Goal: Task Accomplishment & Management: Manage account settings

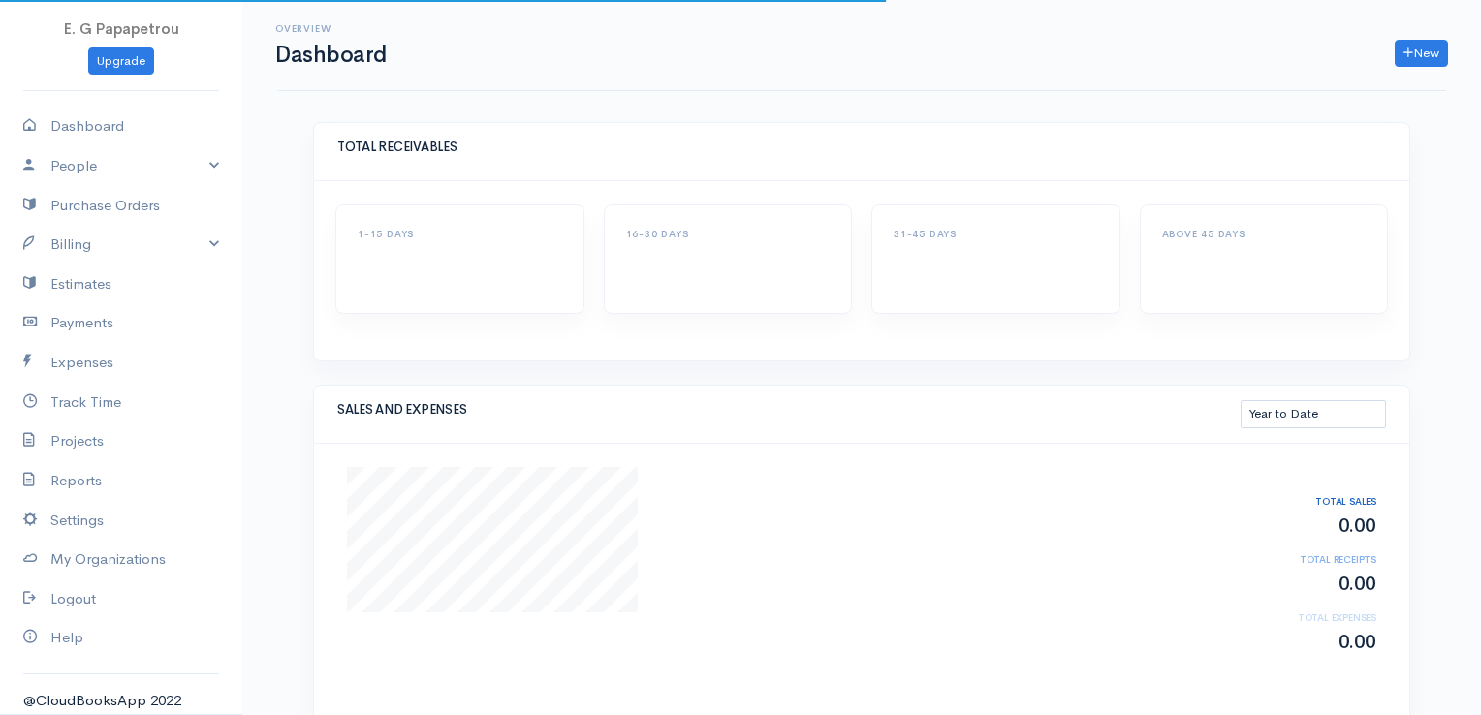
select select "thistoyear"
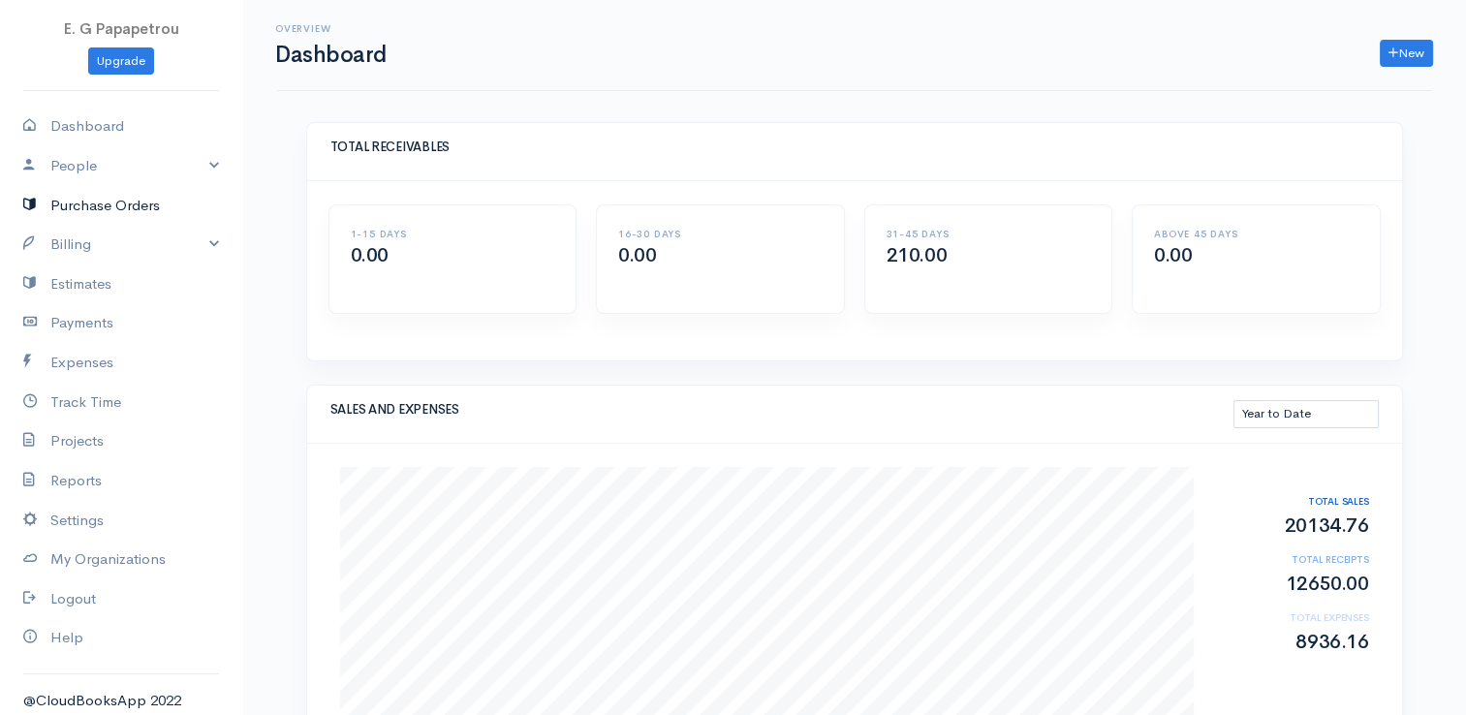
click at [111, 202] on link "Purchase Orders" at bounding box center [121, 206] width 242 height 40
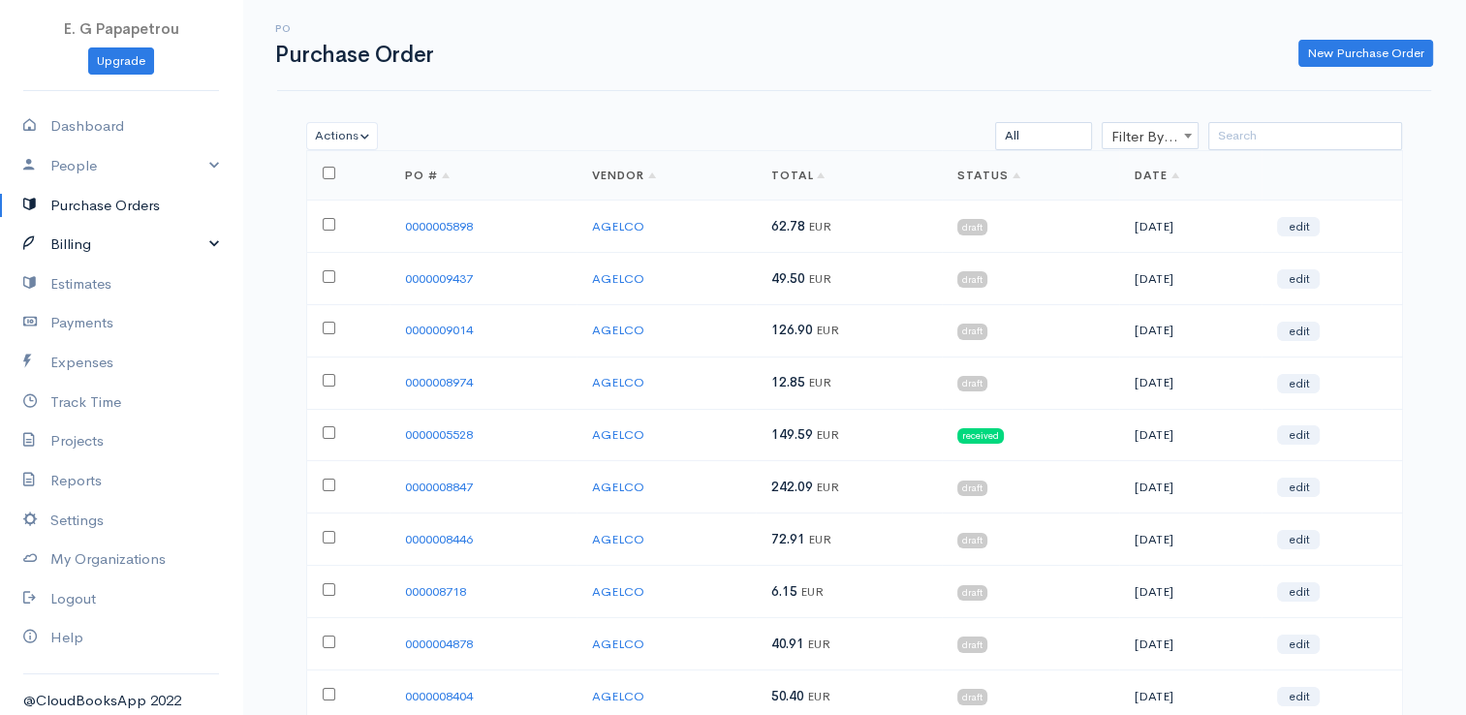
click at [83, 234] on link "Billing" at bounding box center [121, 245] width 242 height 40
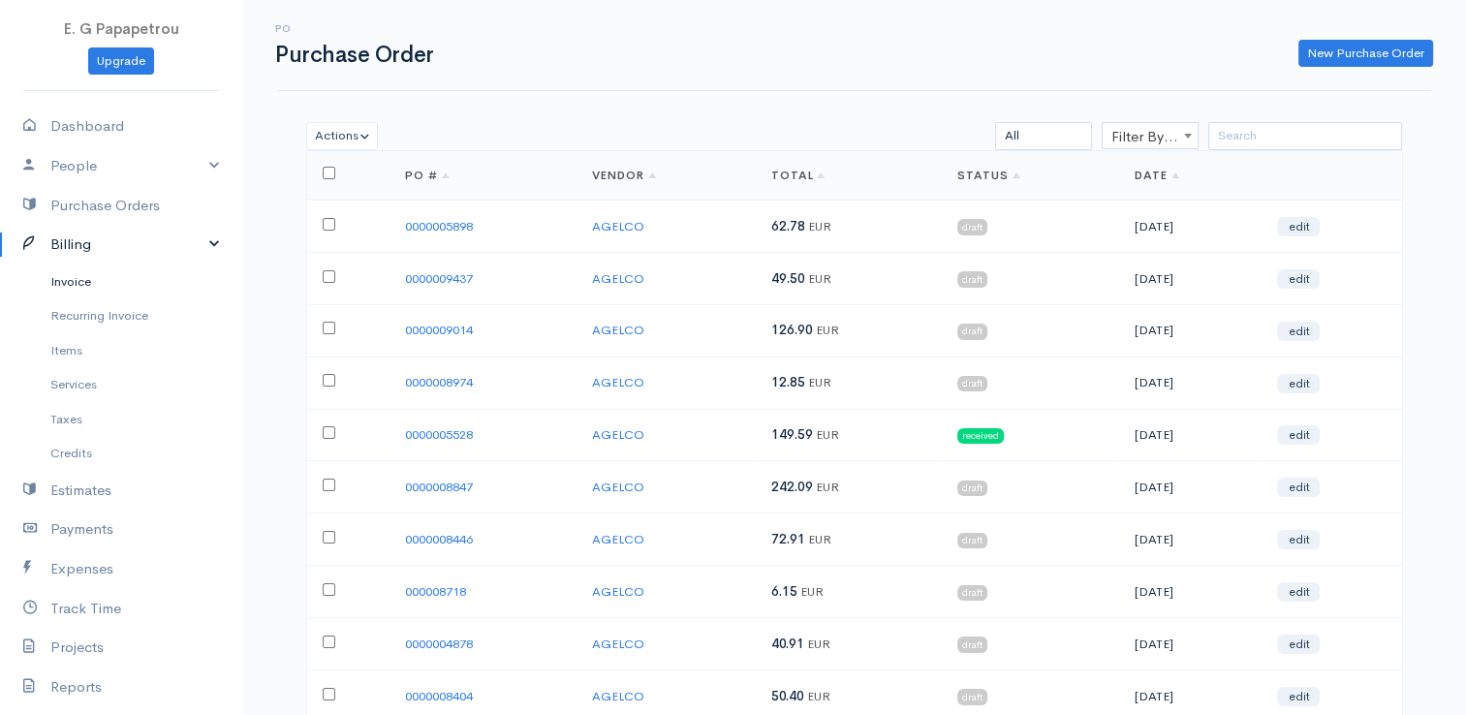
click at [86, 268] on link "Invoice" at bounding box center [121, 282] width 242 height 35
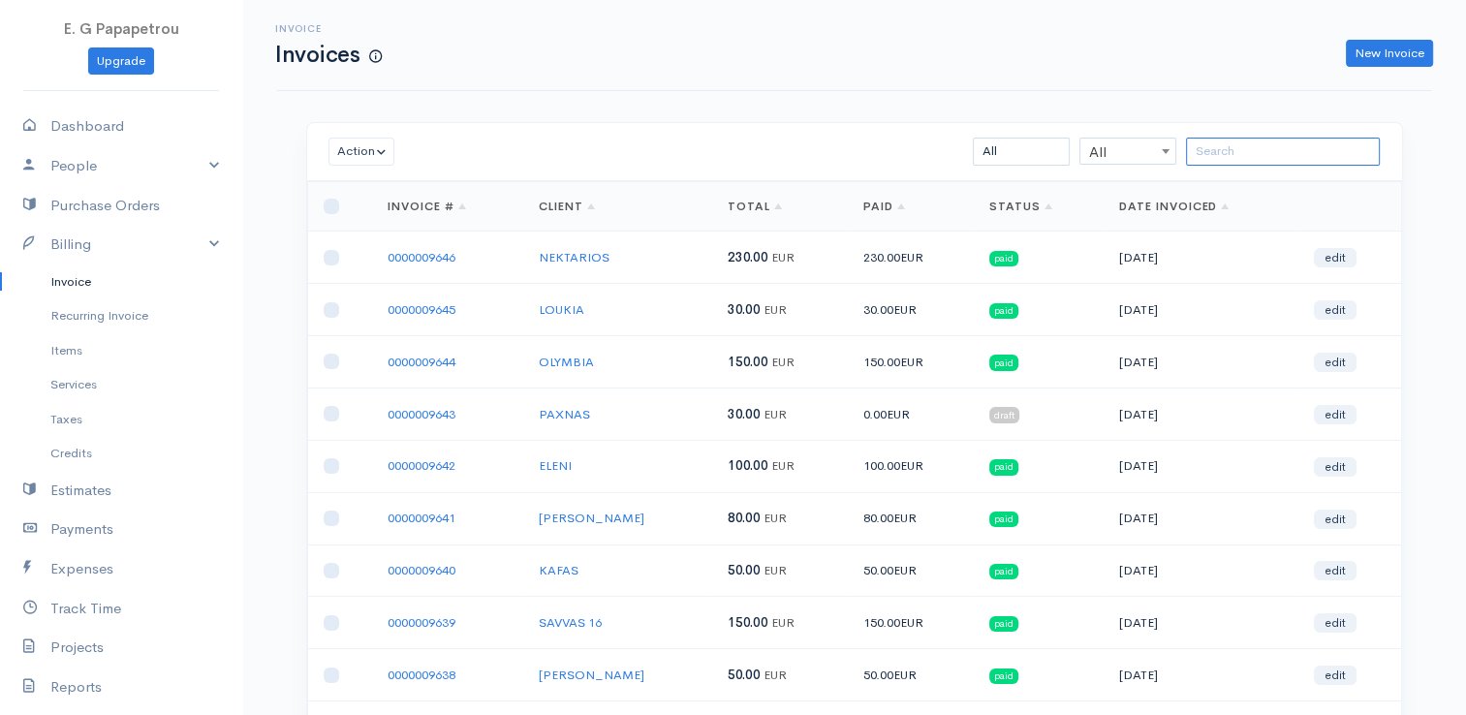
click at [1278, 153] on input "search" at bounding box center [1283, 152] width 194 height 28
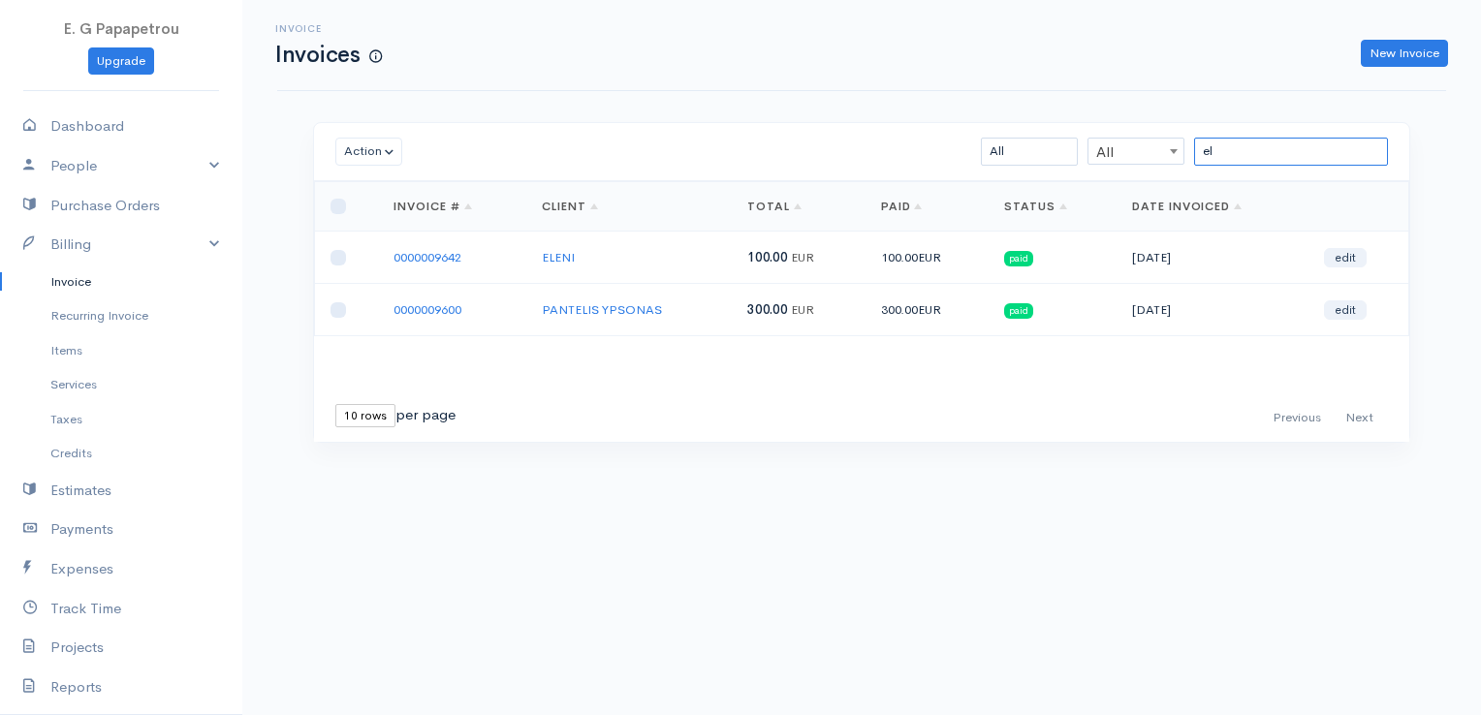
type input "e"
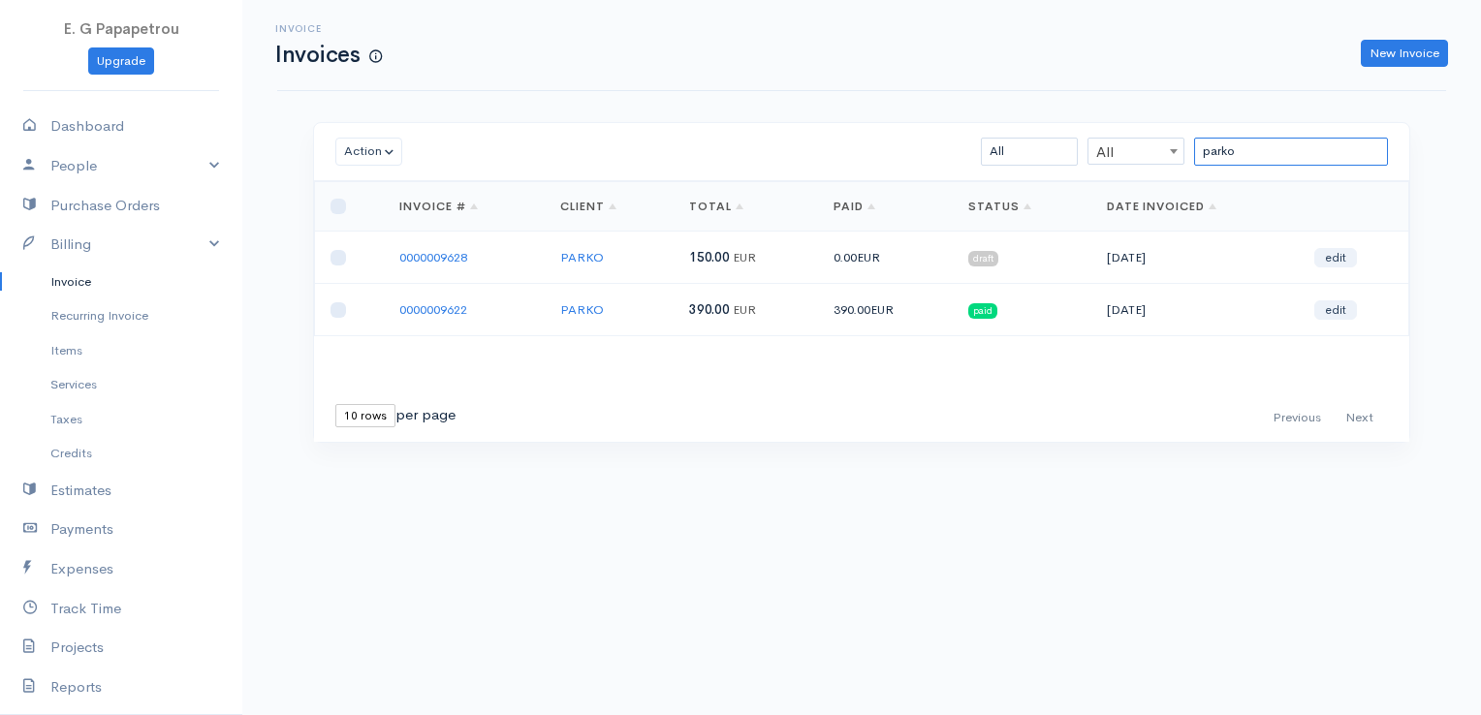
type input "parko"
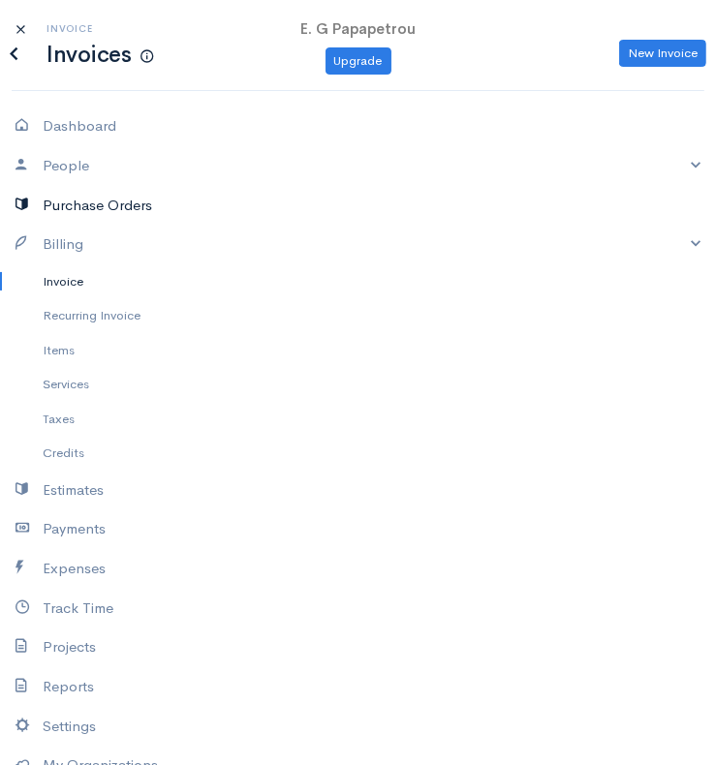
click at [78, 208] on link "Purchase Orders" at bounding box center [358, 206] width 716 height 40
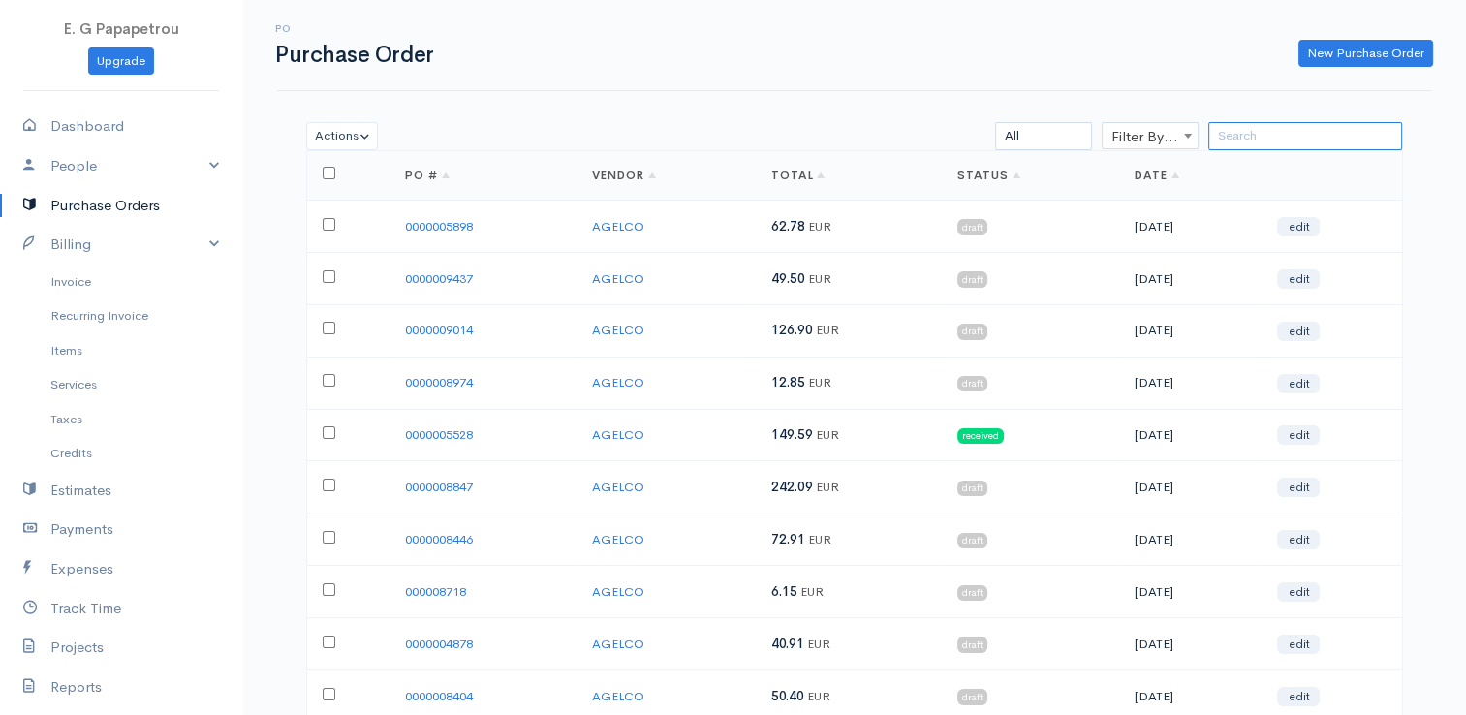
click at [1298, 138] on input "search" at bounding box center [1305, 136] width 194 height 28
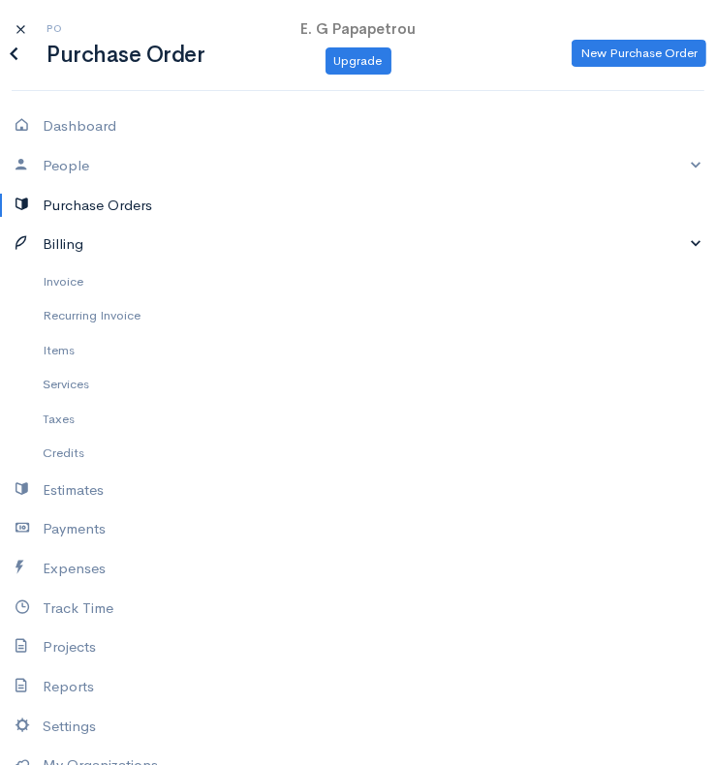
click at [691, 244] on link "Billing" at bounding box center [358, 245] width 716 height 40
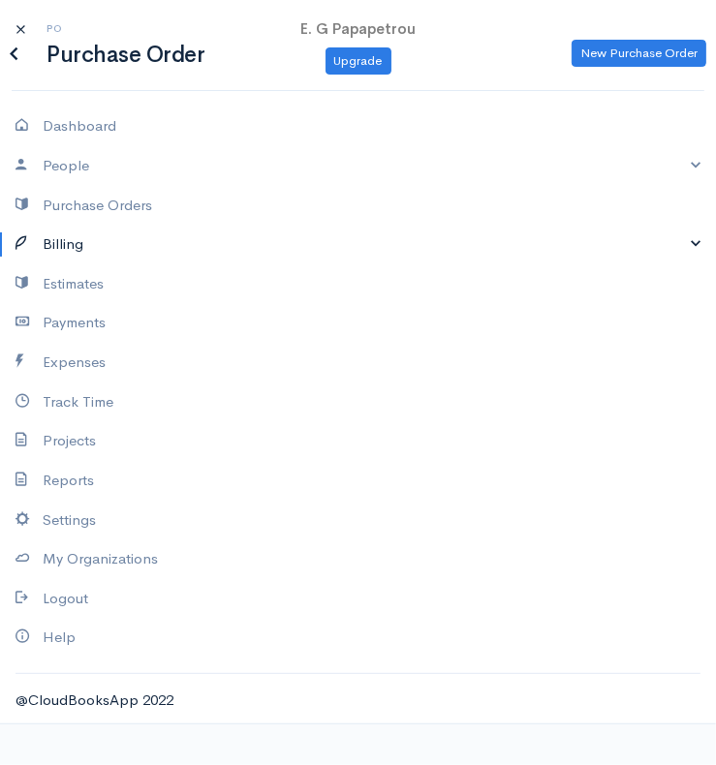
click at [691, 244] on link "Billing" at bounding box center [358, 245] width 716 height 40
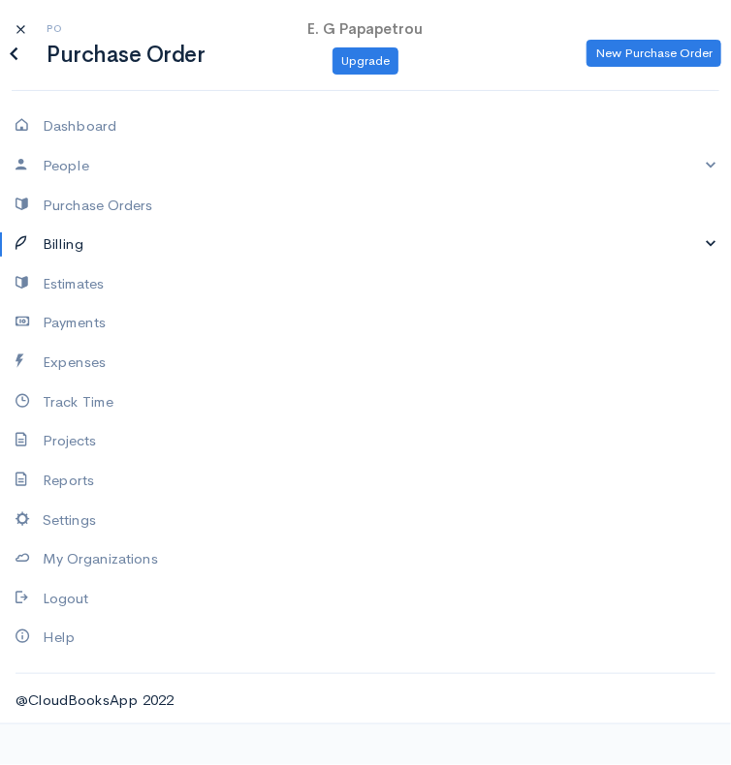
click at [691, 244] on link "Billing" at bounding box center [365, 245] width 731 height 40
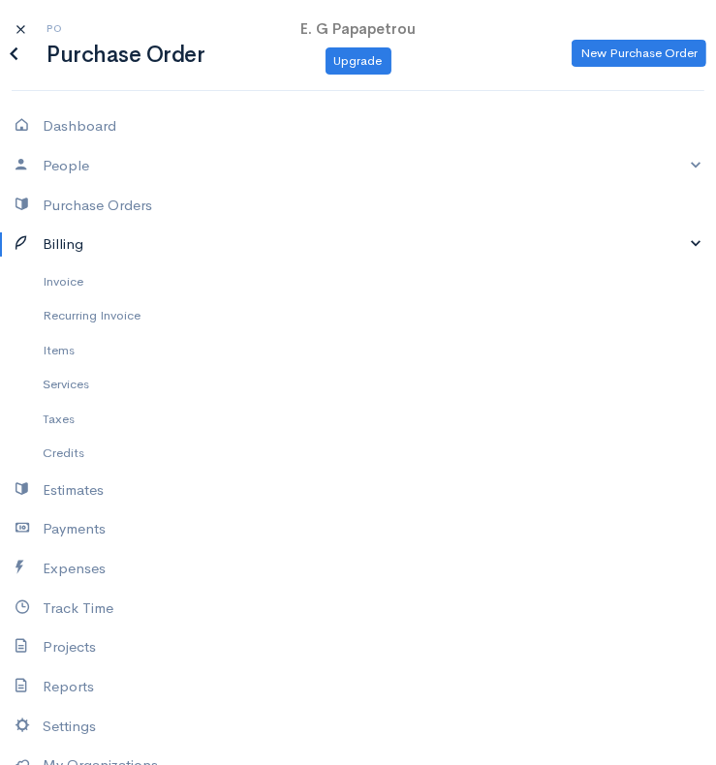
click at [691, 244] on link "Billing" at bounding box center [358, 245] width 716 height 40
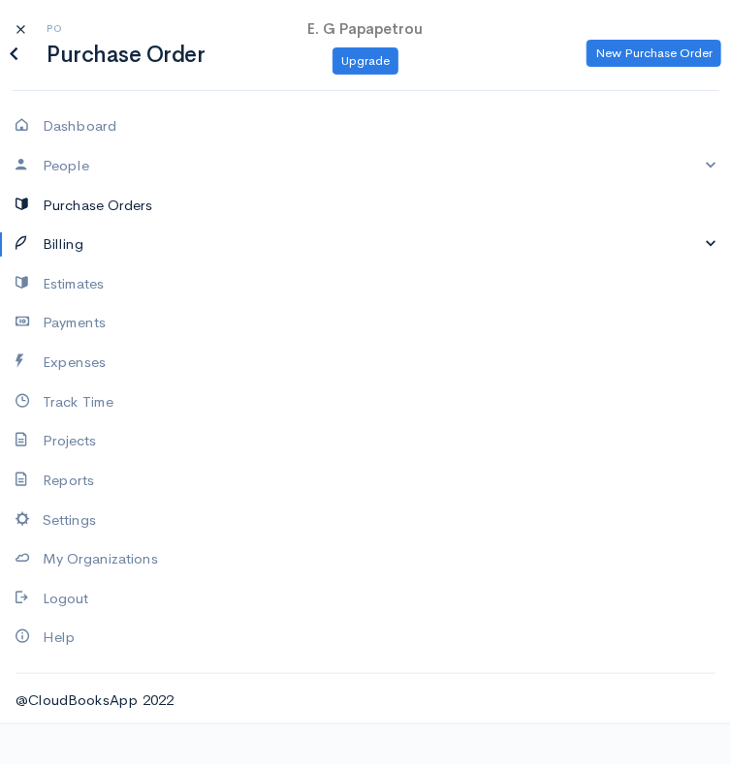
click at [116, 194] on link "Purchase Orders" at bounding box center [365, 206] width 731 height 40
click at [715, 166] on link "People" at bounding box center [365, 166] width 731 height 40
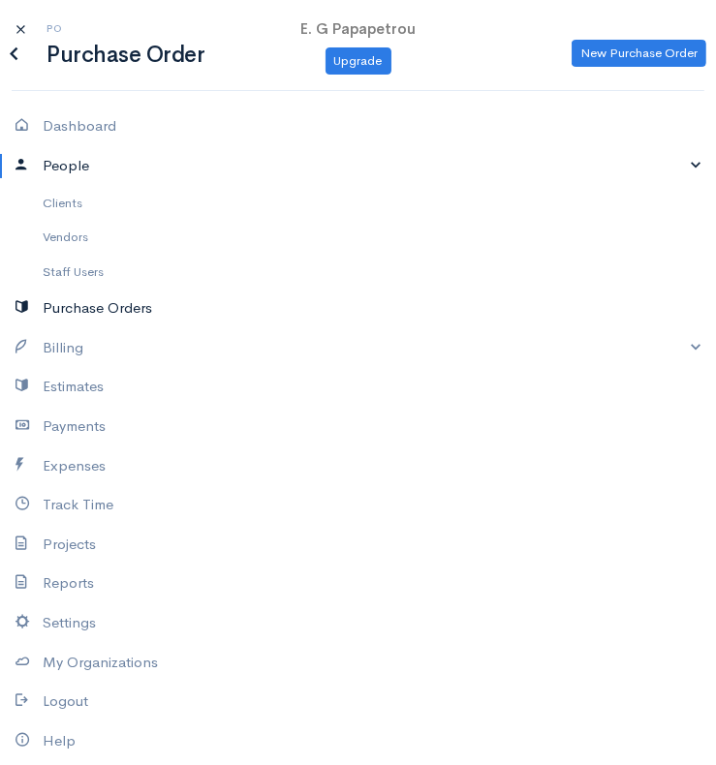
click at [89, 309] on link "Purchase Orders" at bounding box center [358, 309] width 716 height 40
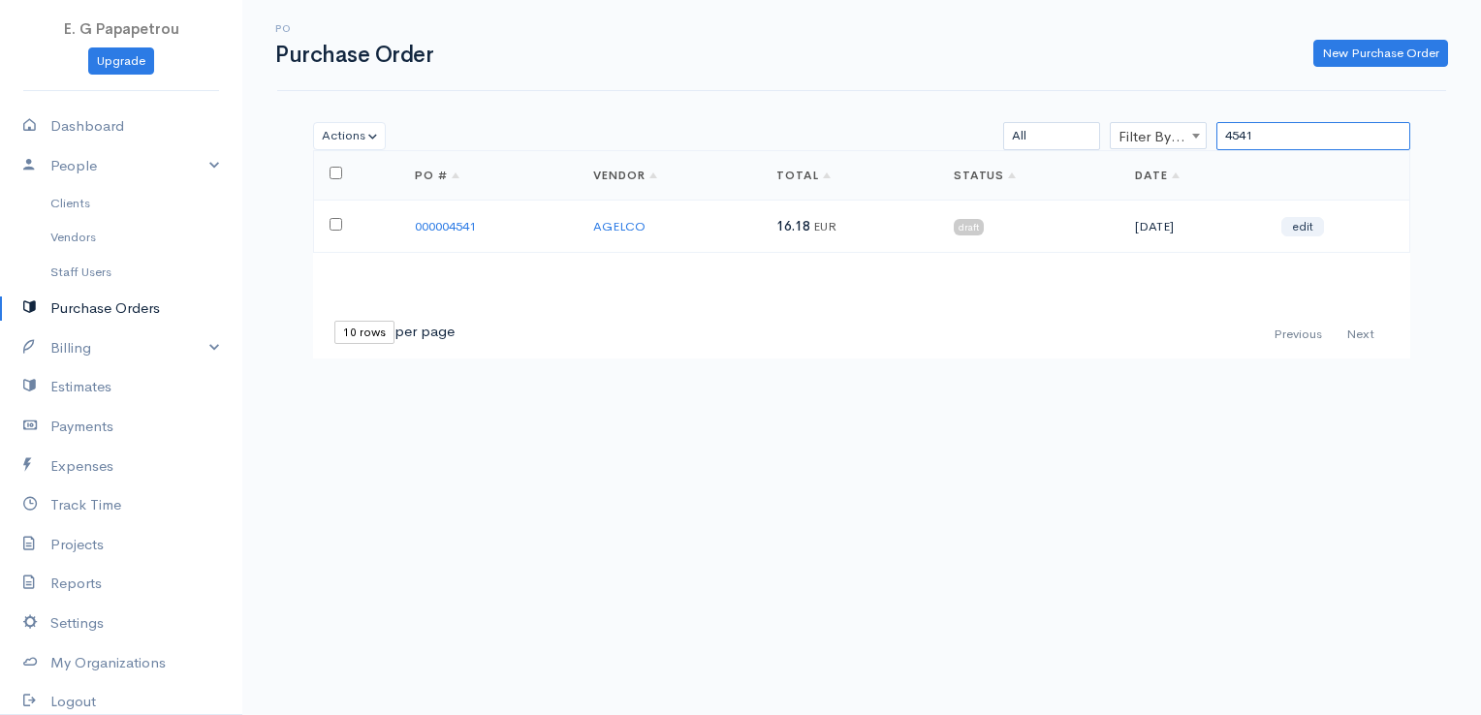
click at [1298, 125] on input "4541" at bounding box center [1313, 136] width 194 height 28
type input "4"
type input "5"
type input "7"
type input "3962"
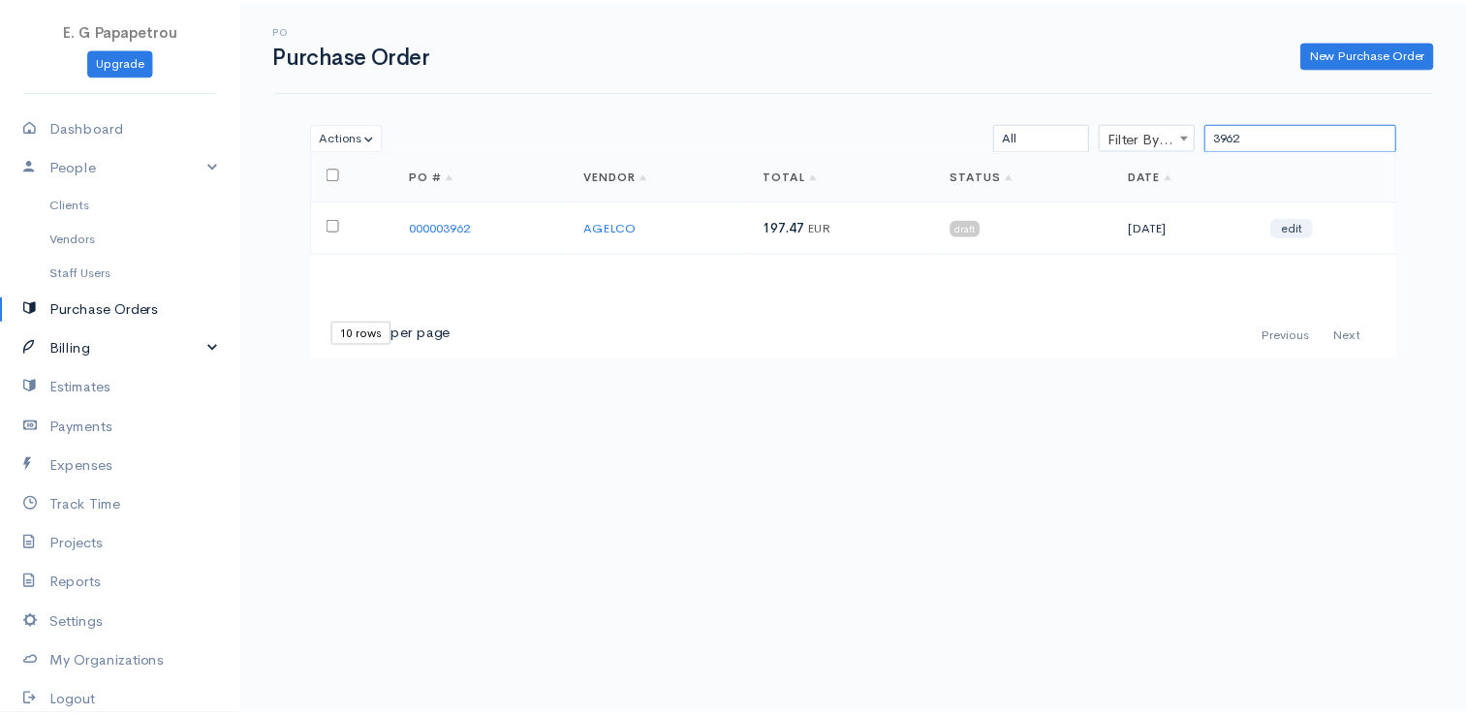
scroll to position [97, 0]
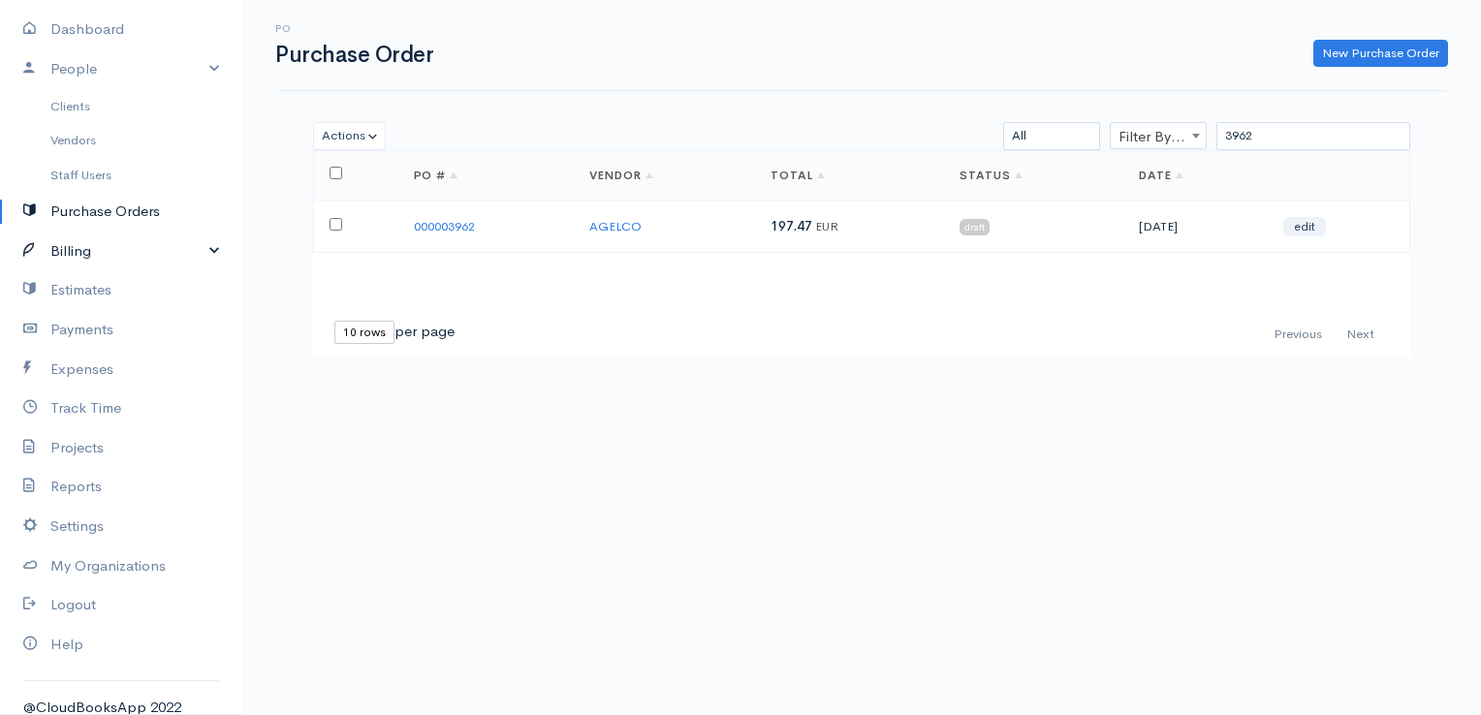
click at [101, 262] on link "Billing" at bounding box center [121, 252] width 242 height 40
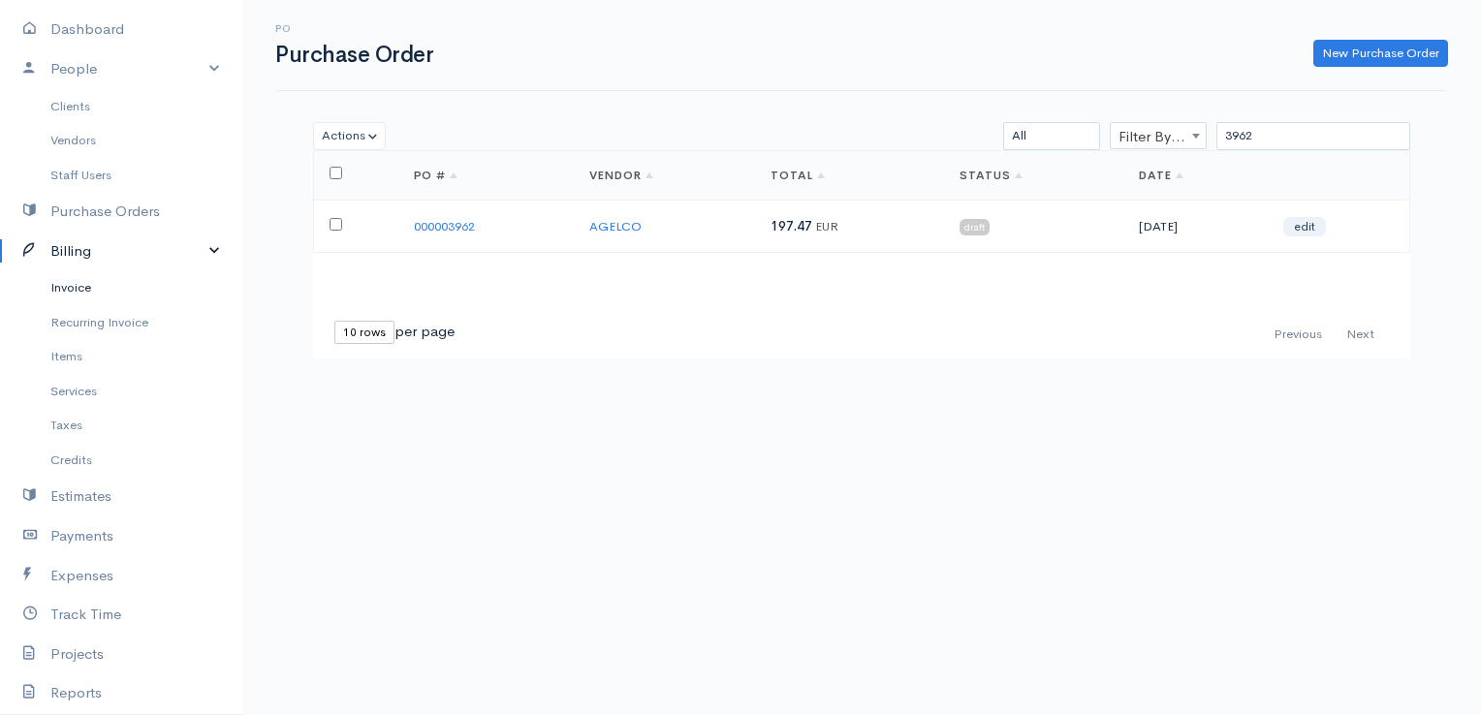
click at [91, 277] on link "Invoice" at bounding box center [121, 287] width 242 height 35
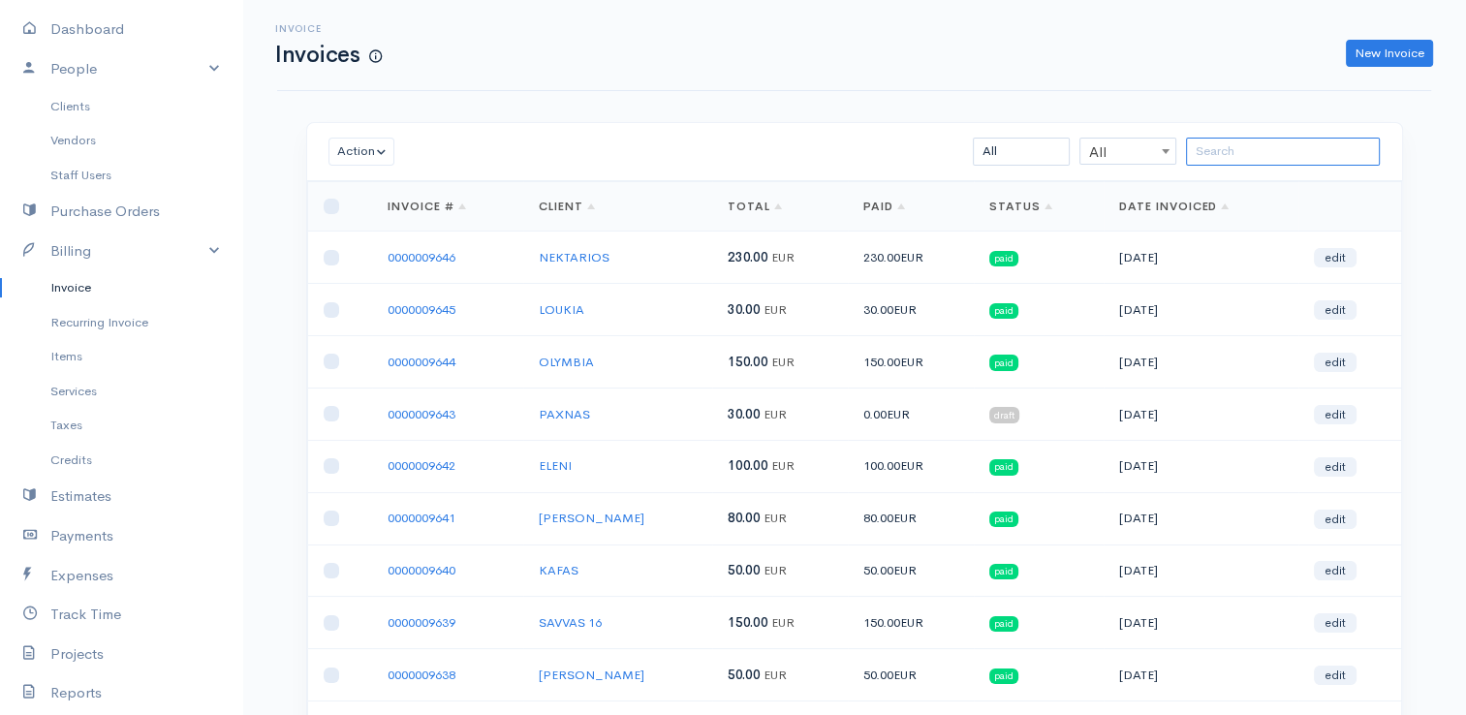
click at [1296, 145] on input "search" at bounding box center [1283, 152] width 194 height 28
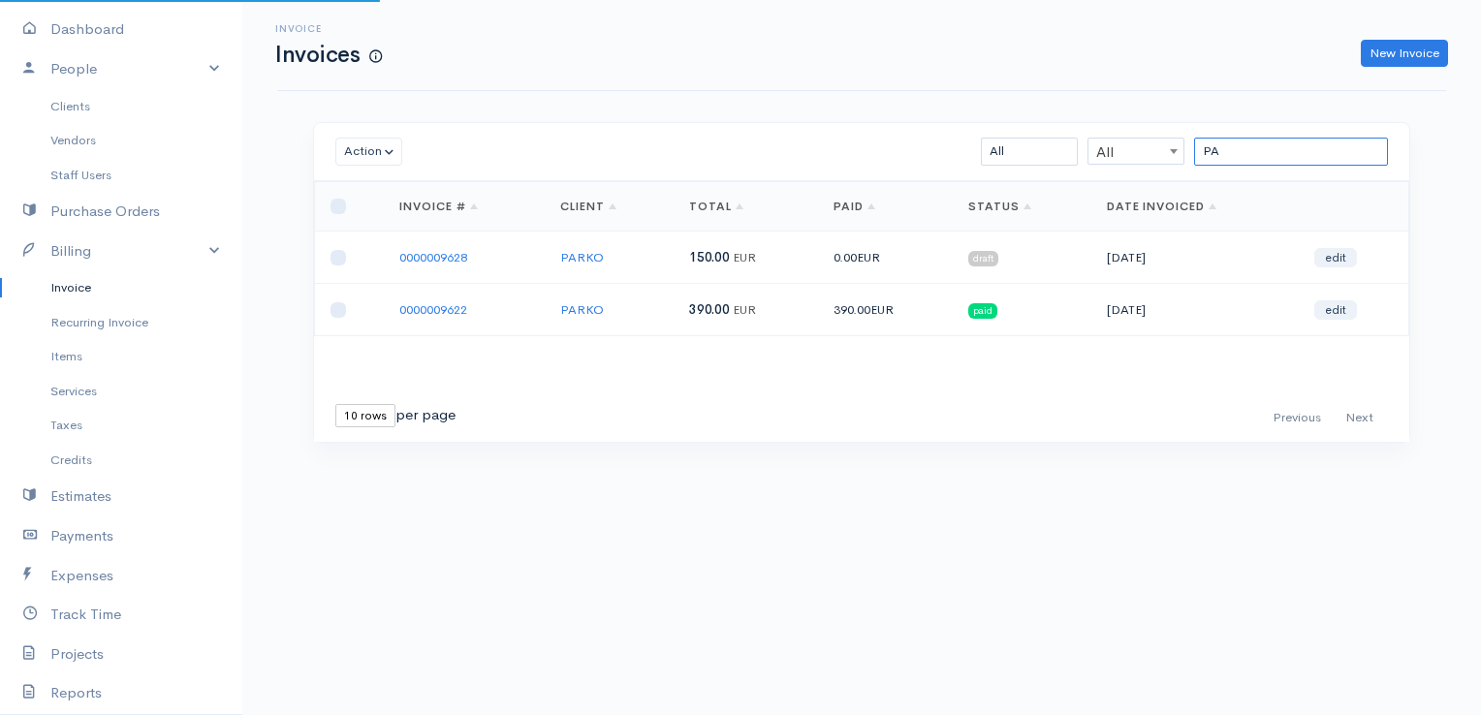
type input "P"
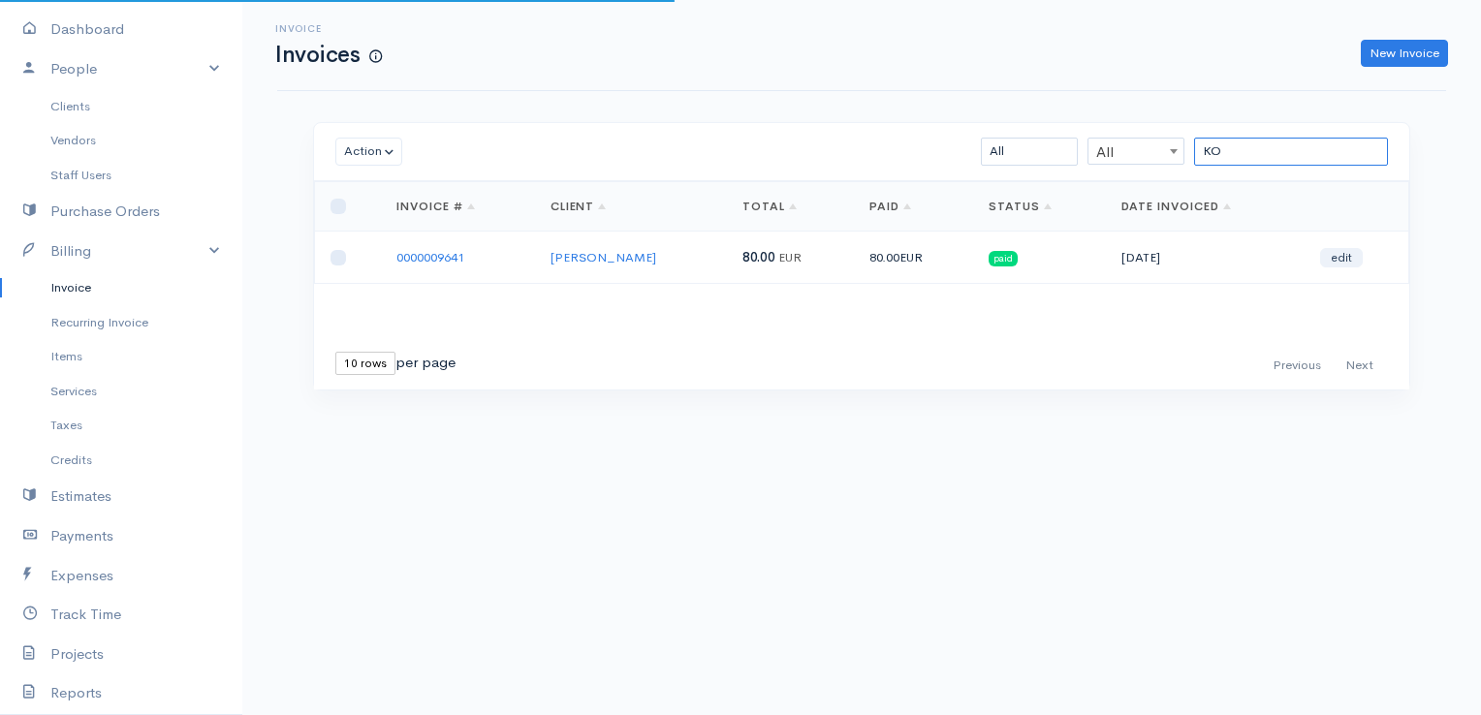
type input "K"
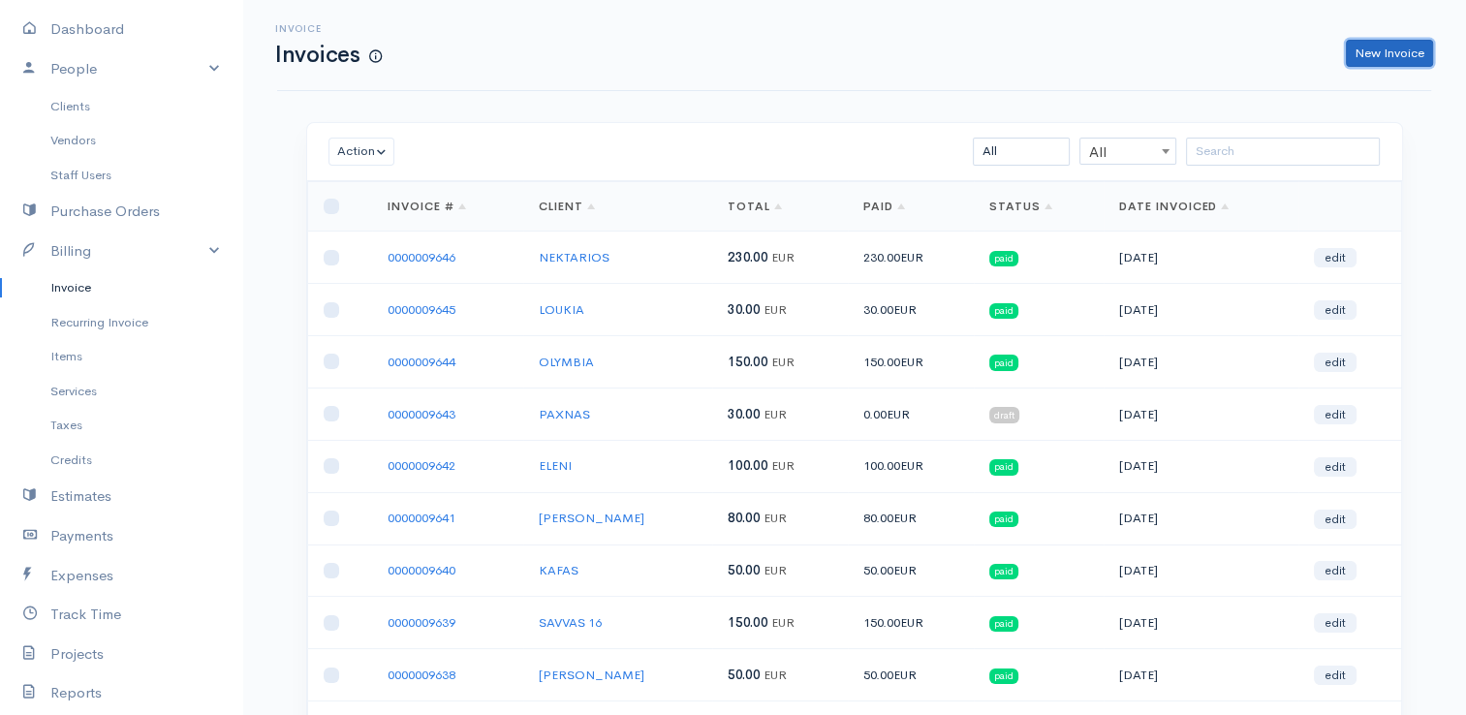
click at [1388, 60] on link "New Invoice" at bounding box center [1389, 54] width 87 height 28
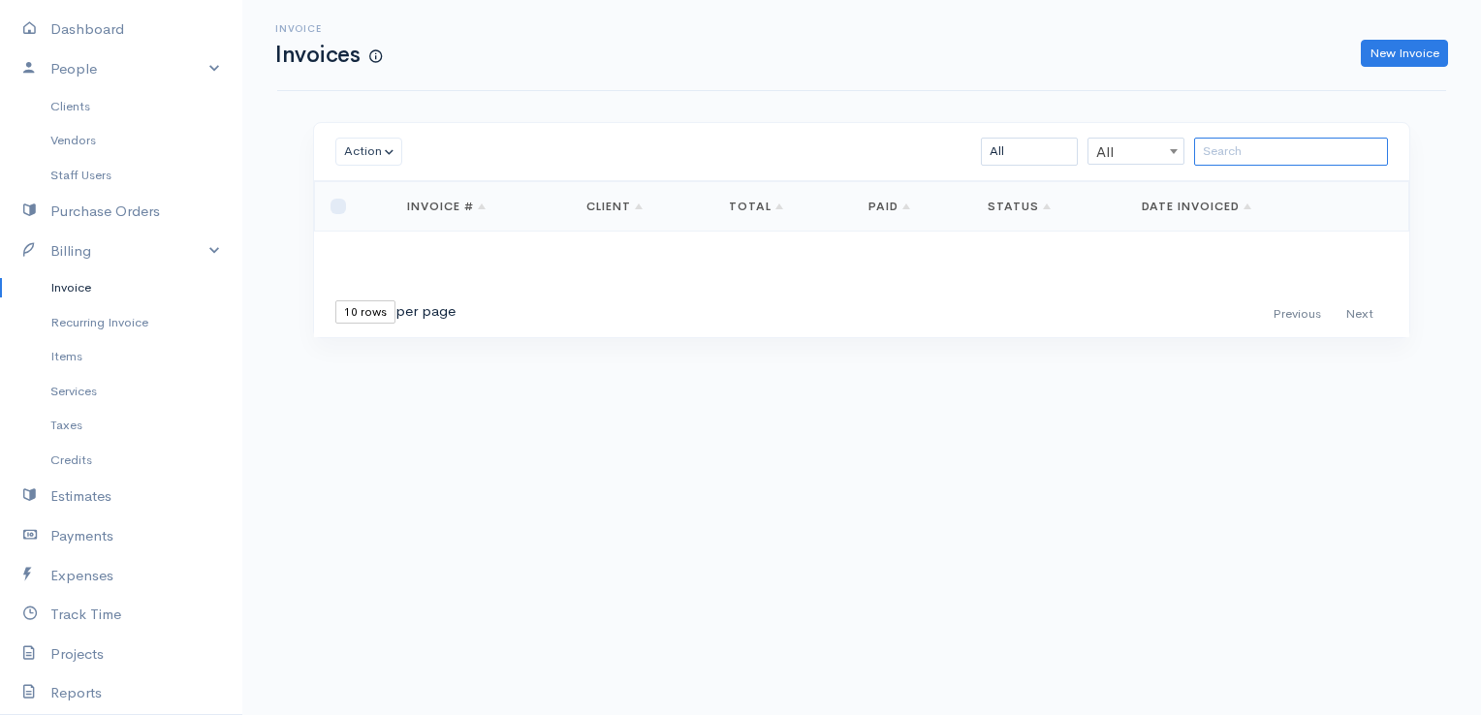
click at [1226, 154] on input "search" at bounding box center [1291, 152] width 194 height 28
click at [1243, 152] on input "NEO" at bounding box center [1291, 152] width 194 height 28
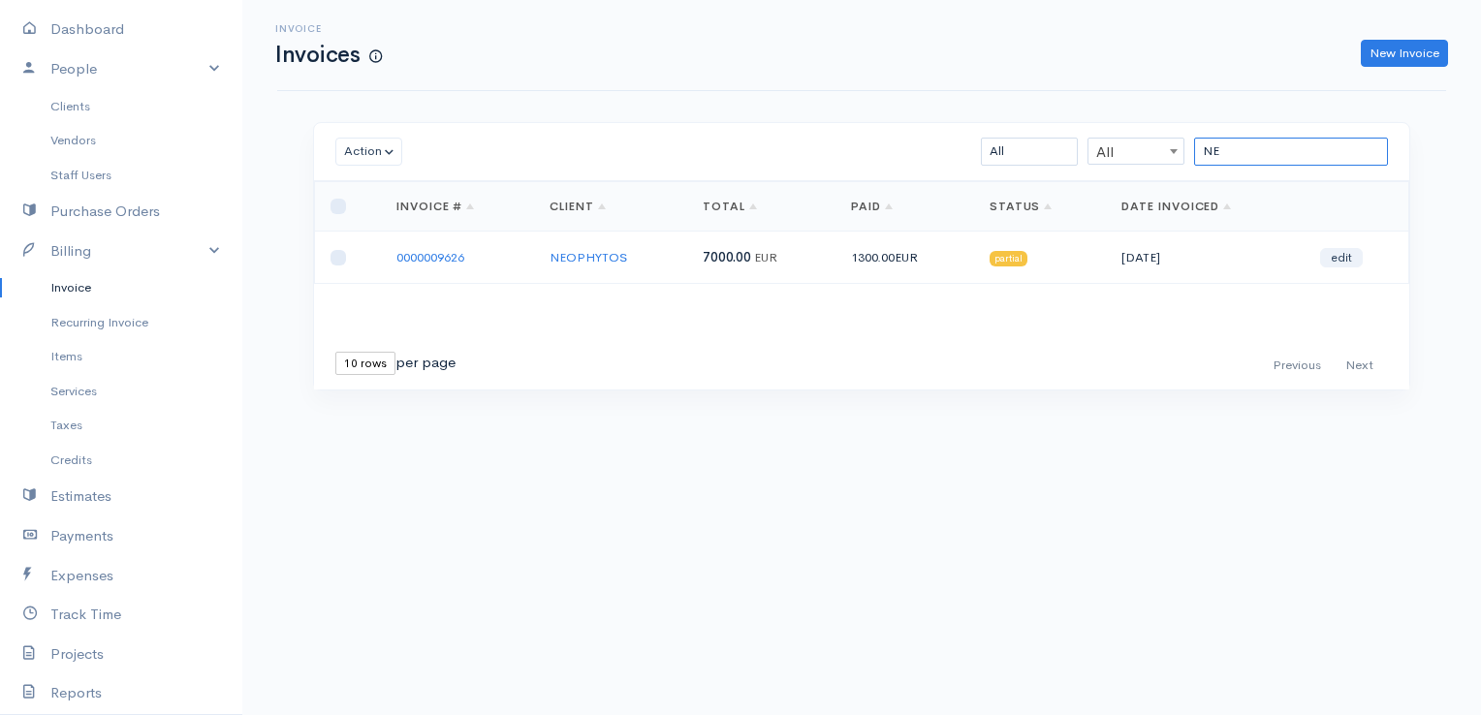
type input "N"
type input "P"
type input "V"
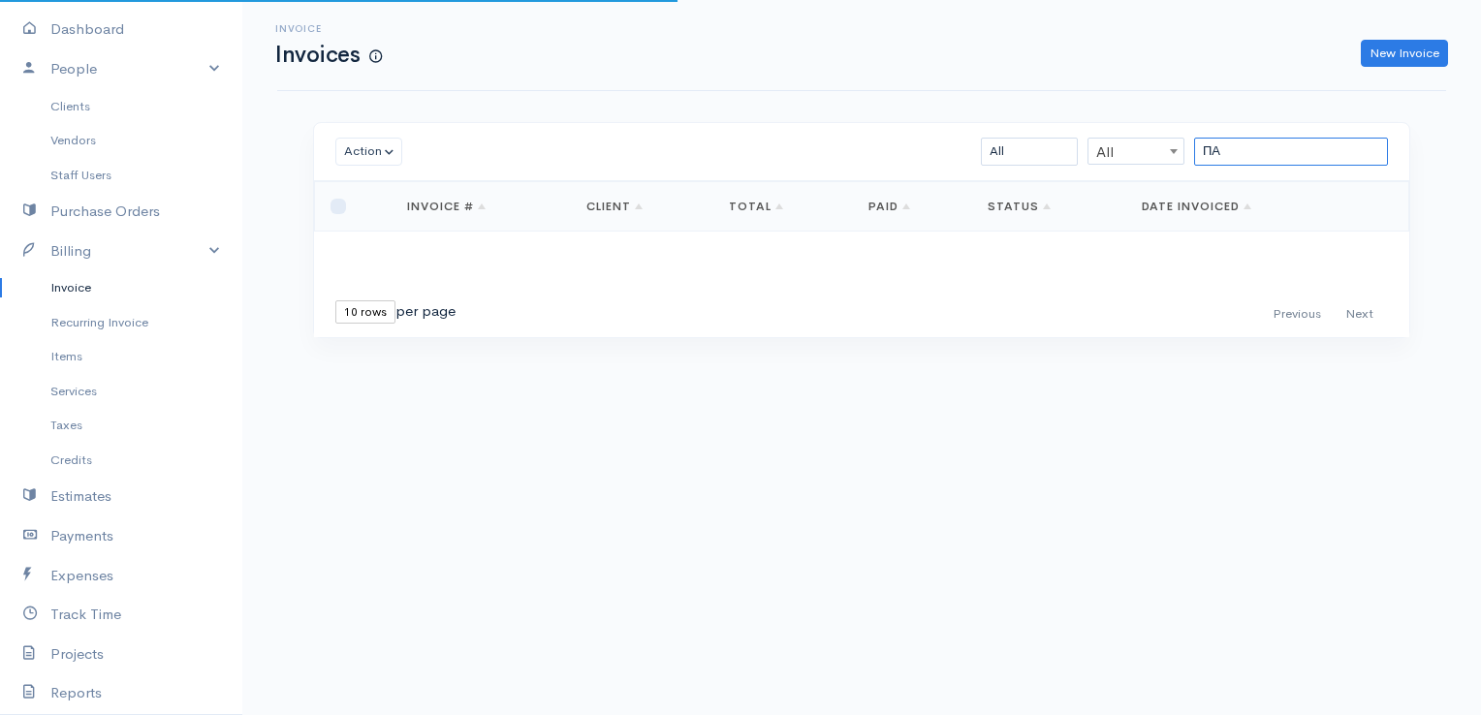
type input "Π"
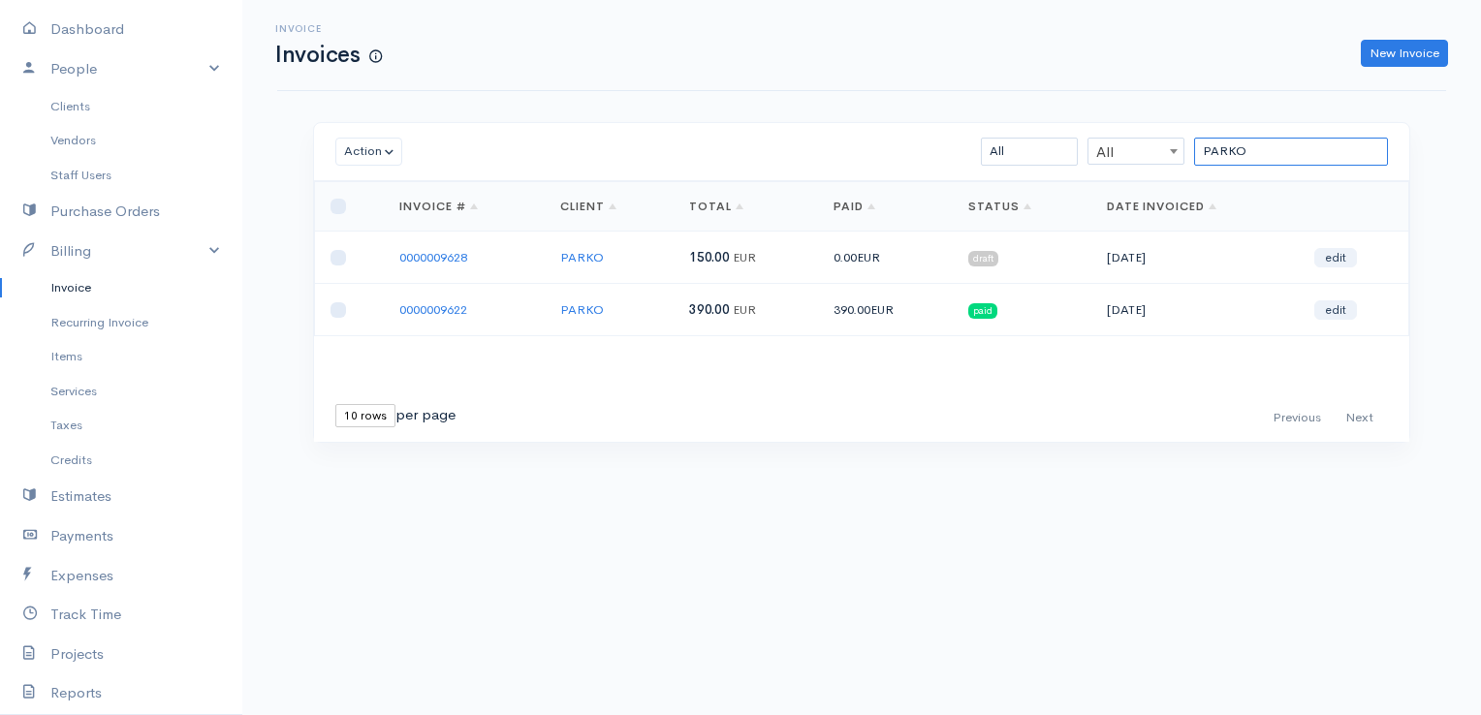
type input "PARKO"
click at [1412, 45] on link "New Invoice" at bounding box center [1403, 54] width 87 height 28
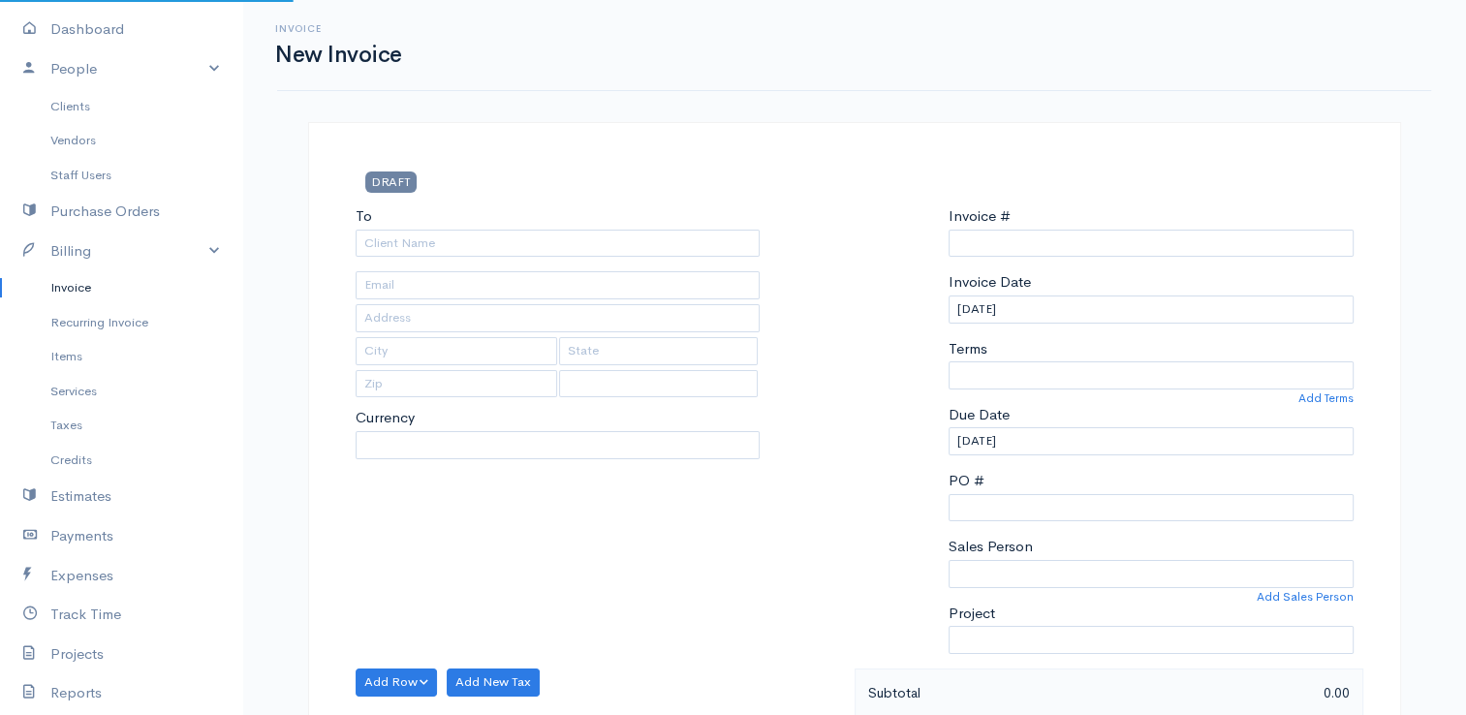
select select "[GEOGRAPHIC_DATA]"
select select "EUR"
type input "0000009647"
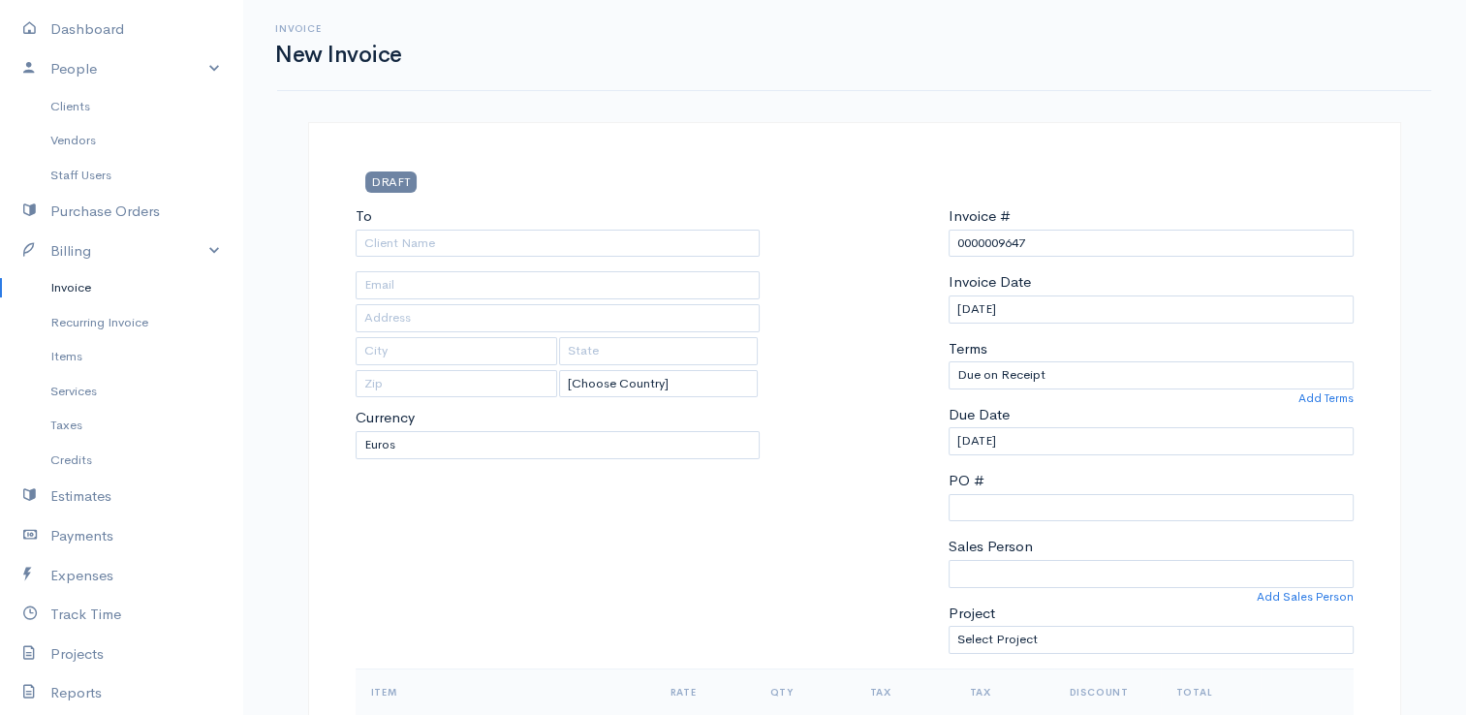
click at [614, 258] on div "To [Choose Country] [GEOGRAPHIC_DATA] [GEOGRAPHIC_DATA] [GEOGRAPHIC_DATA] [GEOG…" at bounding box center [558, 436] width 424 height 463
click at [614, 246] on input "To" at bounding box center [558, 244] width 405 height 28
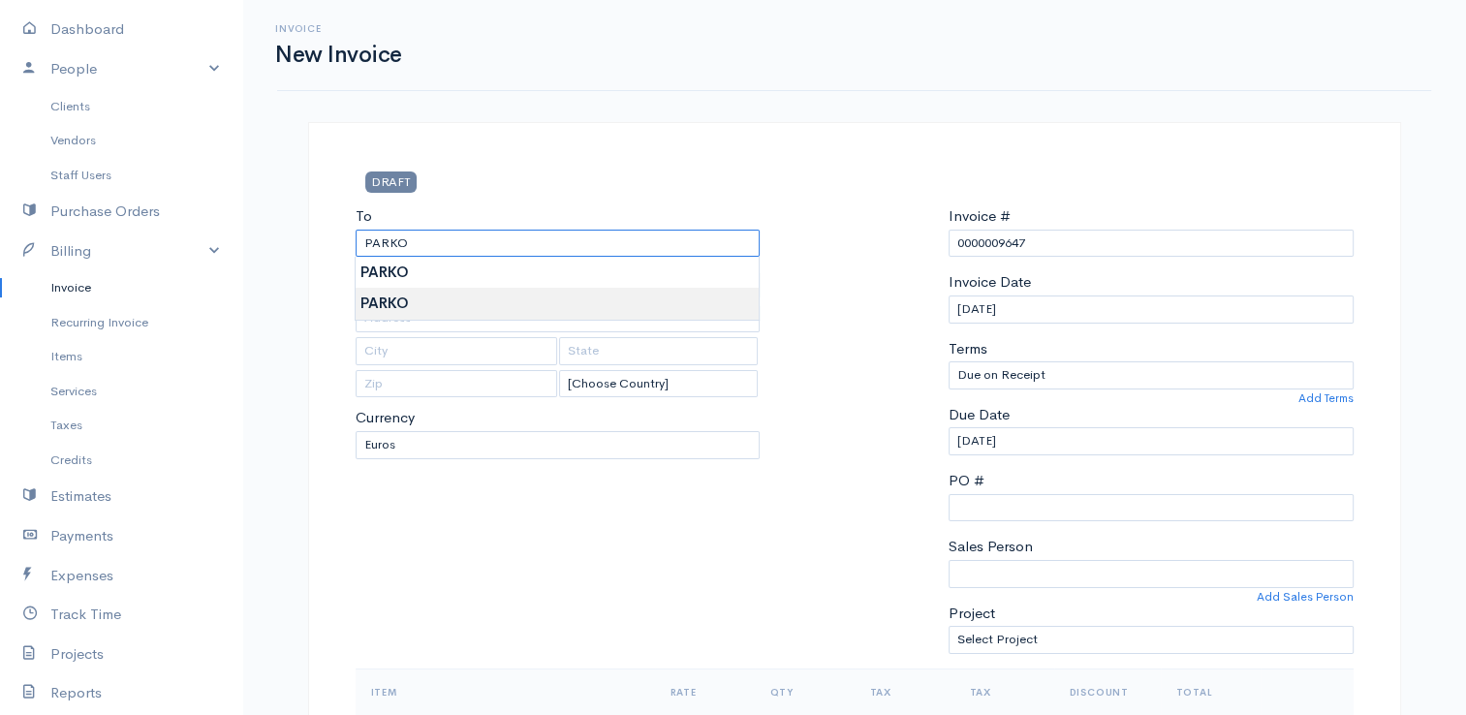
type input "PARKO"
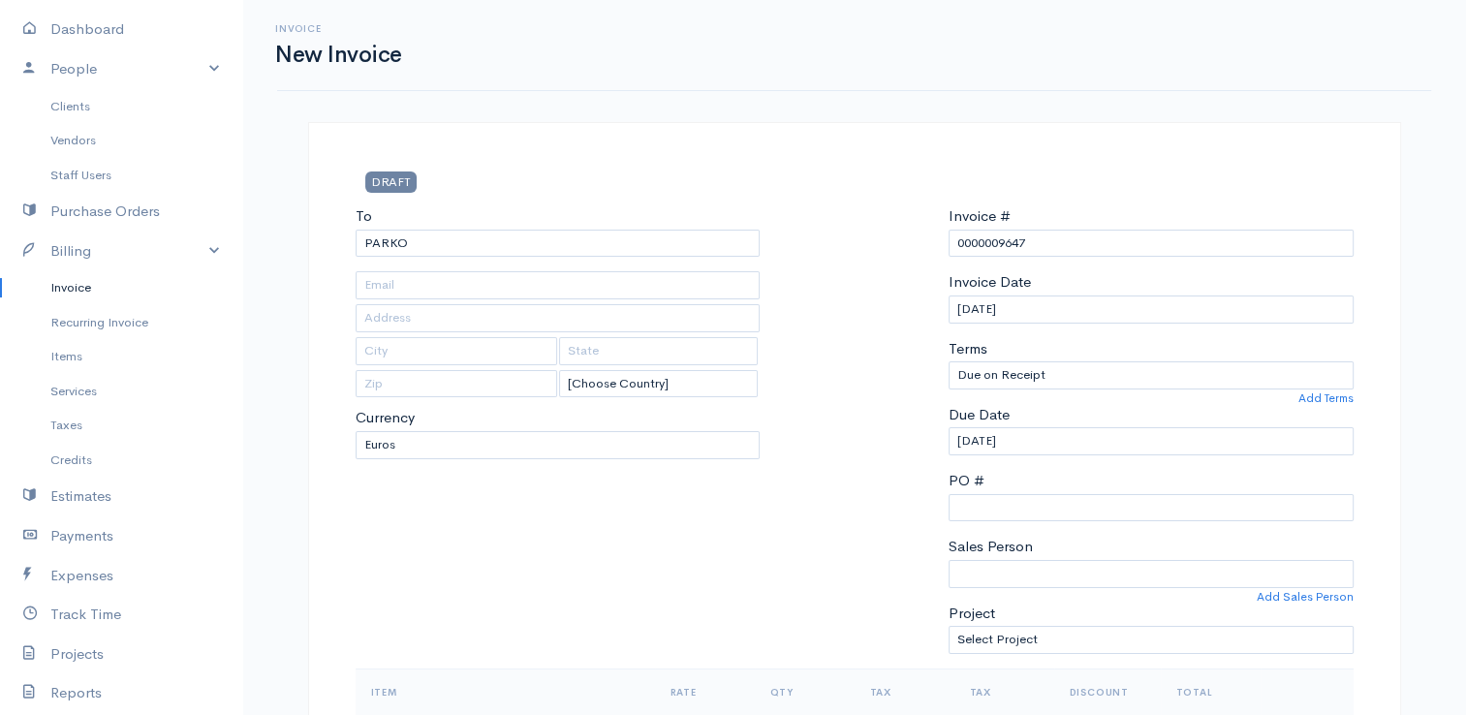
scroll to position [194, 0]
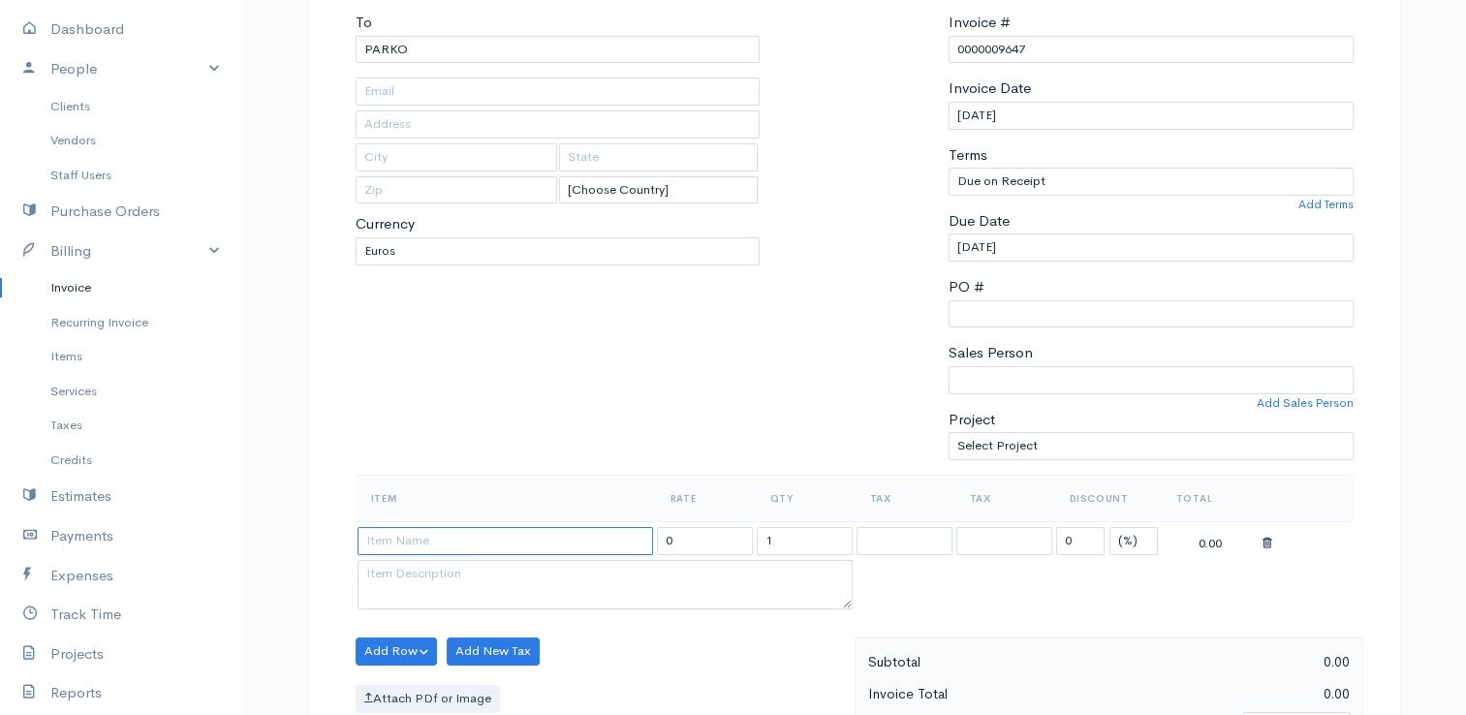
click at [581, 545] on input at bounding box center [506, 541] width 296 height 28
type input "TIMOLOGIO"
click at [537, 575] on body "E. G Papapetrou Upgrade Dashboard People Clients Vendors Staff Users Purchase O…" at bounding box center [733, 643] width 1466 height 1675
drag, startPoint x: 754, startPoint y: 541, endPoint x: 619, endPoint y: 537, distance: 134.7
click at [619, 537] on tr "TIMOLOGIO 350.00 1 0 (%) Flat 350.00" at bounding box center [855, 540] width 998 height 38
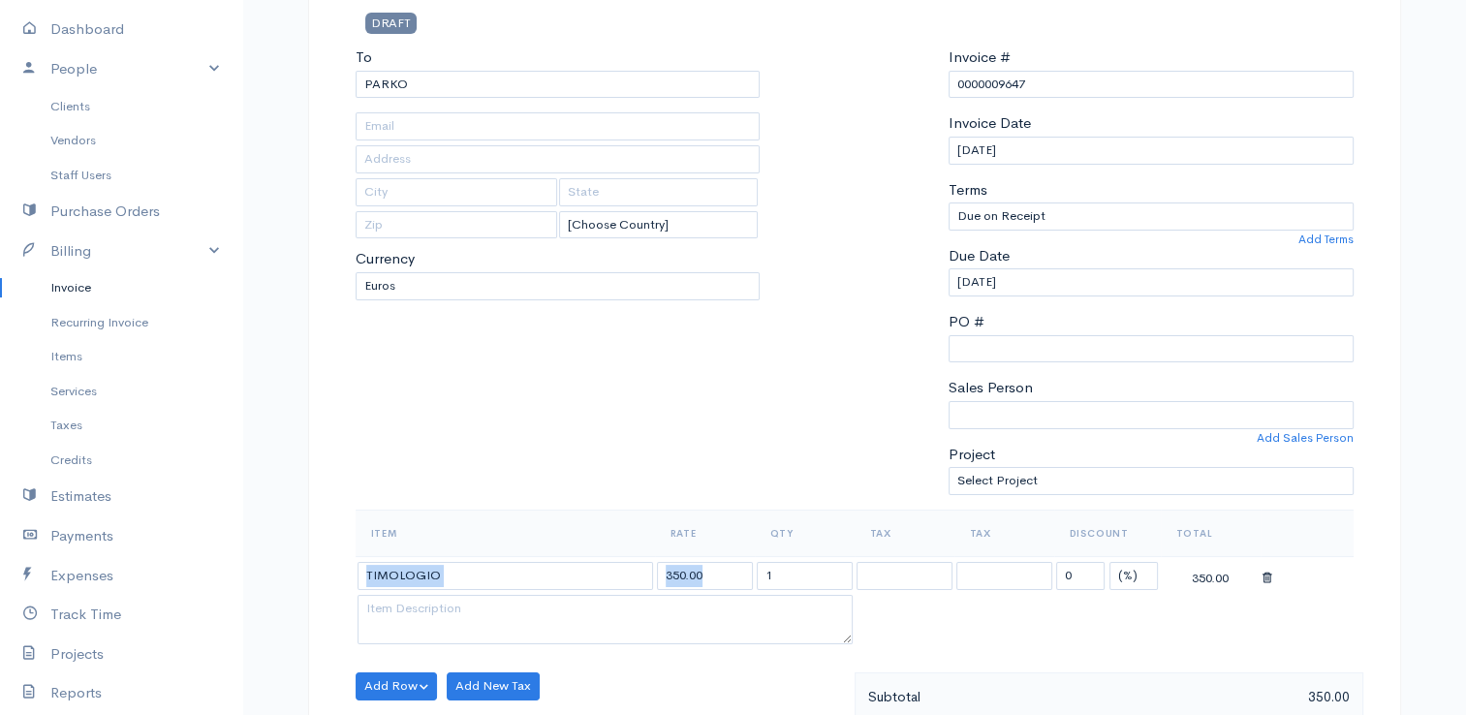
scroll to position [155, 0]
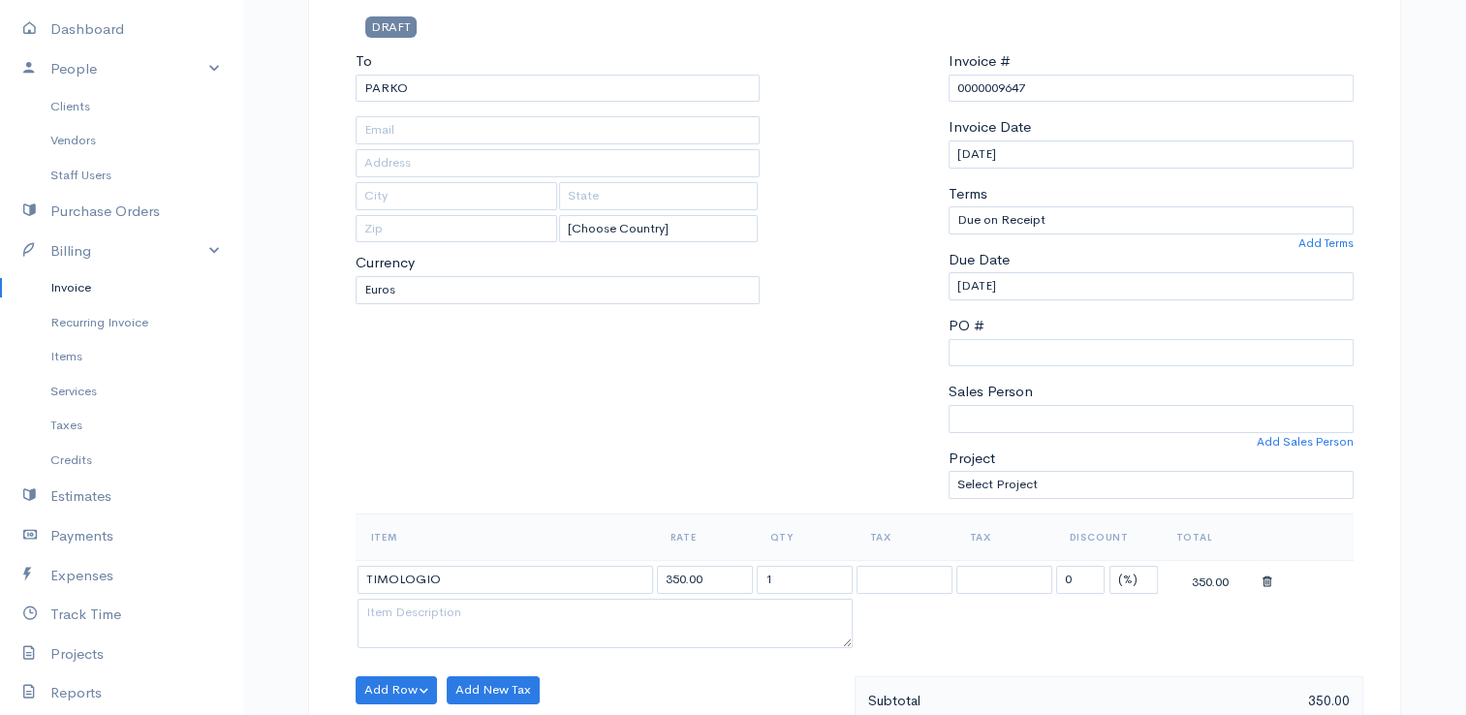
click at [617, 536] on th "Item" at bounding box center [505, 537] width 299 height 47
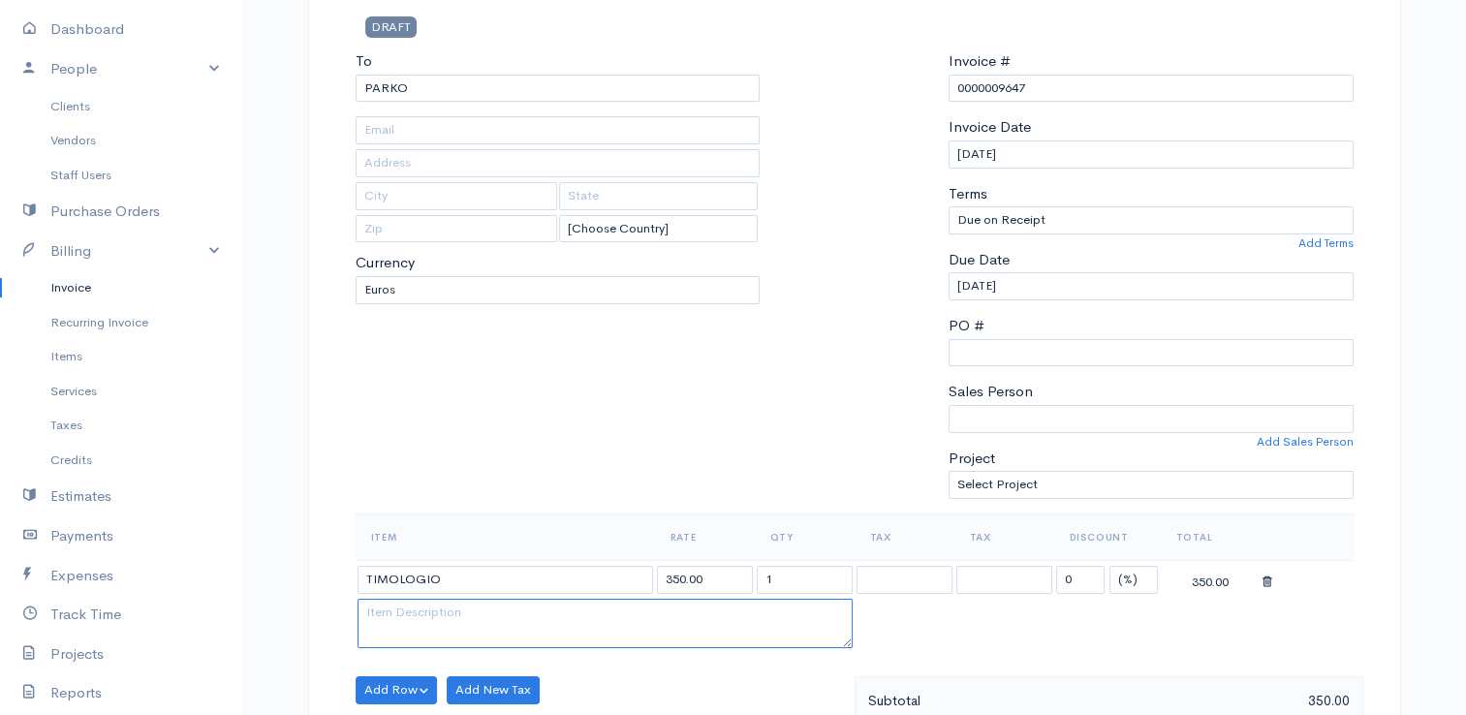
click at [633, 599] on textarea at bounding box center [605, 624] width 495 height 50
click at [677, 578] on input "350.00" at bounding box center [705, 580] width 96 height 28
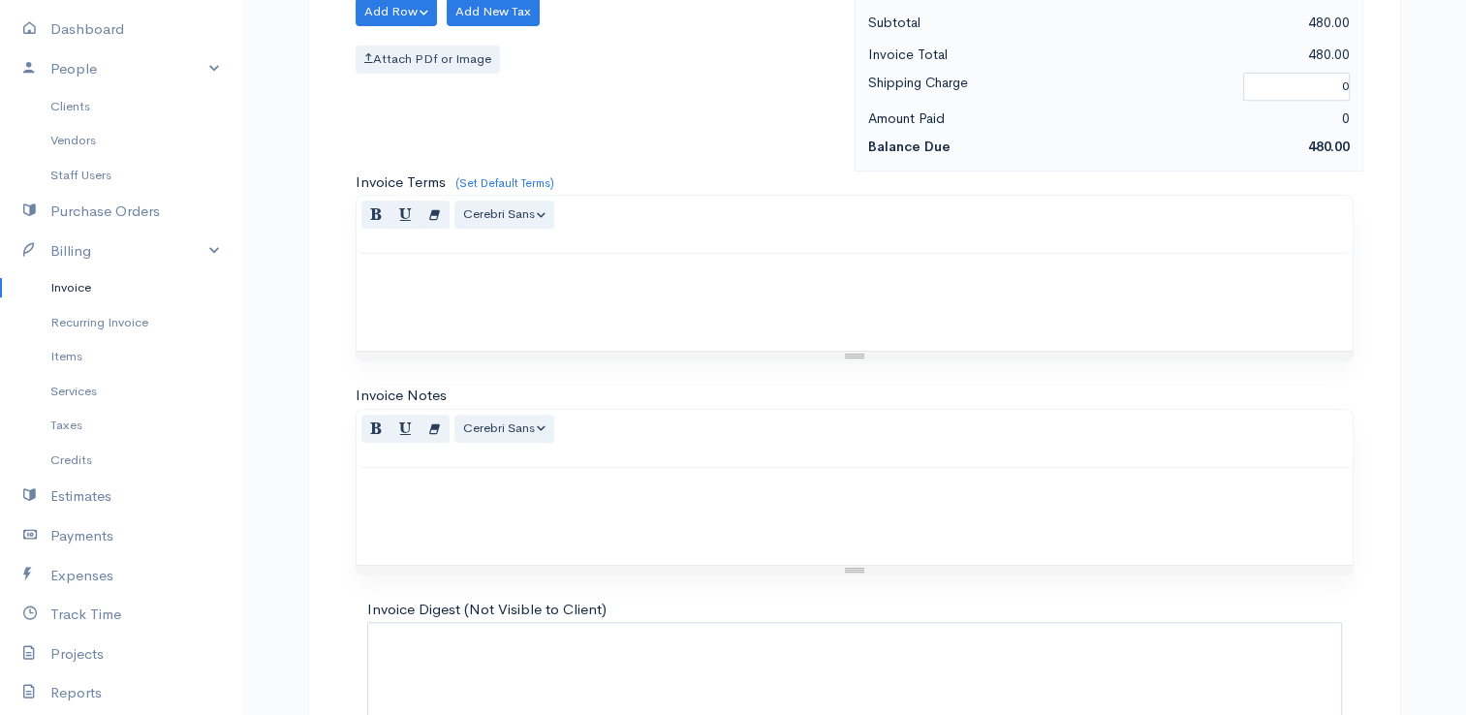
scroll to position [952, 0]
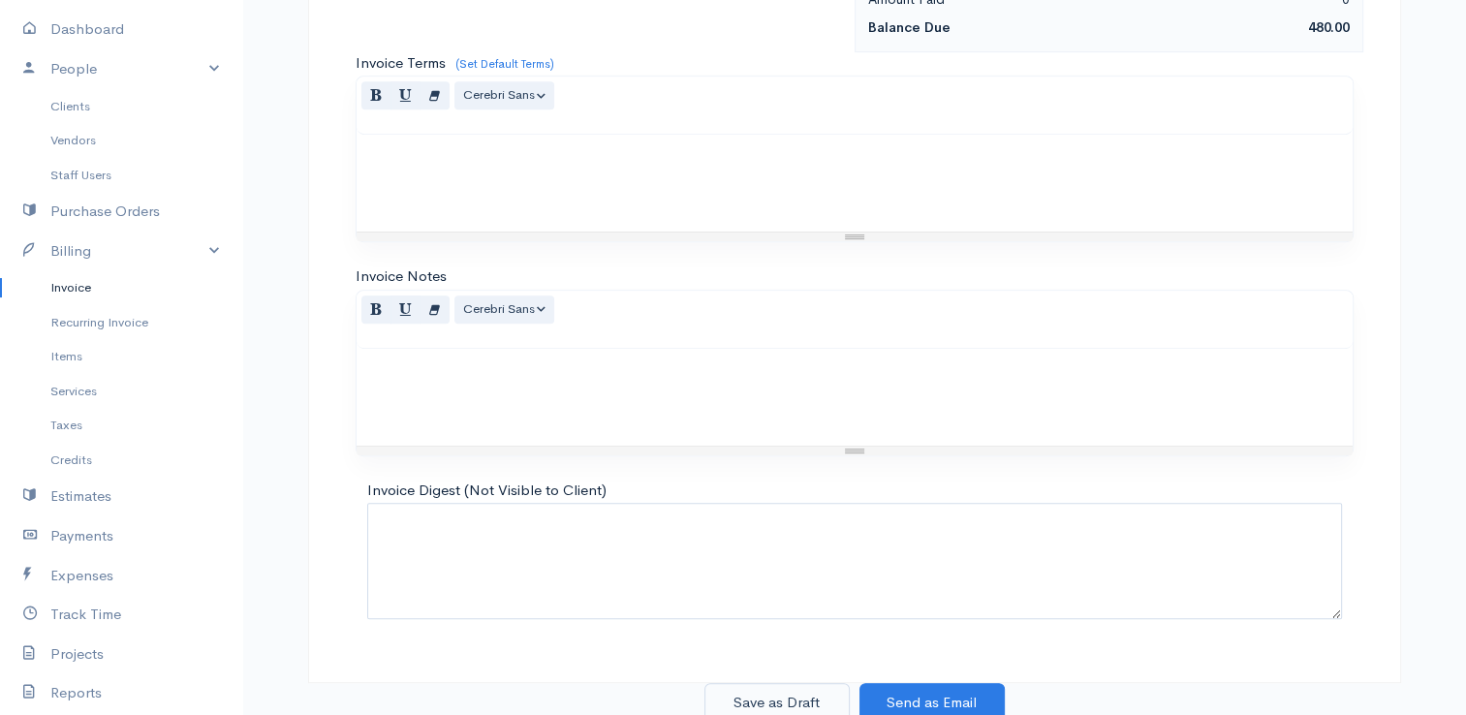
type input "480.00"
click at [760, 683] on button "Save as Draft" at bounding box center [776, 703] width 145 height 40
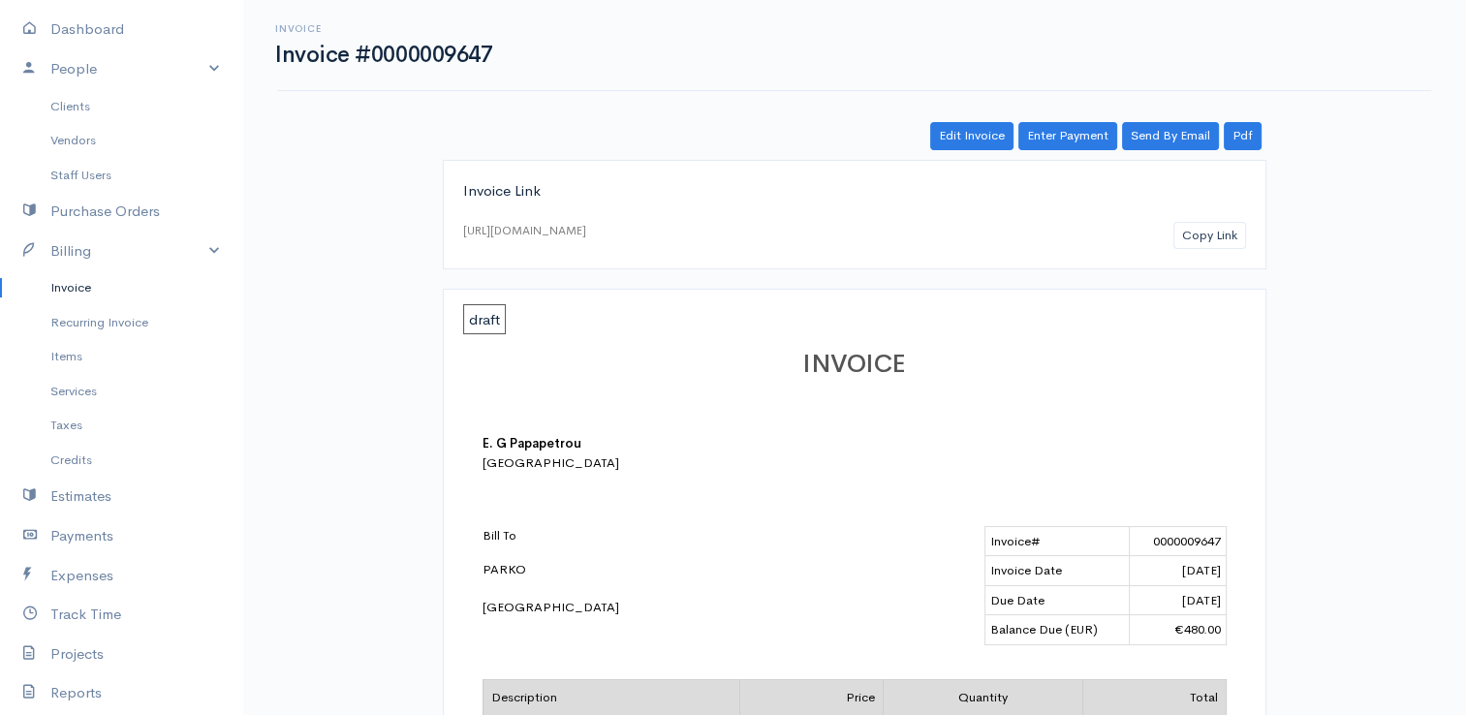
click at [50, 289] on link "Invoice" at bounding box center [121, 287] width 242 height 35
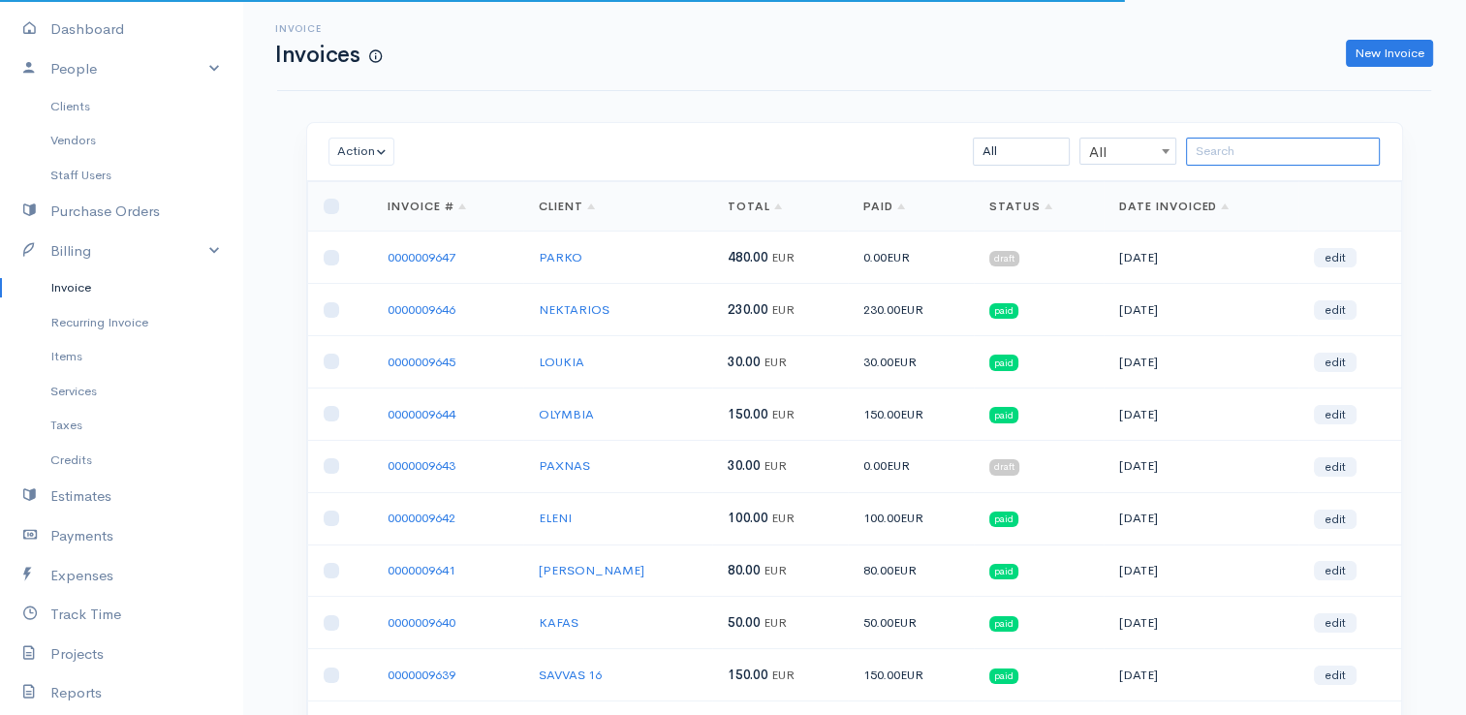
click at [1256, 159] on input "search" at bounding box center [1283, 152] width 194 height 28
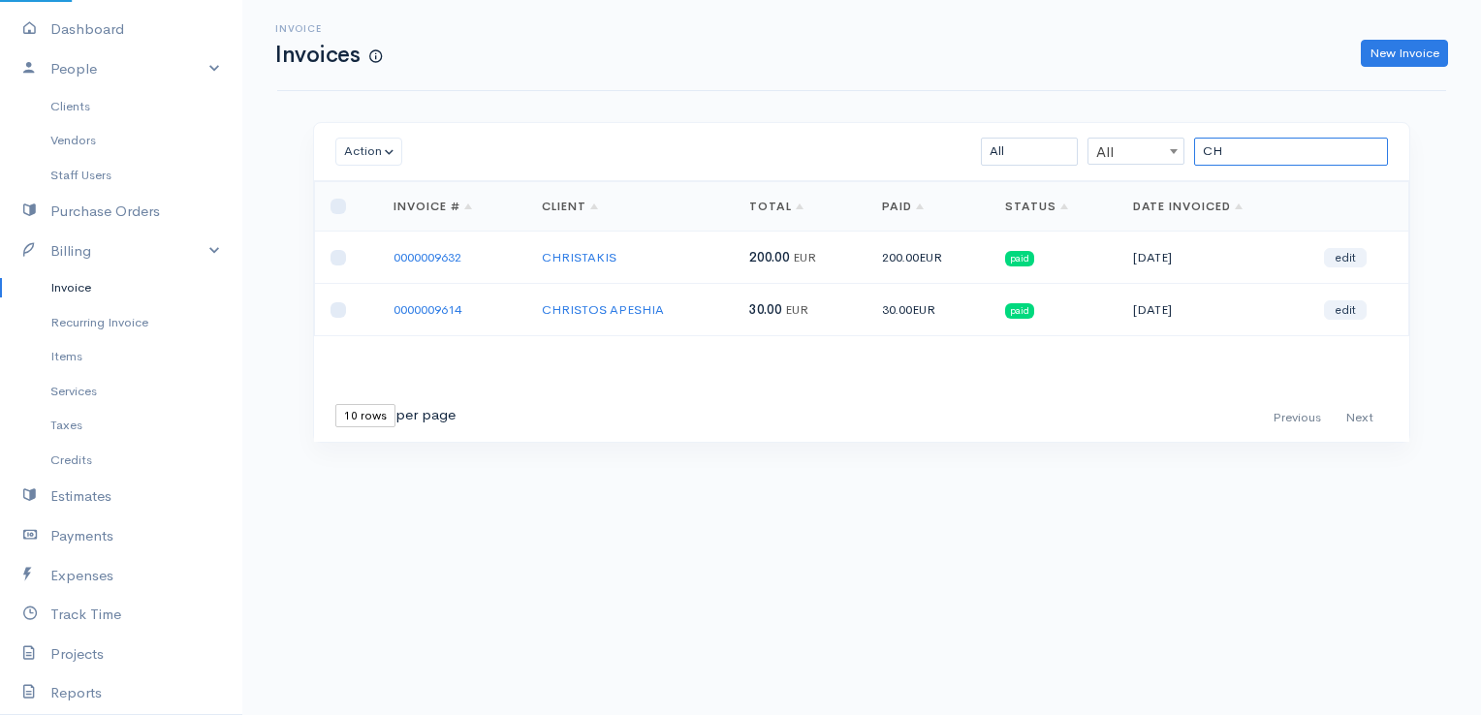
type input "C"
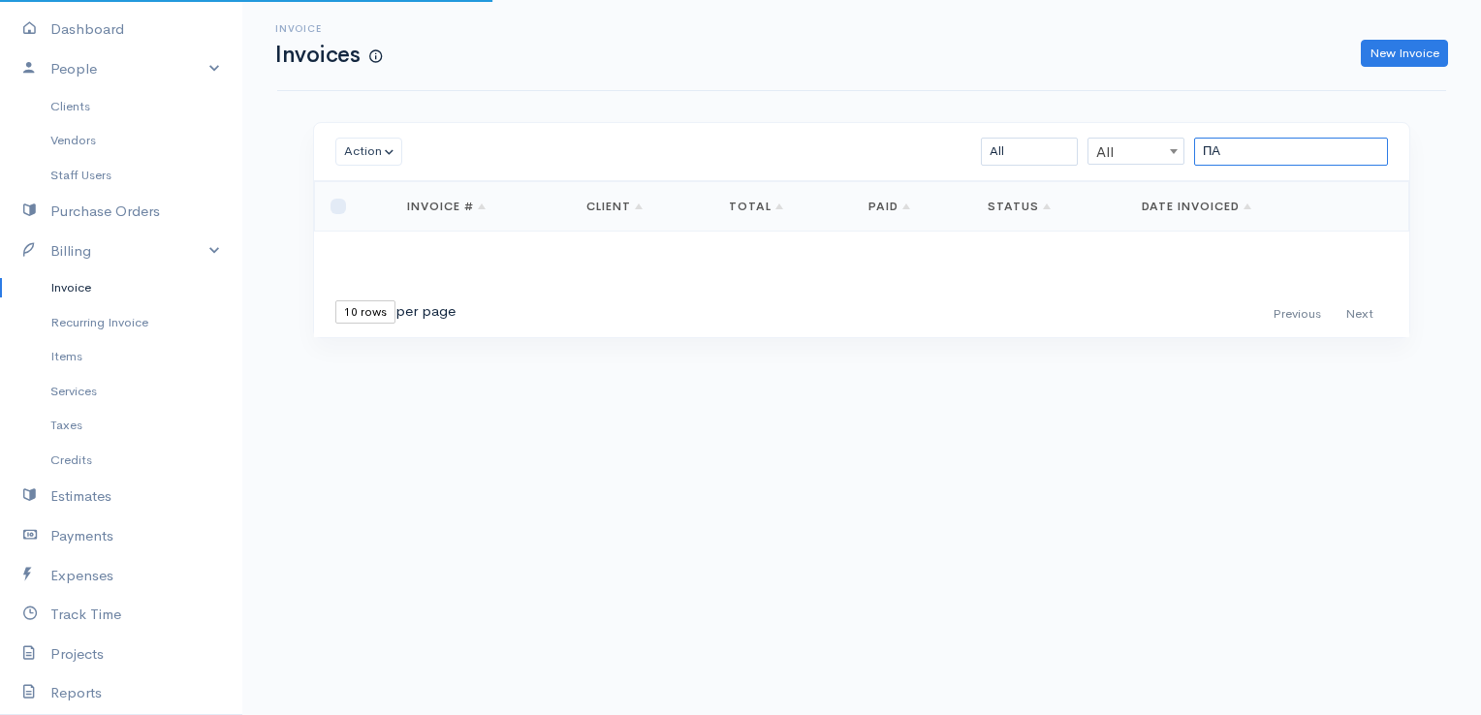
type input "Π"
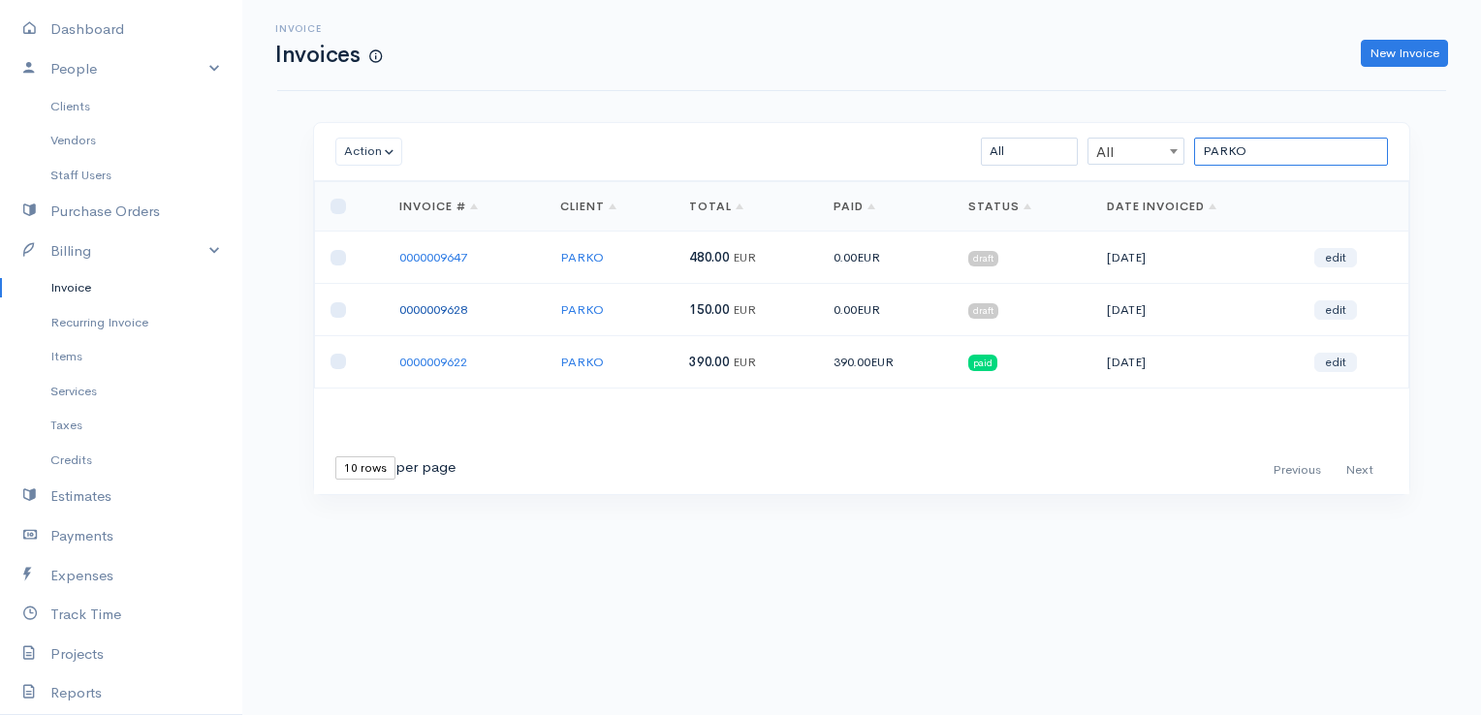
type input "PARKO"
click at [421, 305] on link "0000009628" at bounding box center [433, 309] width 68 height 16
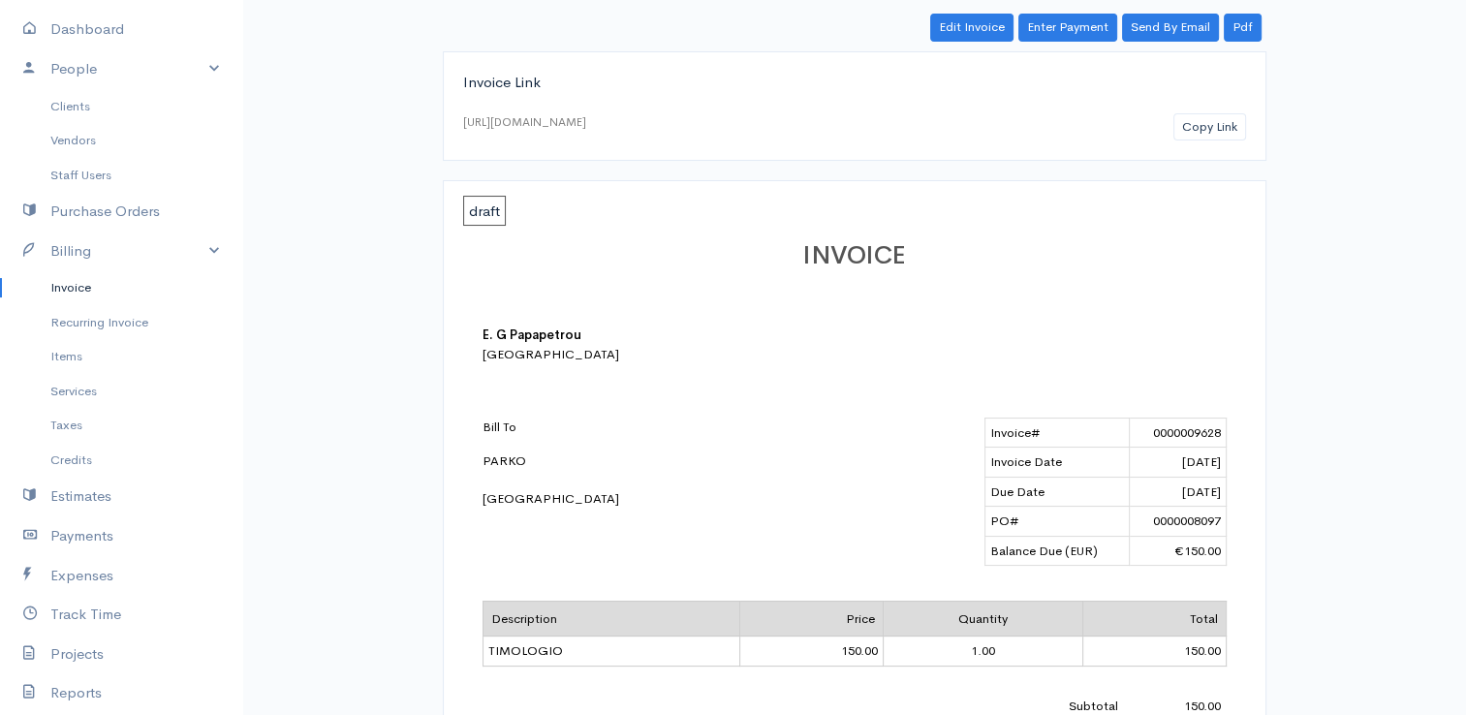
scroll to position [291, 0]
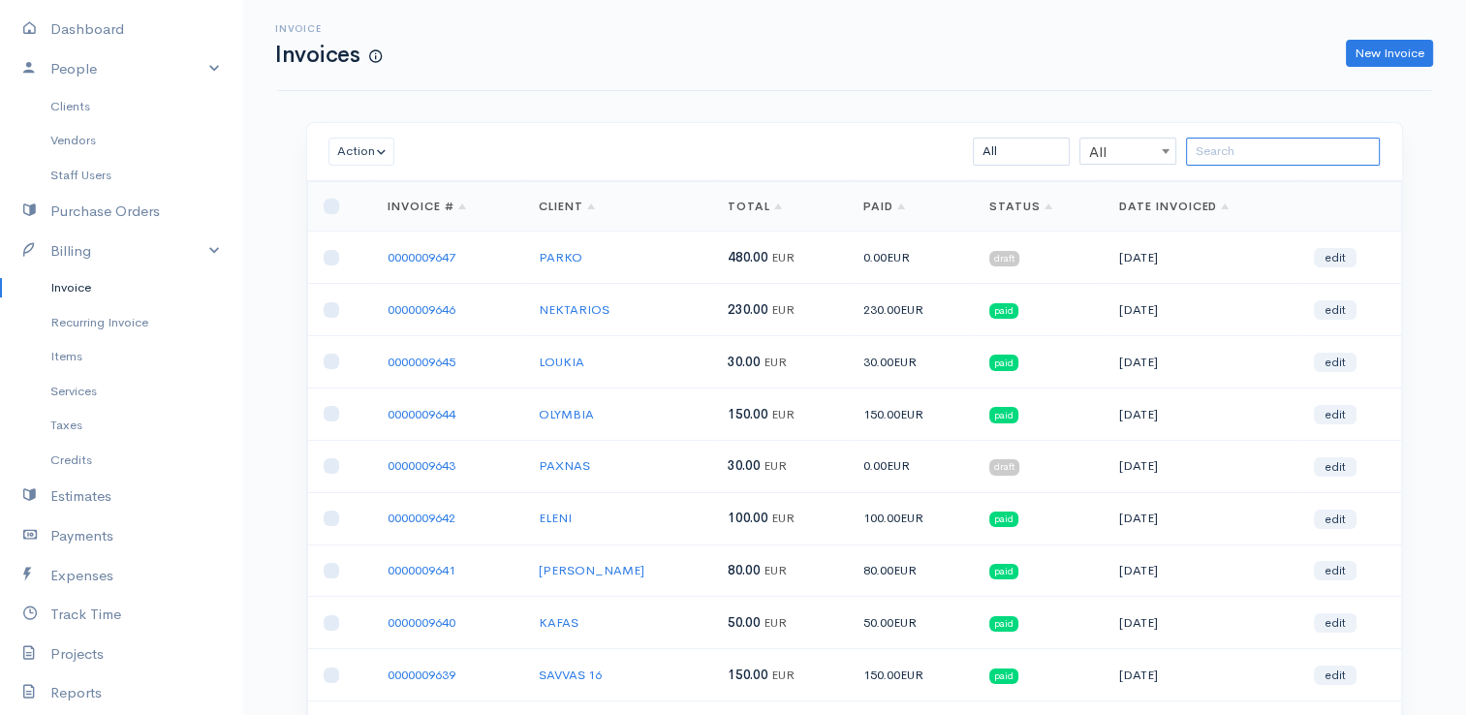
click at [1232, 156] on input "search" at bounding box center [1283, 152] width 194 height 28
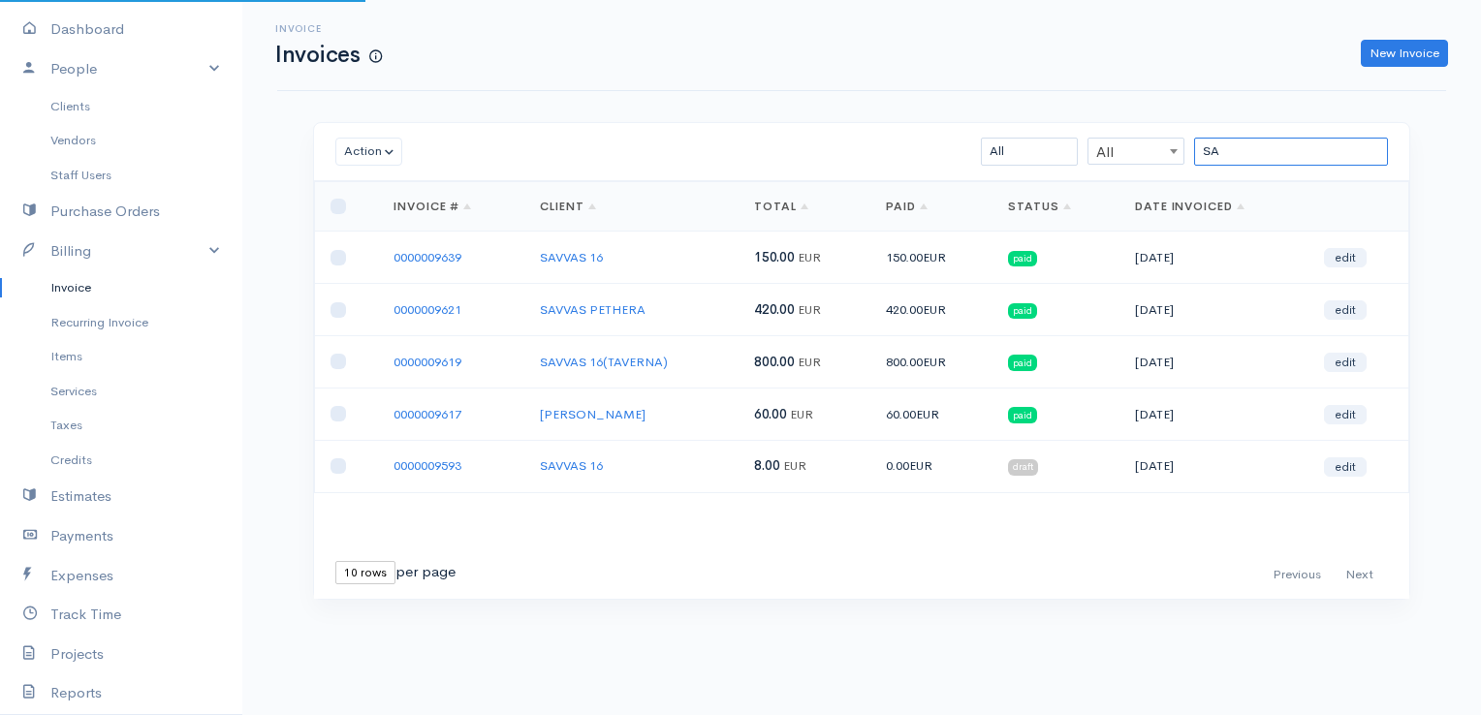
type input "S"
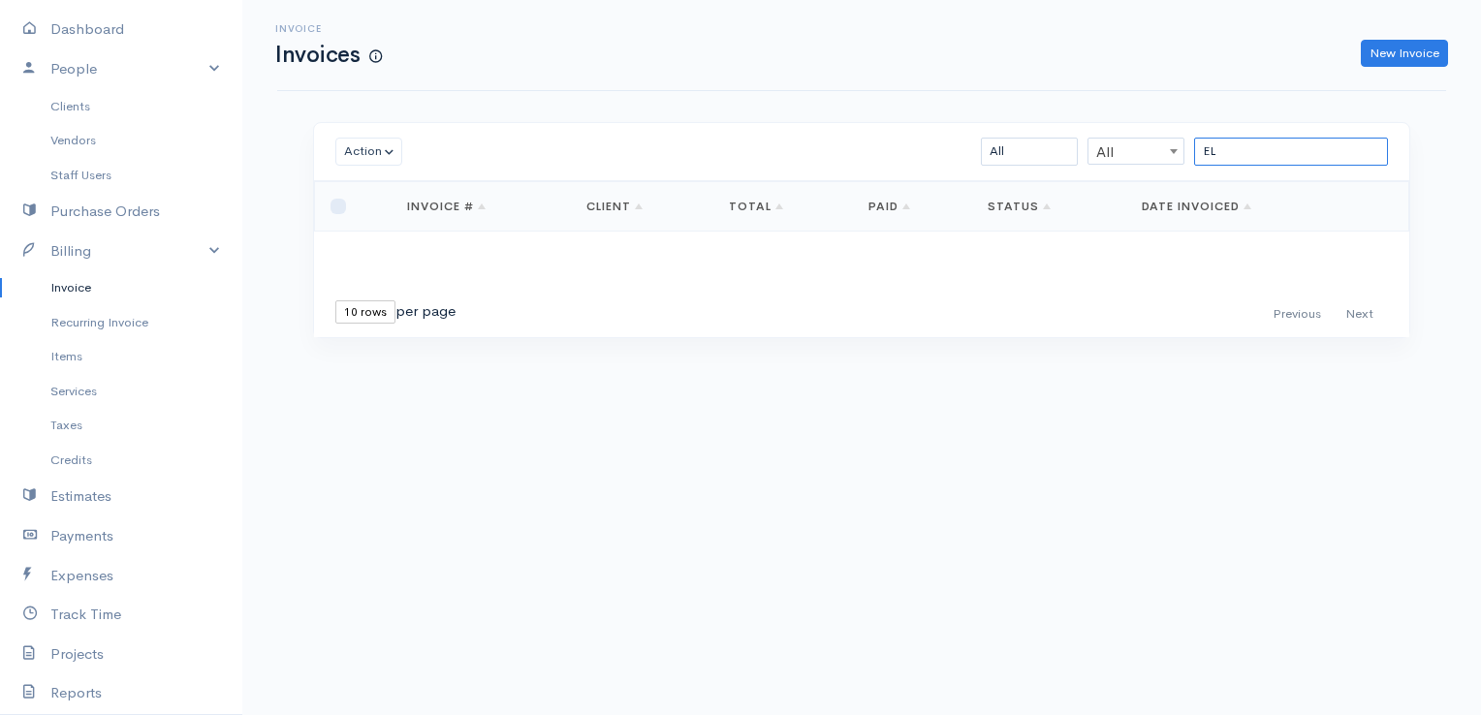
type input "E"
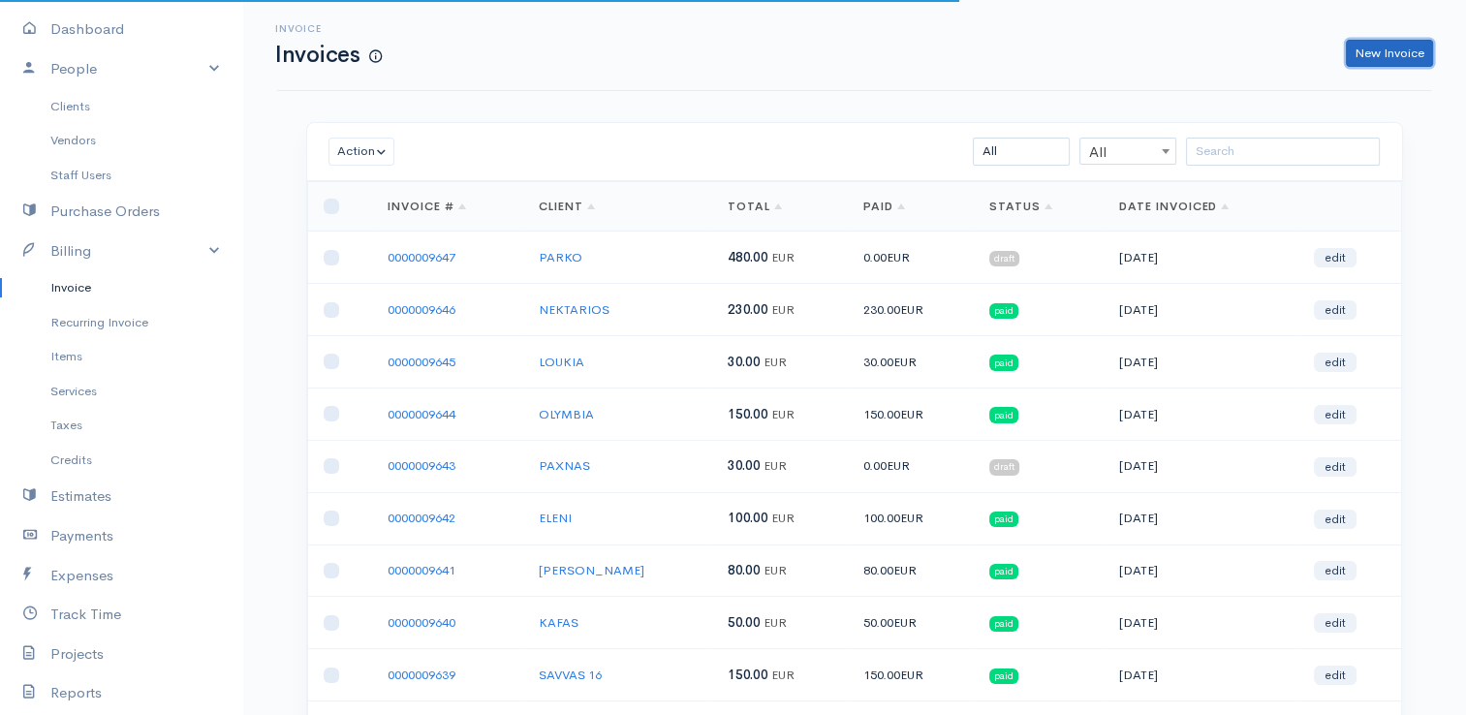
click at [1375, 52] on link "New Invoice" at bounding box center [1389, 54] width 87 height 28
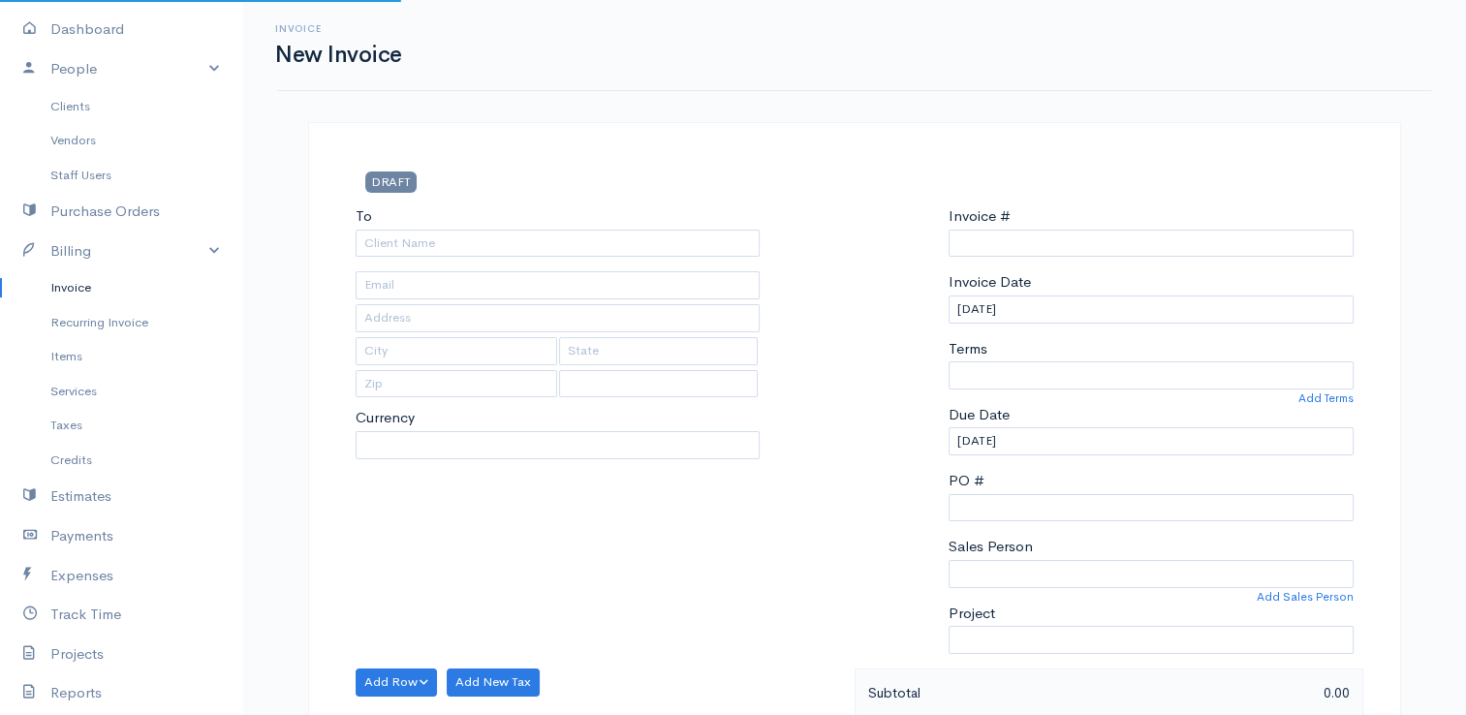
type input "0000009648"
select select "[GEOGRAPHIC_DATA]"
select select "EUR"
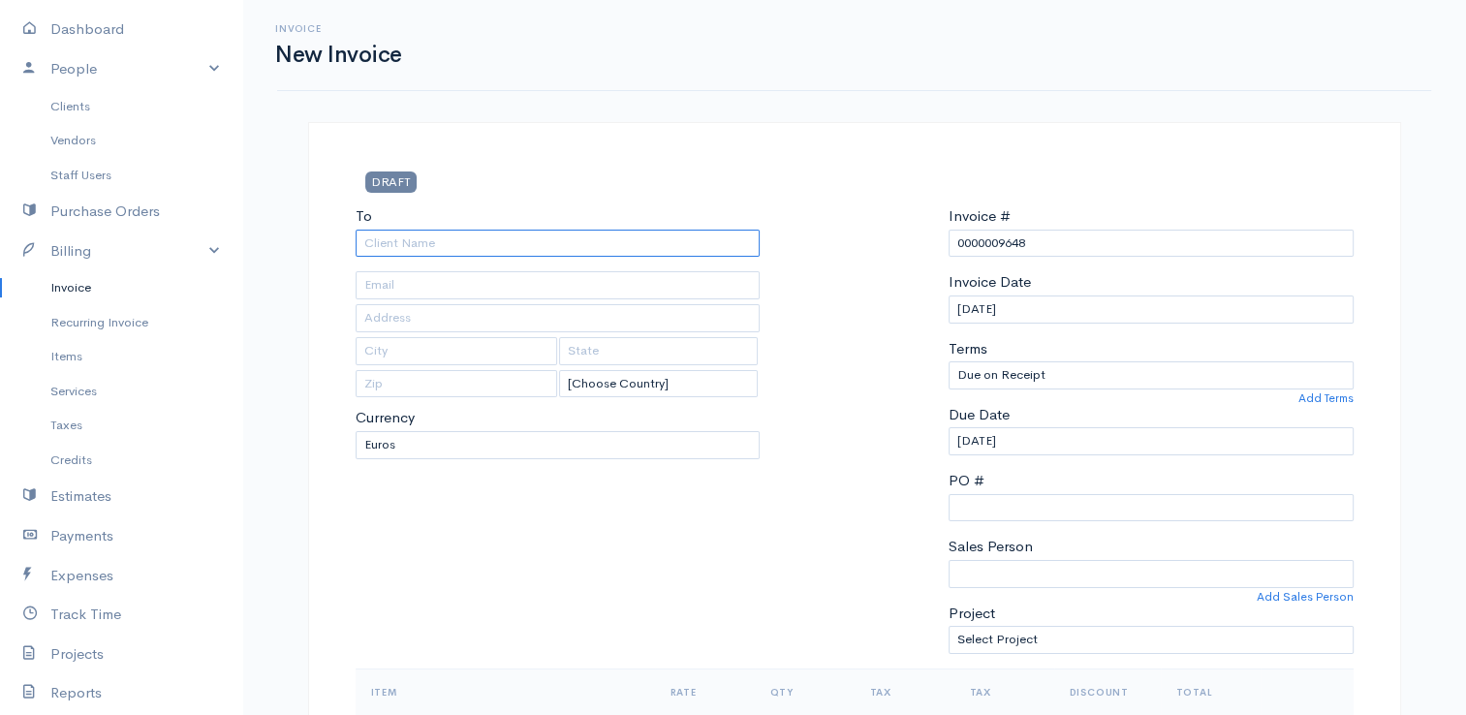
click at [615, 242] on input "To" at bounding box center [558, 244] width 405 height 28
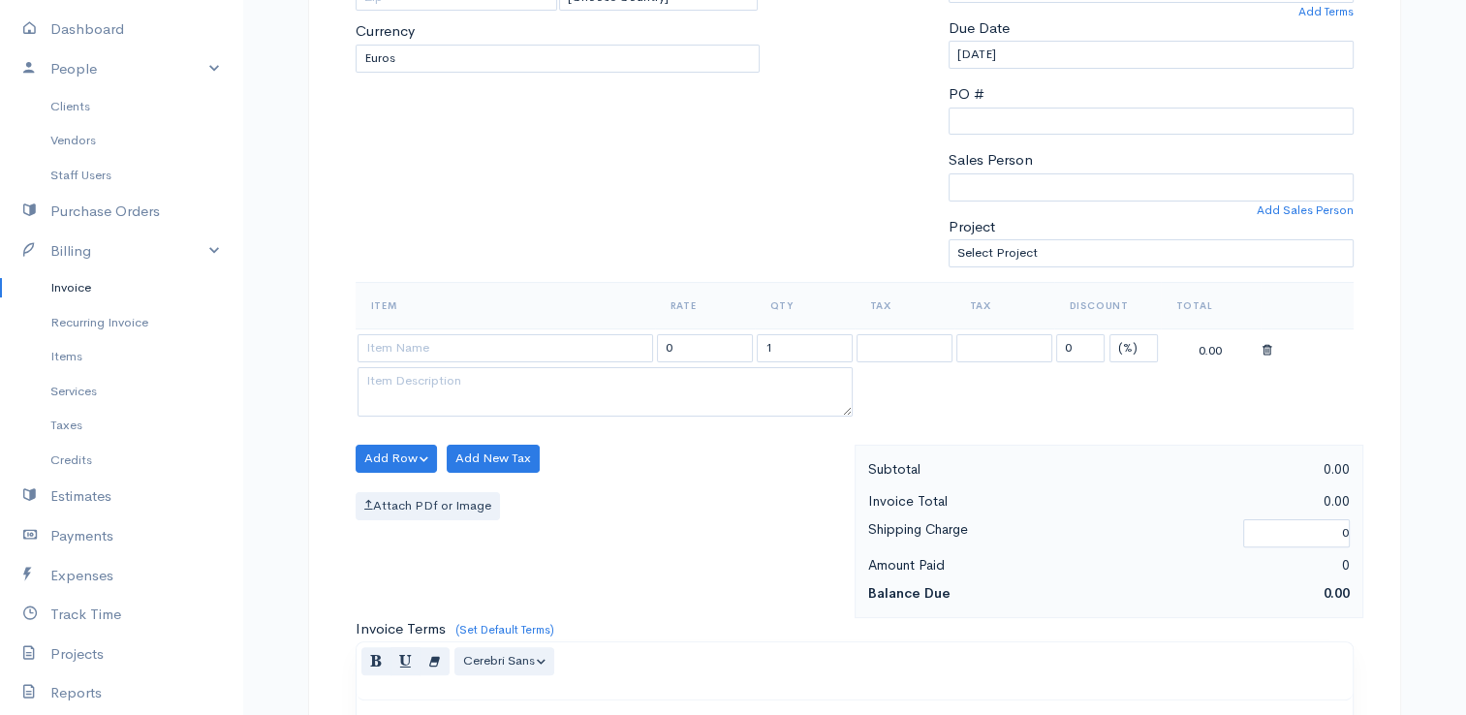
scroll to position [388, 0]
type input "ELLI"
click at [484, 354] on input at bounding box center [506, 347] width 296 height 28
type input "TIMOLOGIO"
click at [479, 380] on body "E. G Papapetrou Upgrade Dashboard People Clients Vendors Staff Users Purchase O…" at bounding box center [733, 449] width 1466 height 1675
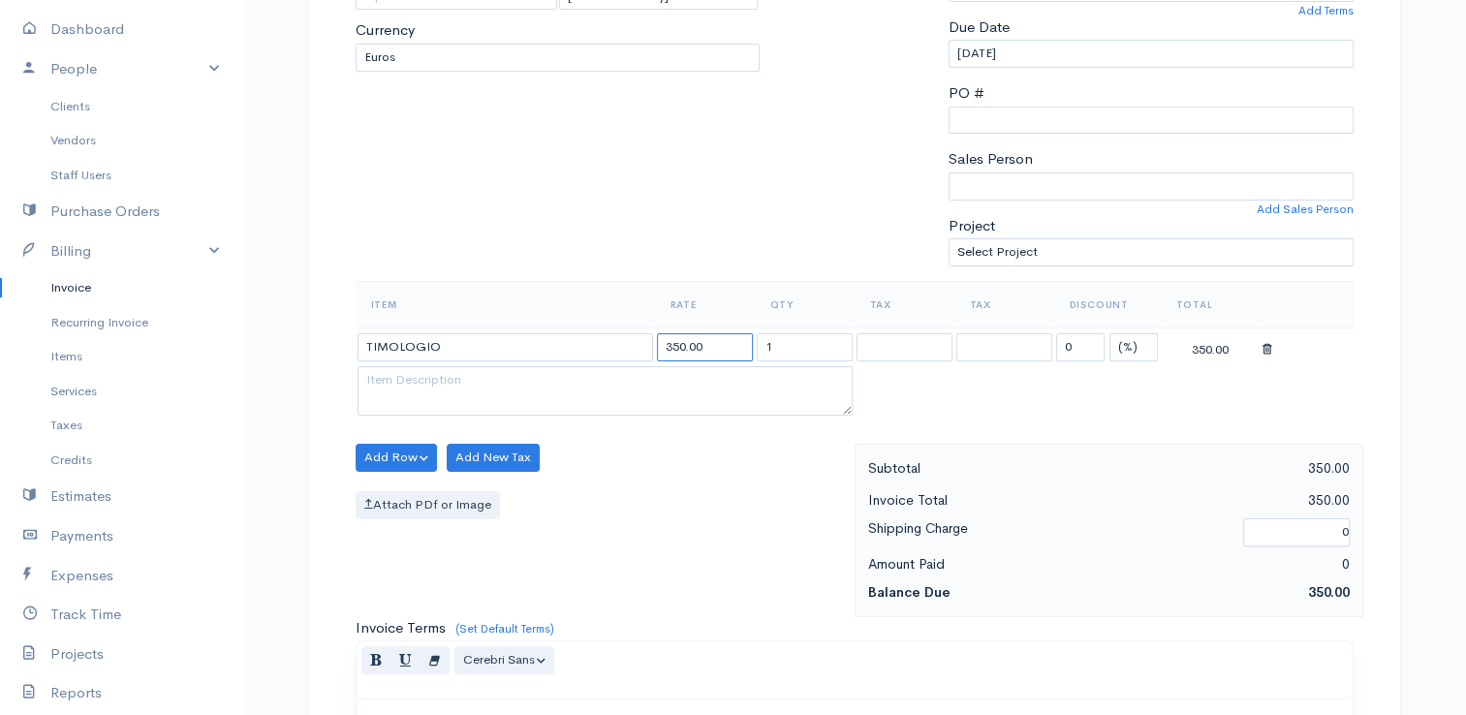
drag, startPoint x: 722, startPoint y: 349, endPoint x: 666, endPoint y: 343, distance: 56.5
click at [666, 343] on input "350.00" at bounding box center [705, 347] width 96 height 28
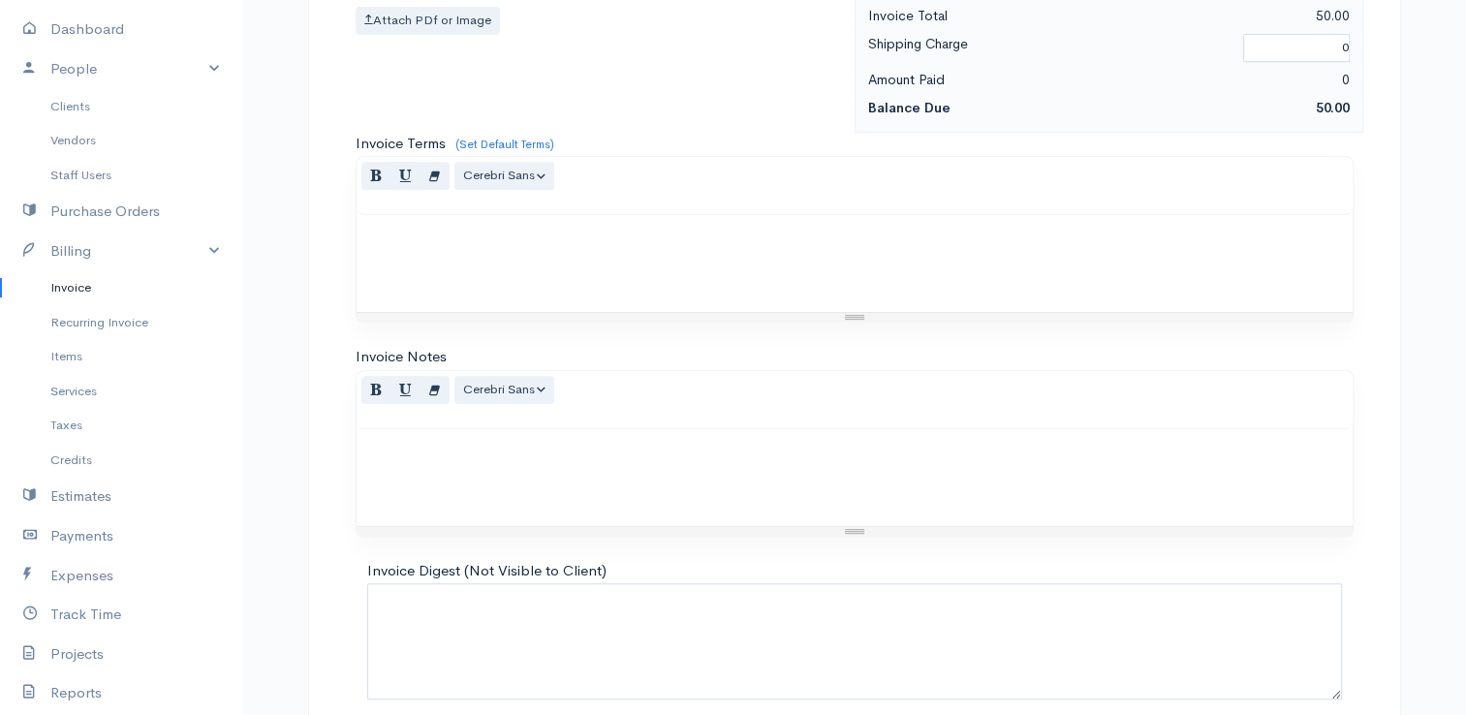
scroll to position [952, 0]
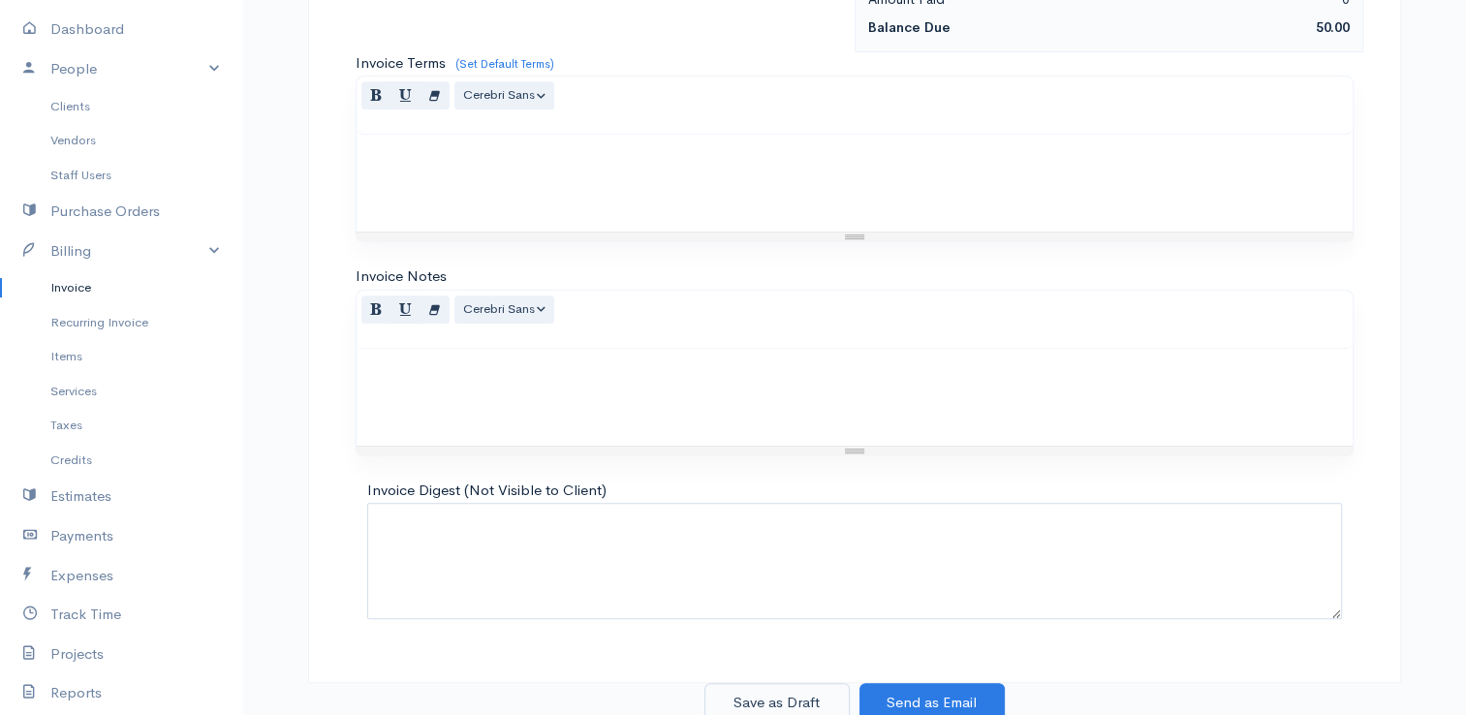
type input "50"
click at [751, 687] on button "Save as Draft" at bounding box center [776, 703] width 145 height 40
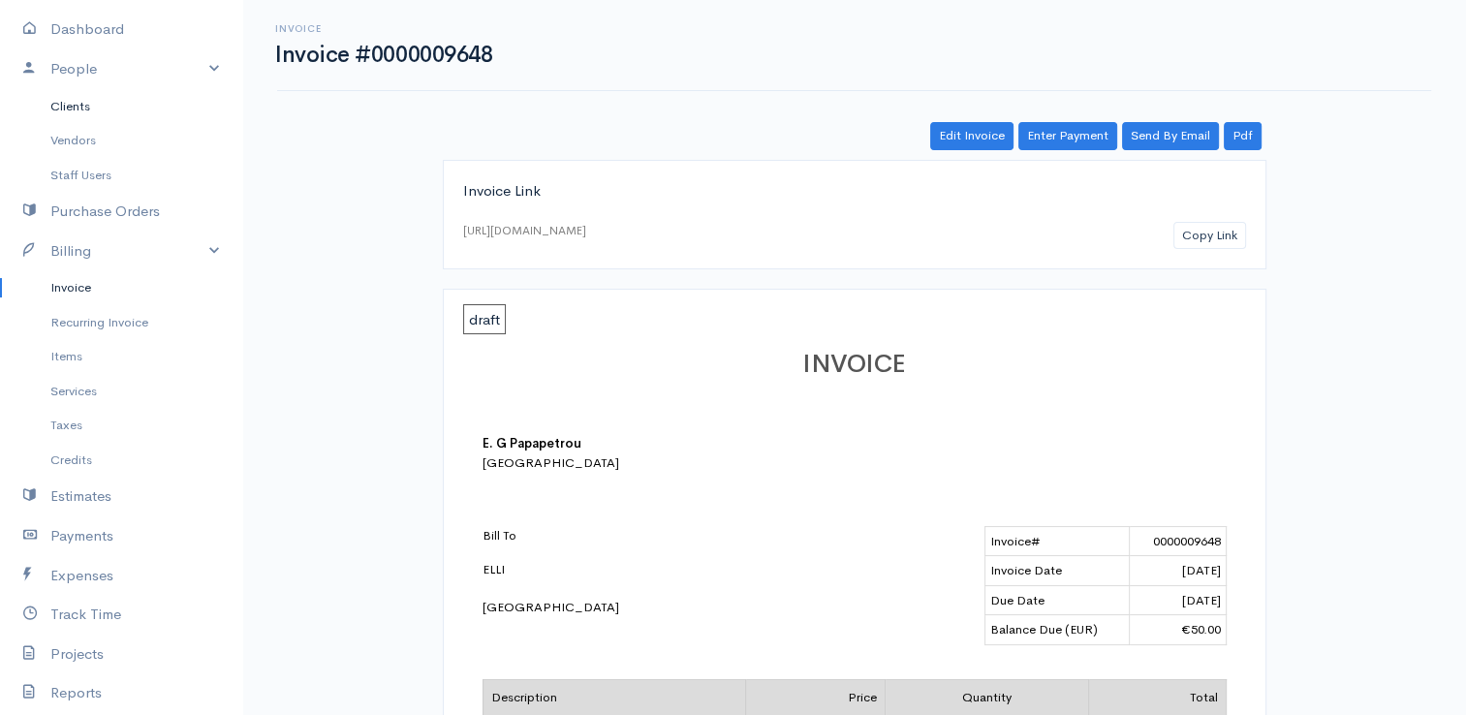
click at [57, 109] on link "Clients" at bounding box center [121, 106] width 242 height 35
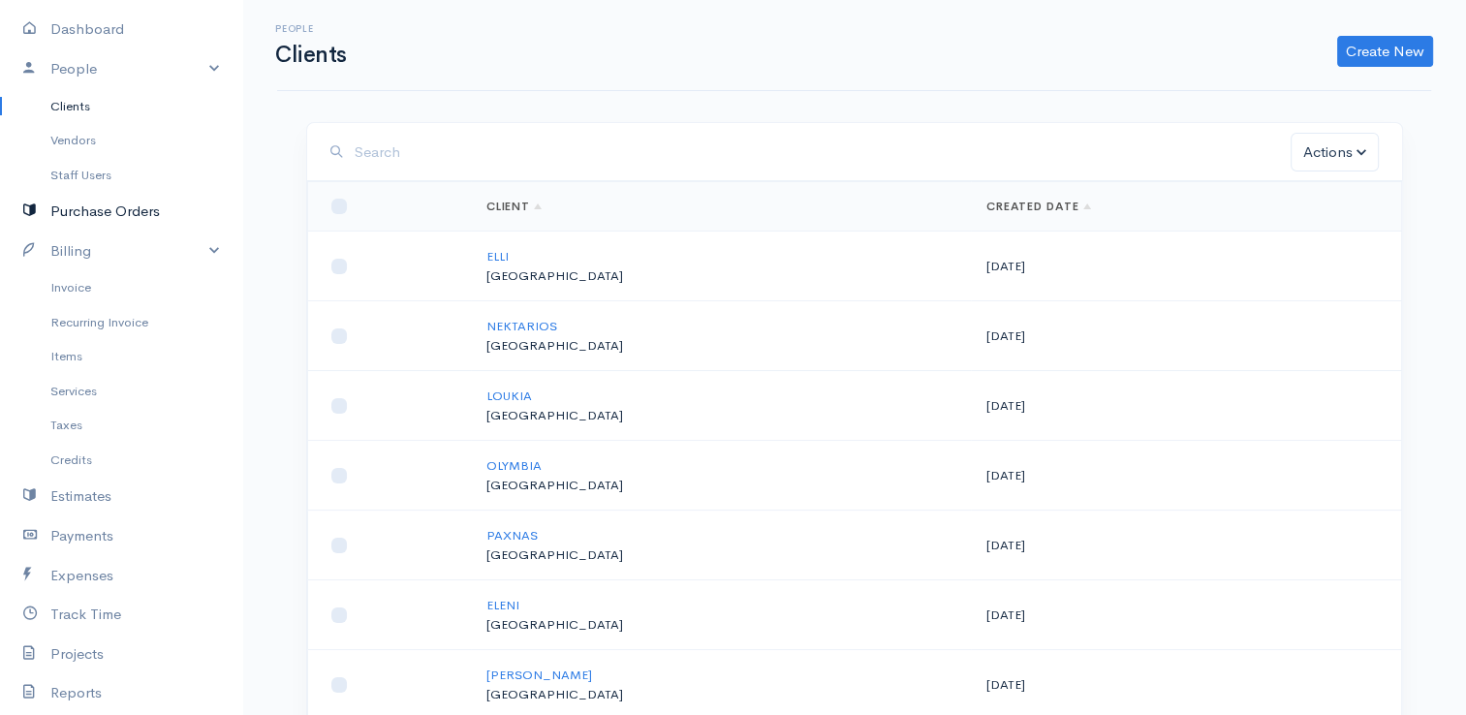
click at [89, 207] on link "Purchase Orders" at bounding box center [121, 212] width 242 height 40
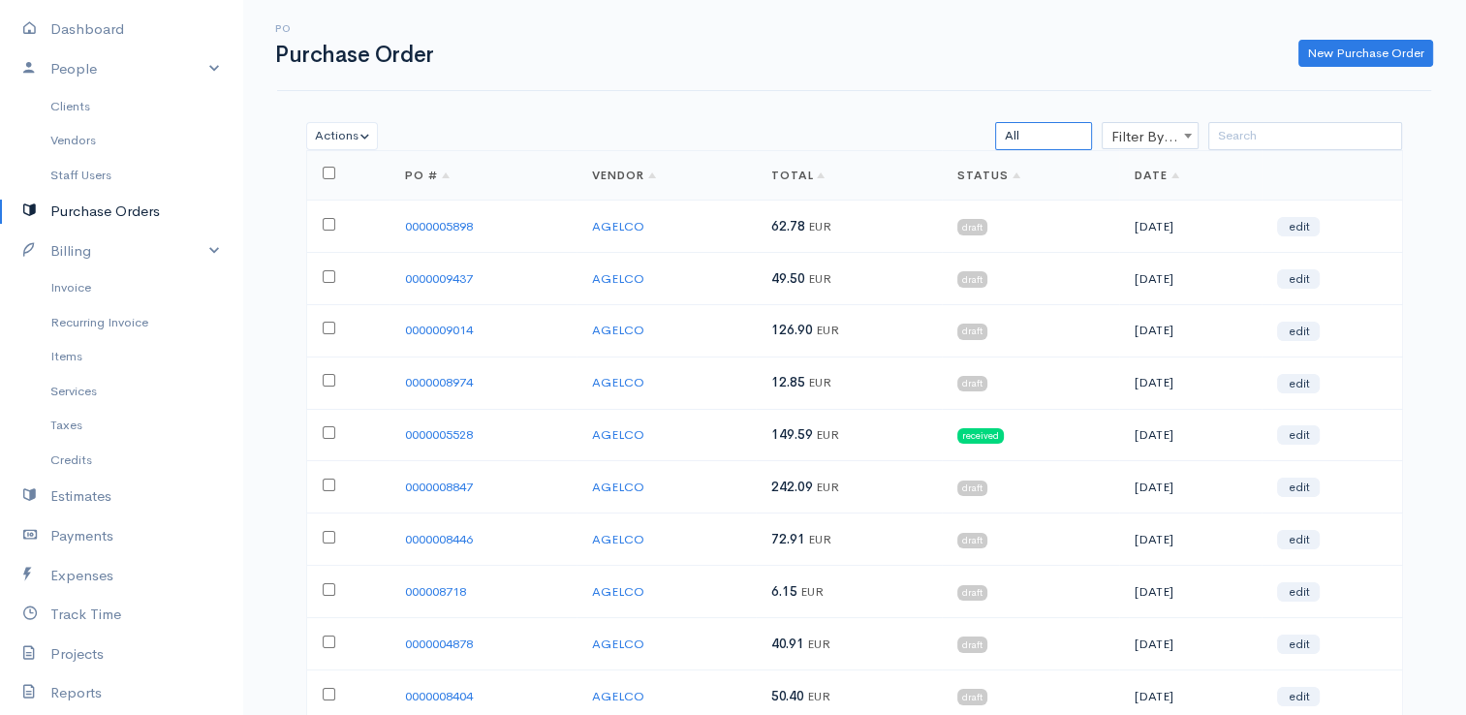
click at [1050, 132] on select "All Draft Viewed Sent Received" at bounding box center [1043, 136] width 97 height 28
click at [71, 291] on link "Invoice" at bounding box center [121, 287] width 242 height 35
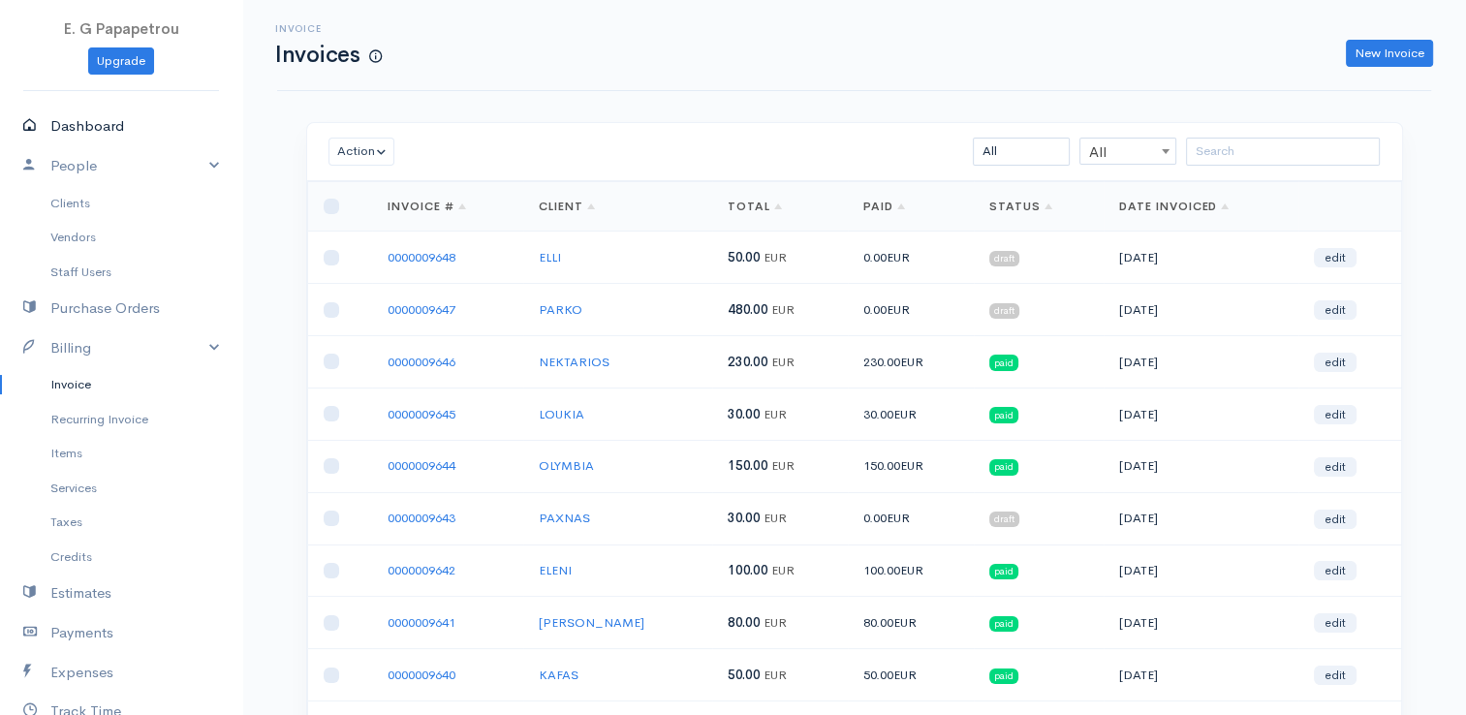
click at [77, 126] on link "Dashboard" at bounding box center [121, 127] width 242 height 40
select select "thistoyear"
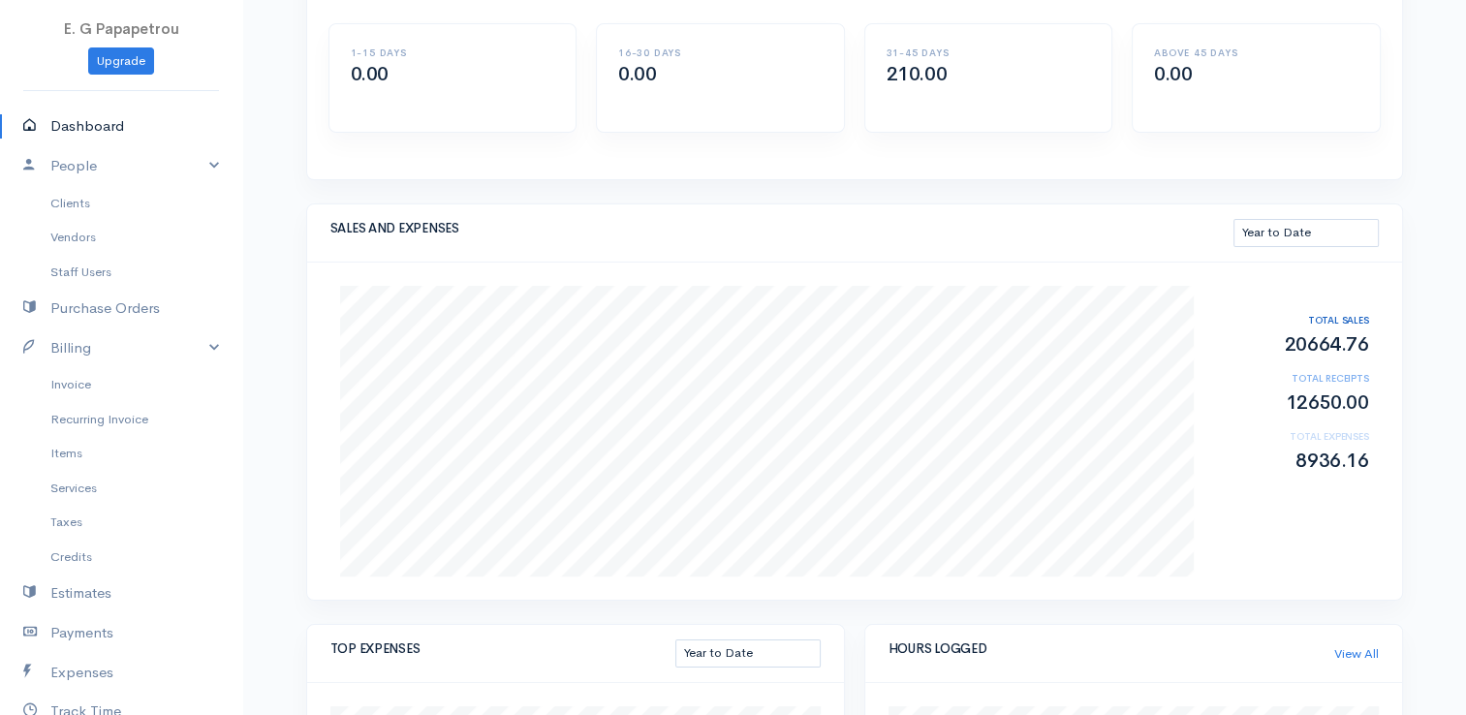
scroll to position [194, 0]
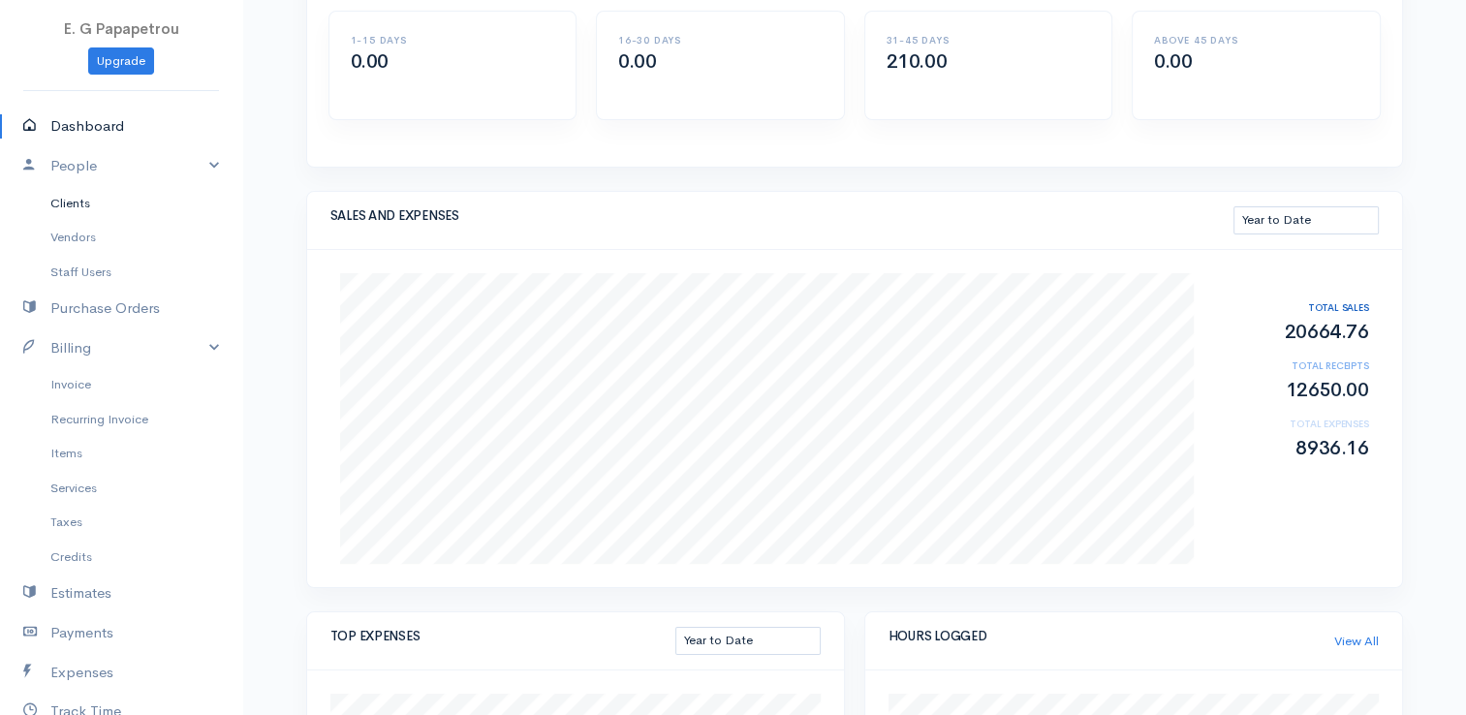
click at [80, 200] on link "Clients" at bounding box center [121, 203] width 242 height 35
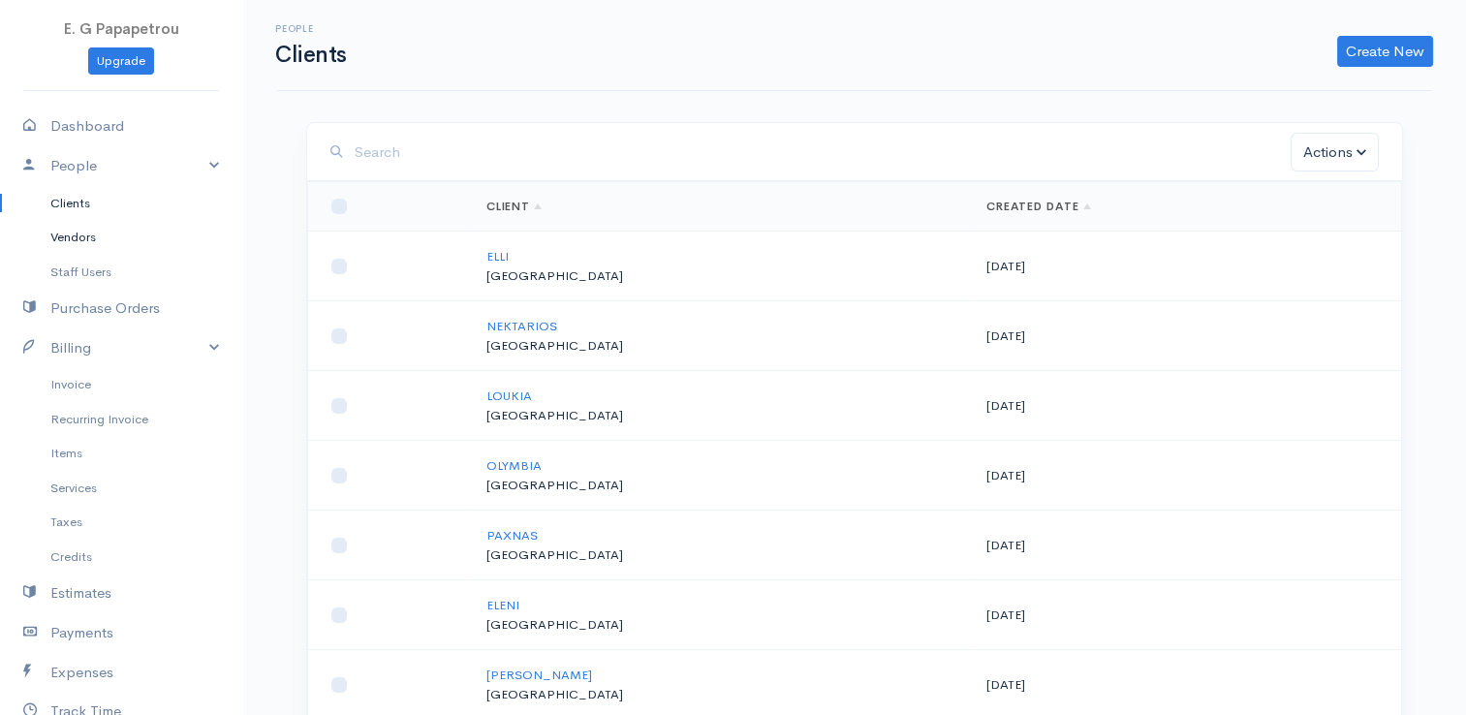
click at [81, 238] on link "Vendors" at bounding box center [121, 237] width 242 height 35
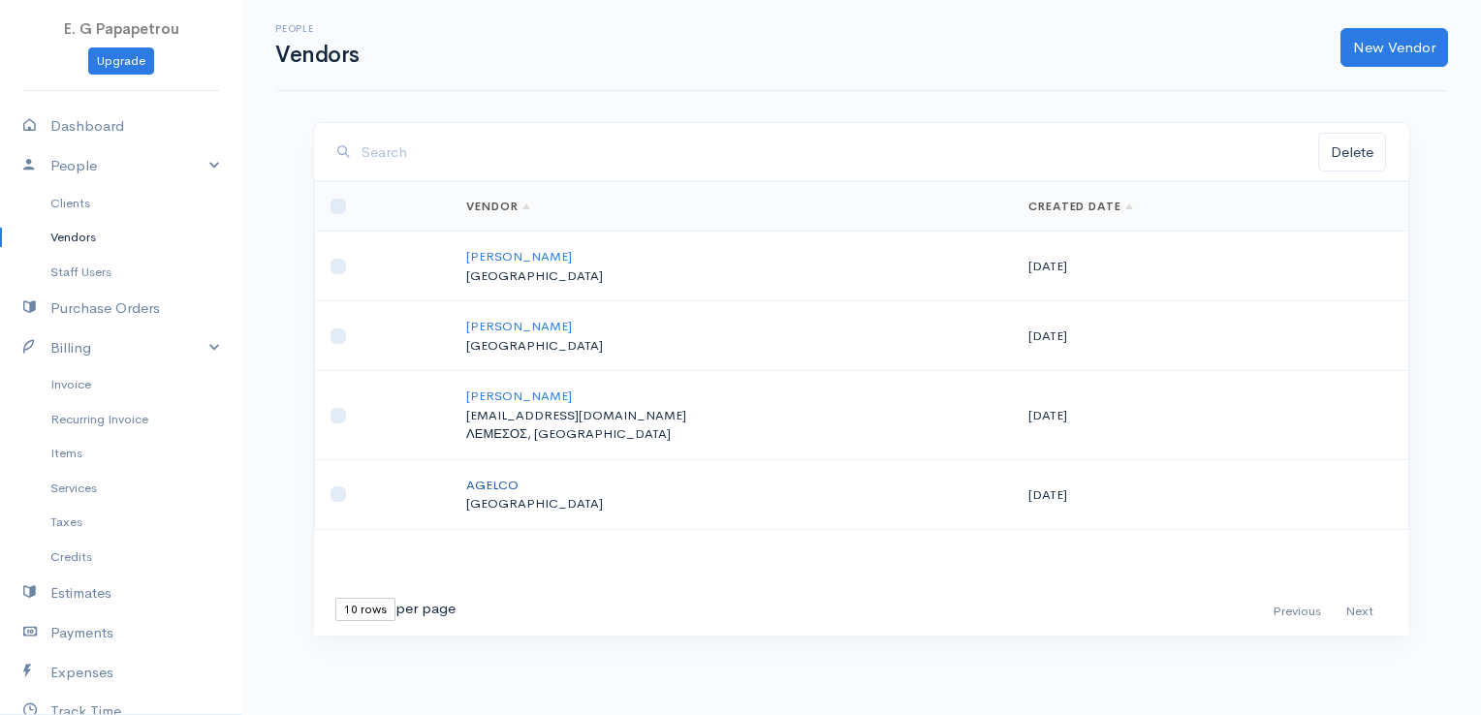
click at [483, 485] on link "AGELCO" at bounding box center [492, 485] width 52 height 16
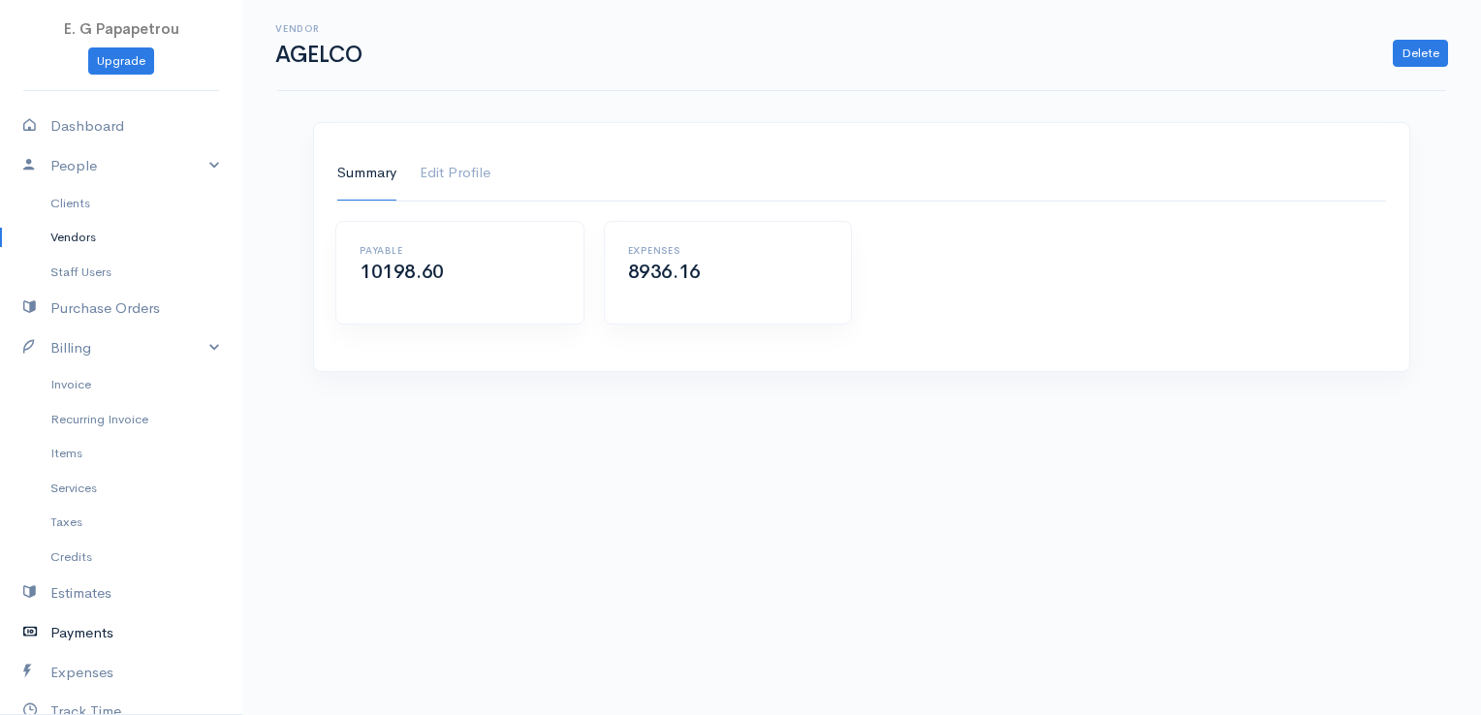
click at [98, 633] on link "Payments" at bounding box center [121, 633] width 242 height 40
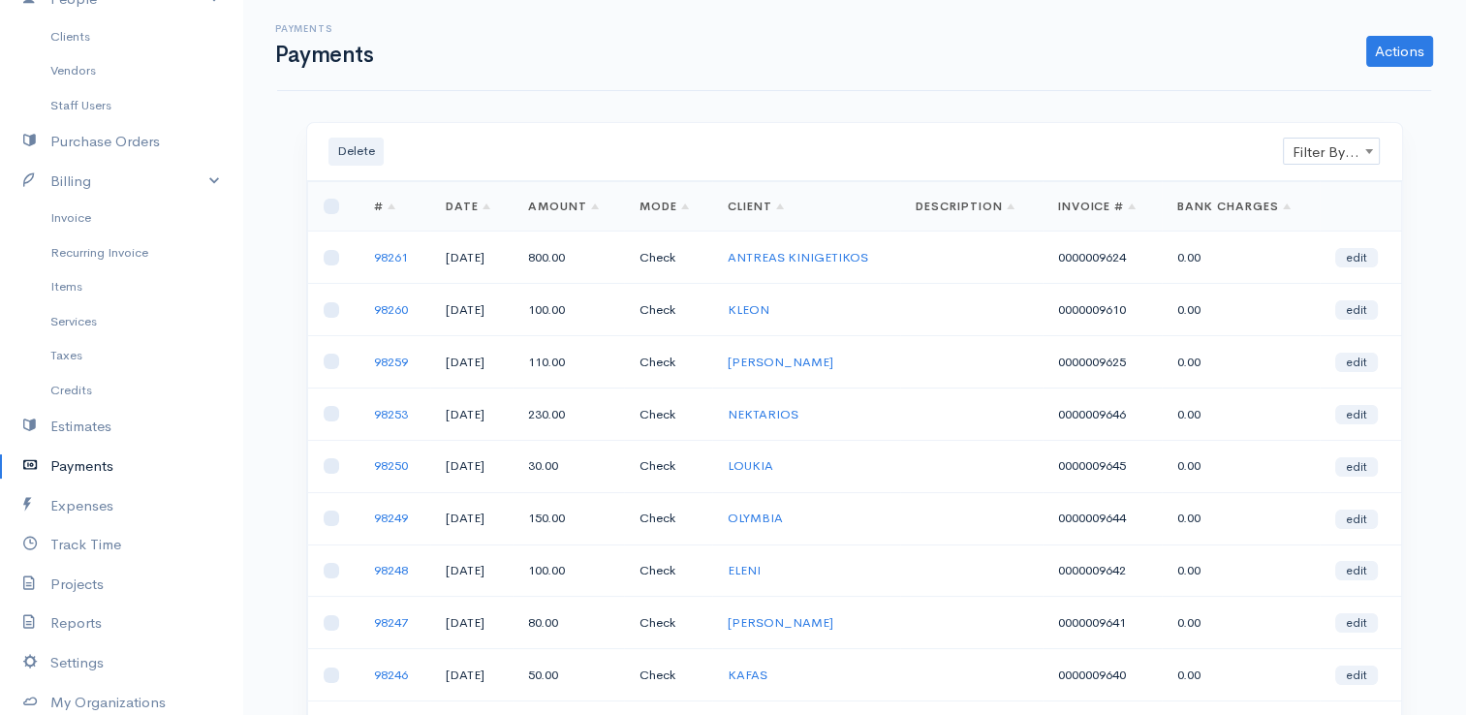
scroll to position [194, 0]
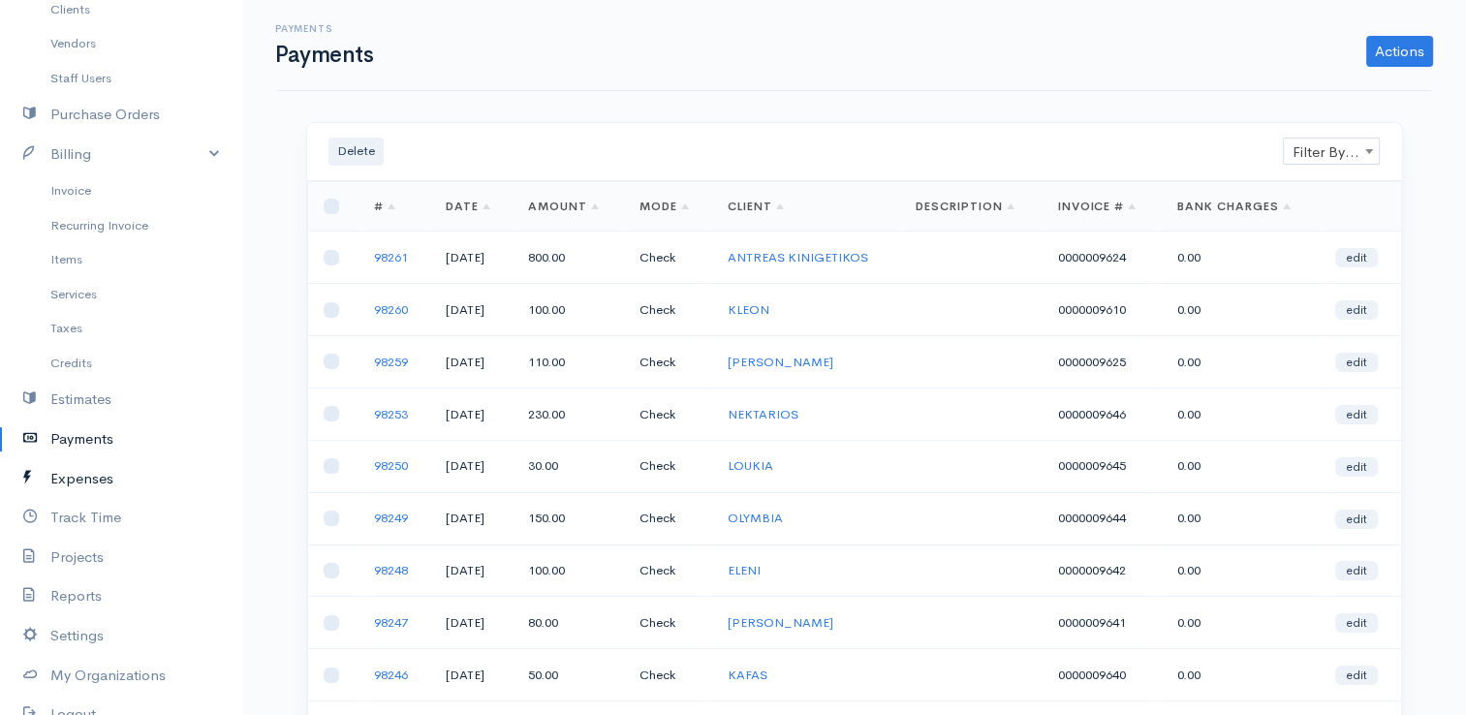
click at [79, 486] on link "Expenses" at bounding box center [121, 479] width 242 height 40
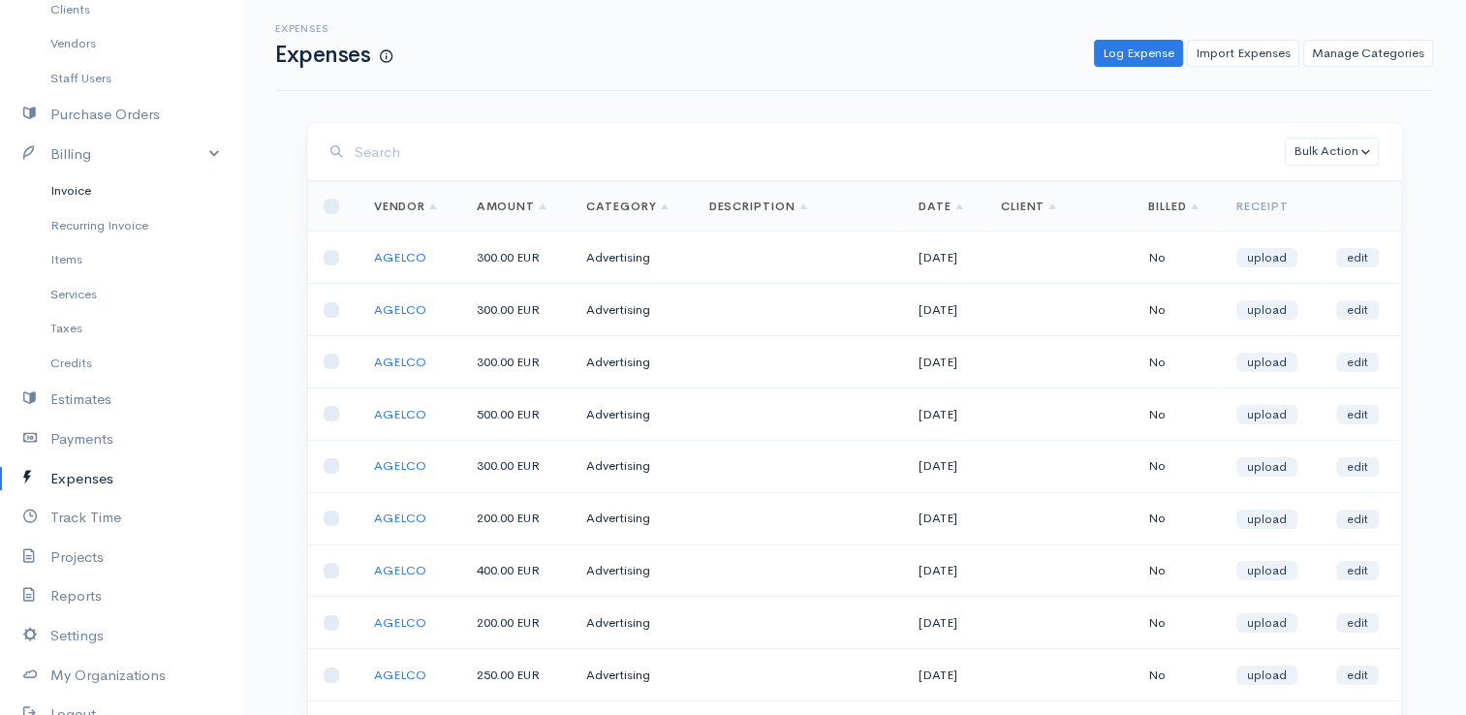
click at [55, 186] on link "Invoice" at bounding box center [121, 190] width 242 height 35
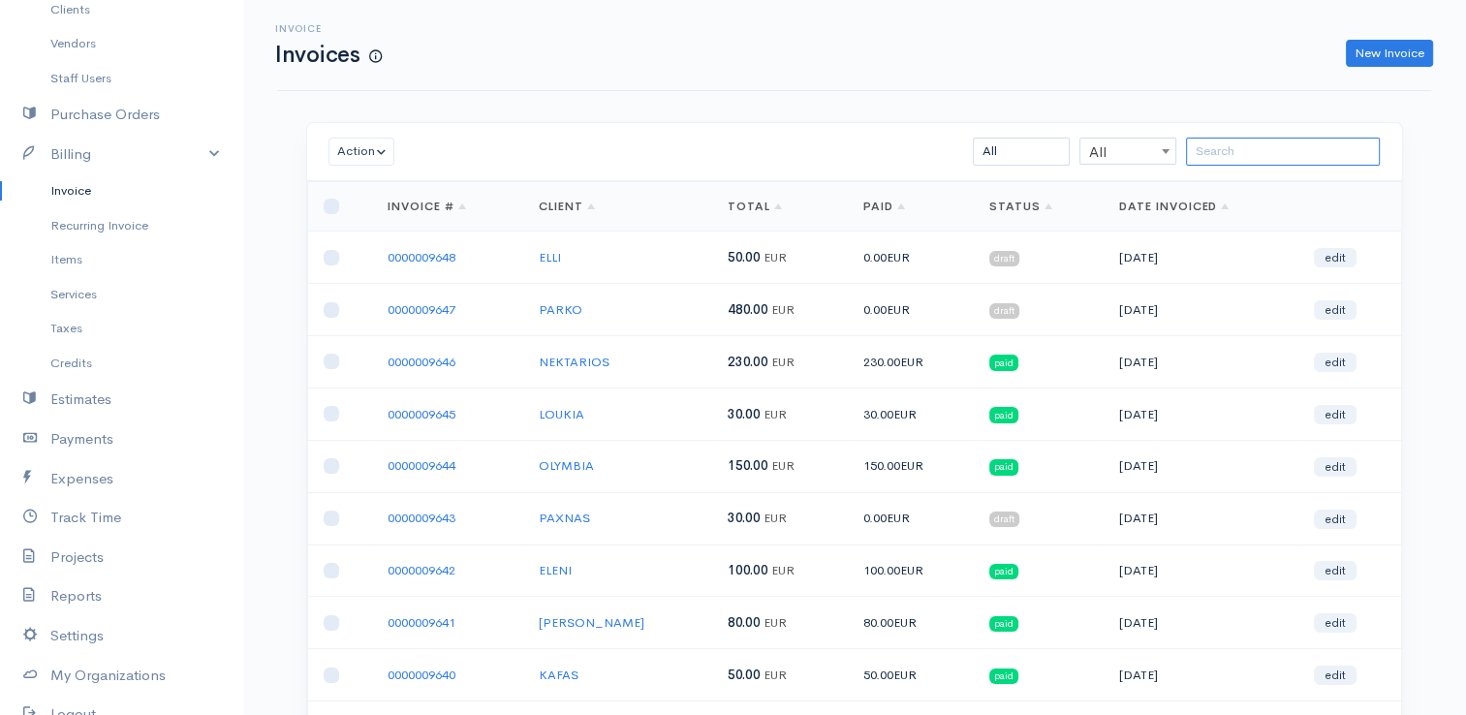
click at [1249, 153] on input "search" at bounding box center [1283, 152] width 194 height 28
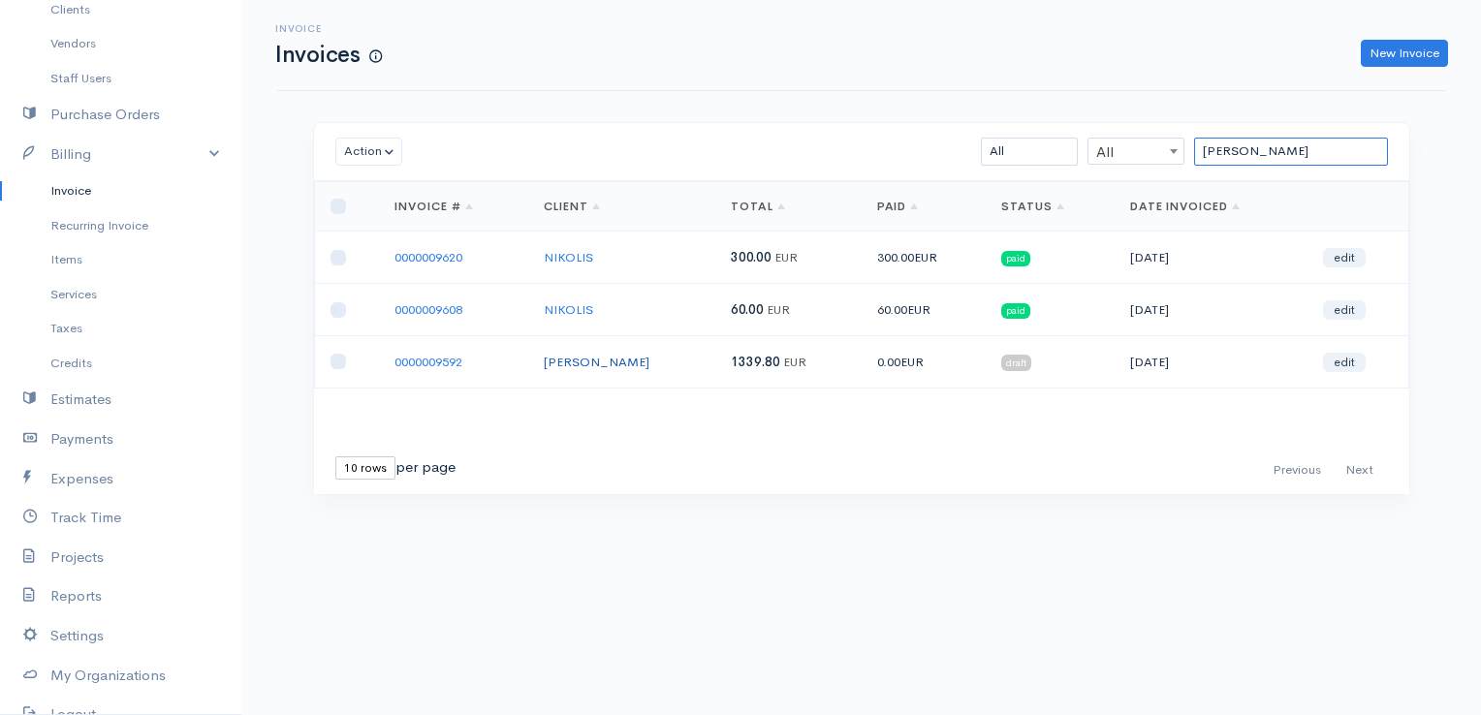
type input "[PERSON_NAME]"
click at [565, 355] on link "[PERSON_NAME]" at bounding box center [597, 362] width 106 height 16
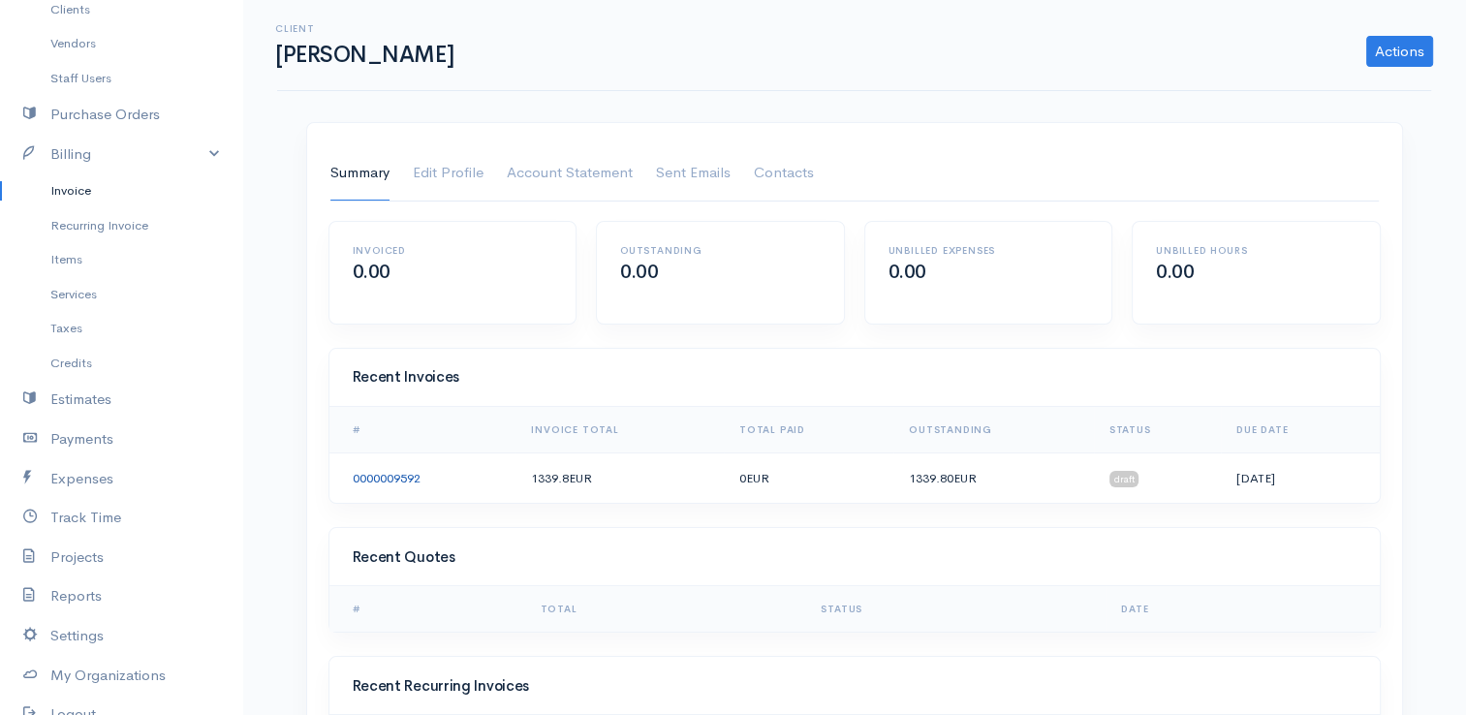
click at [380, 475] on link "0000009592" at bounding box center [387, 478] width 68 height 16
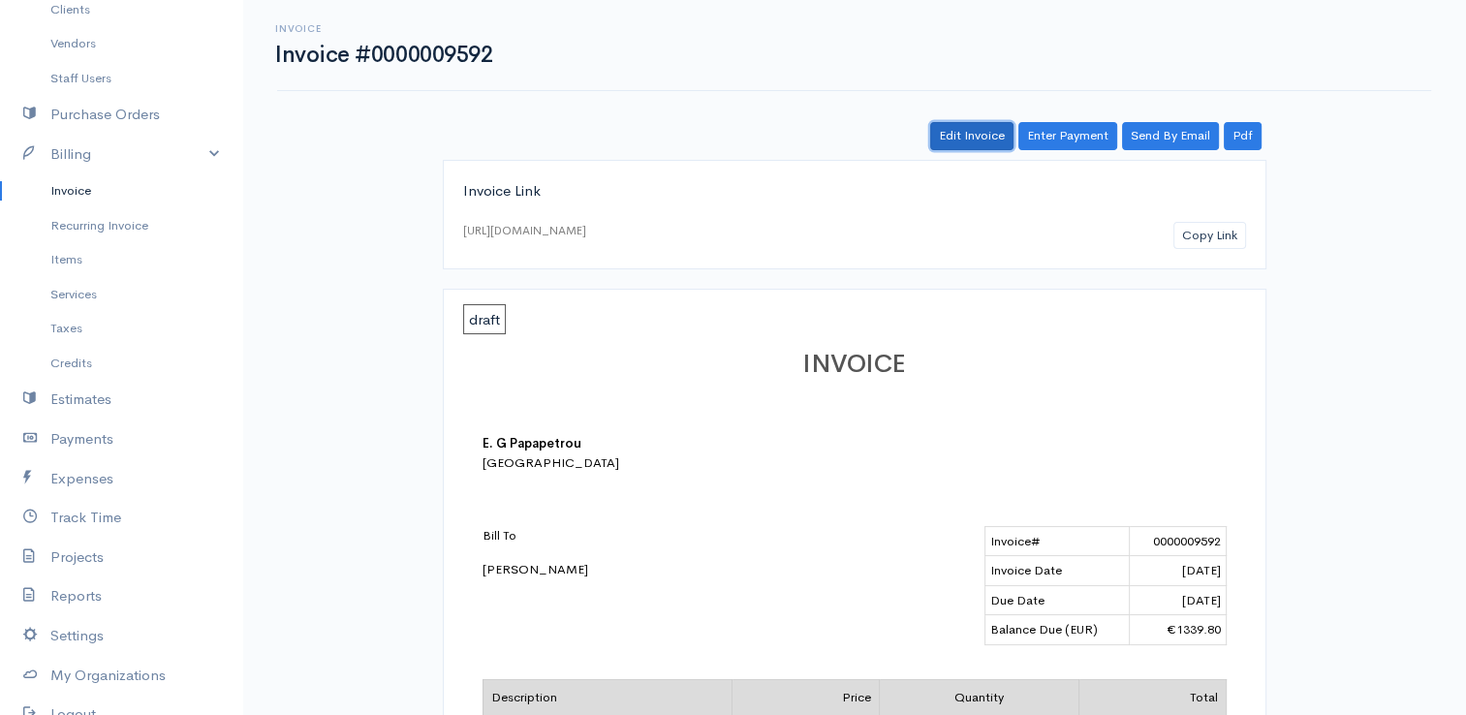
click at [959, 136] on link "Edit Invoice" at bounding box center [971, 136] width 83 height 28
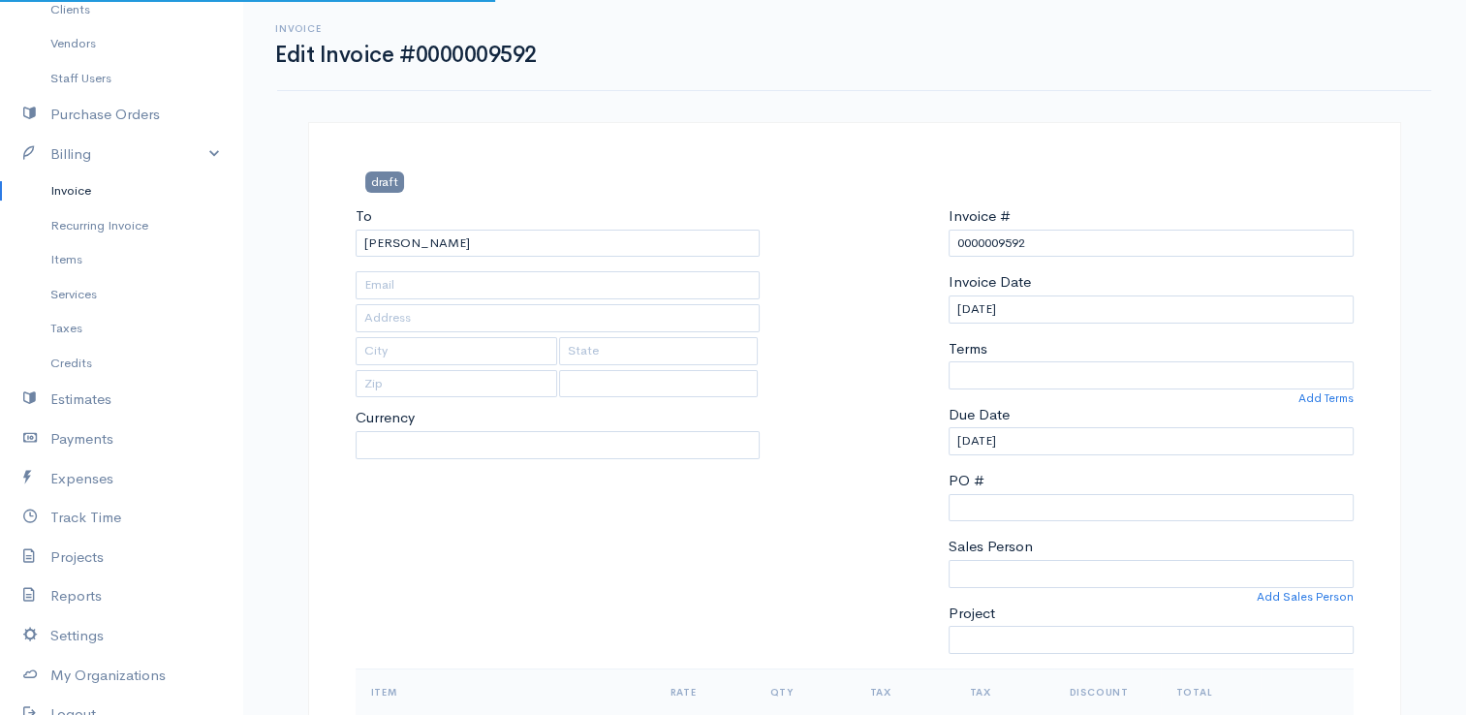
select select
select select "[GEOGRAPHIC_DATA]"
select select "EUR"
select select "0"
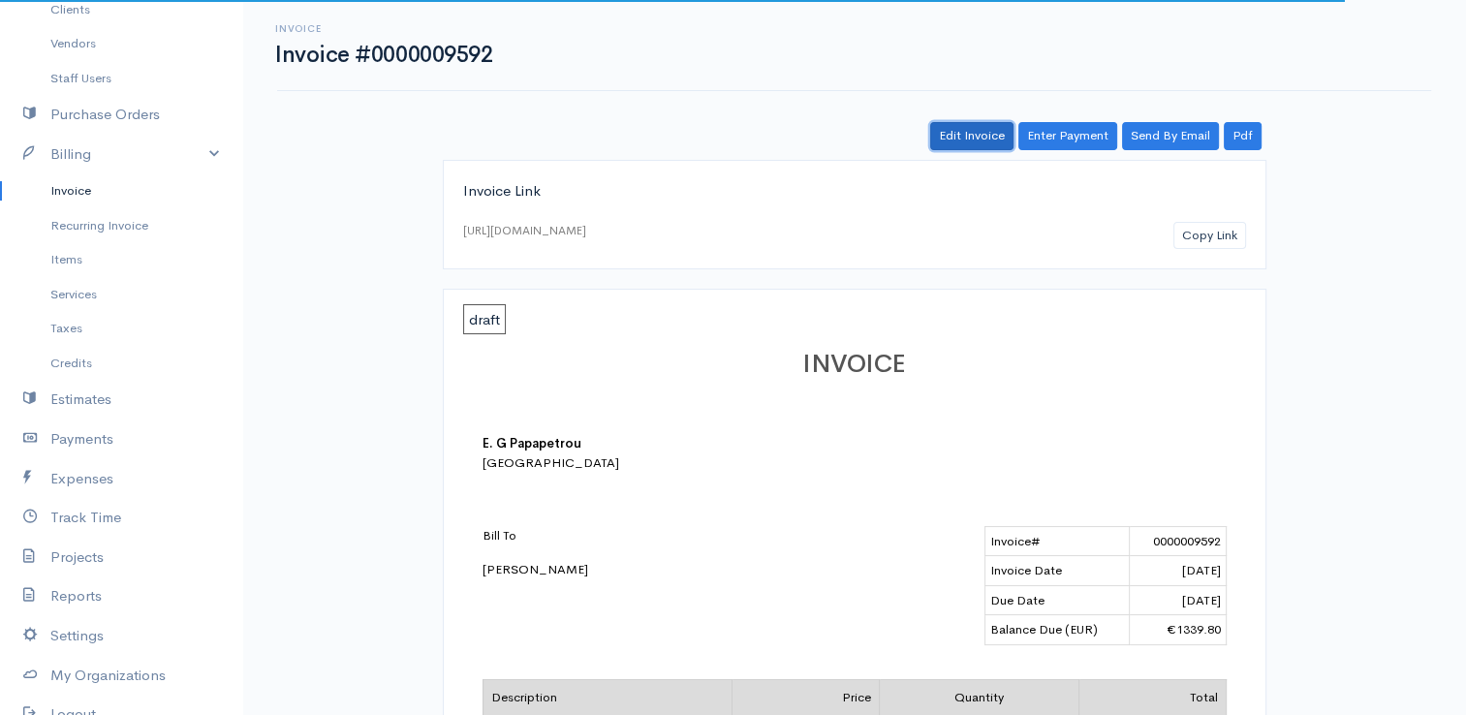
click at [983, 139] on link "Edit Invoice" at bounding box center [971, 136] width 83 height 28
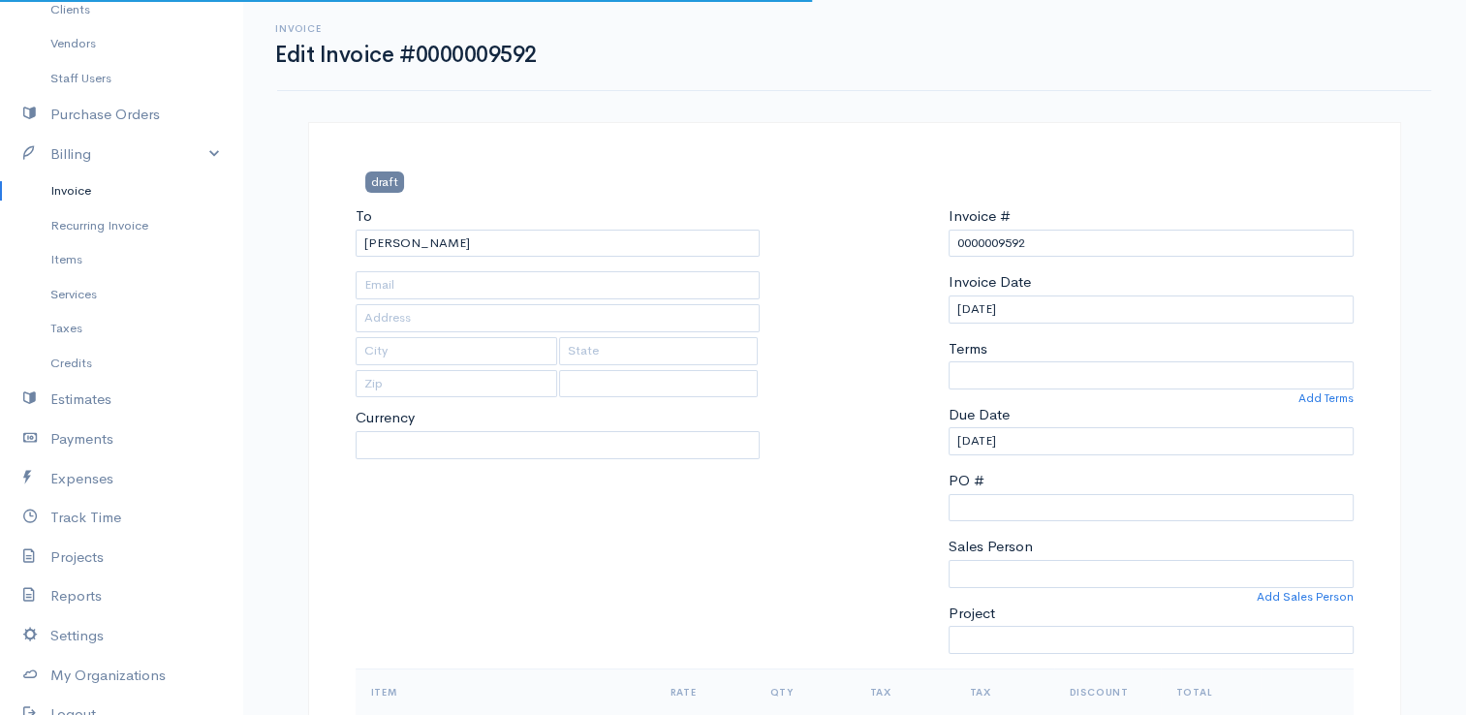
select select
select select "[GEOGRAPHIC_DATA]"
select select "EUR"
select select "0"
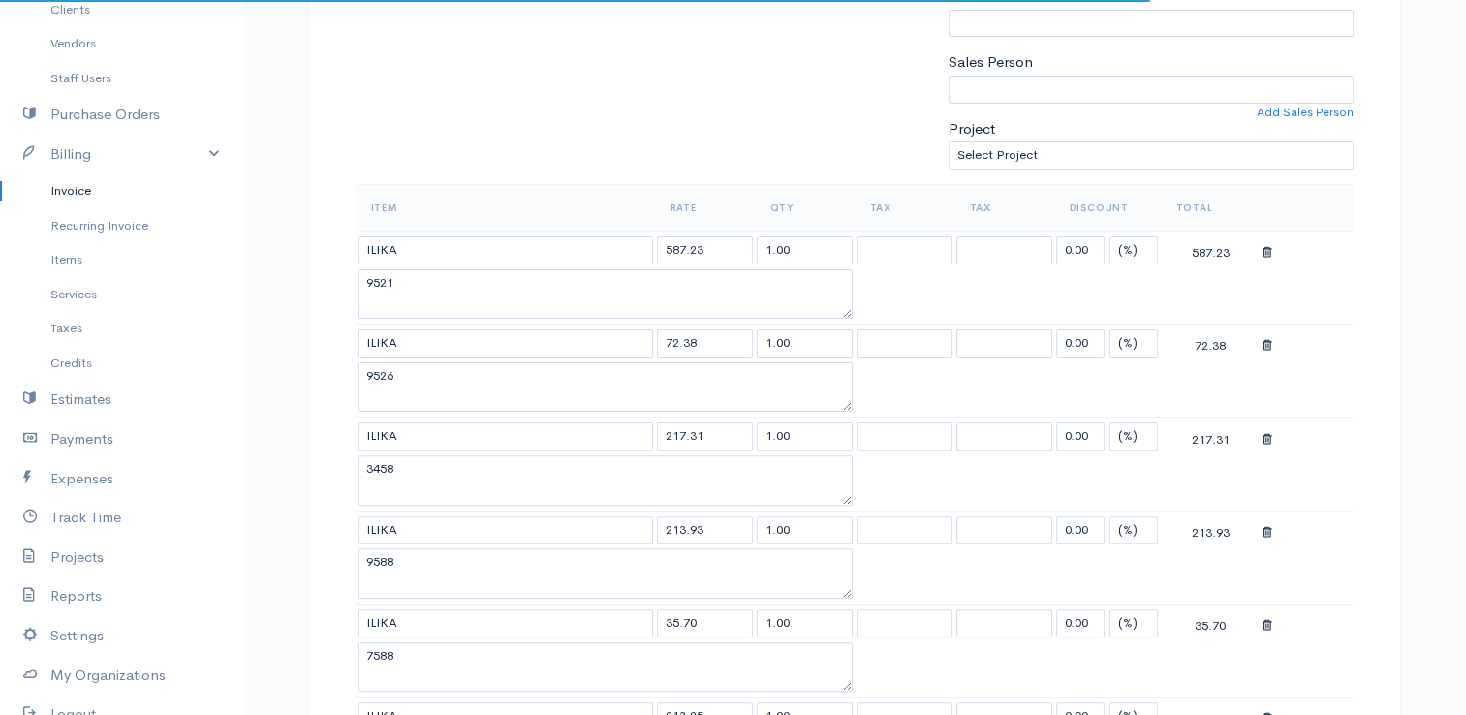
scroll to position [775, 0]
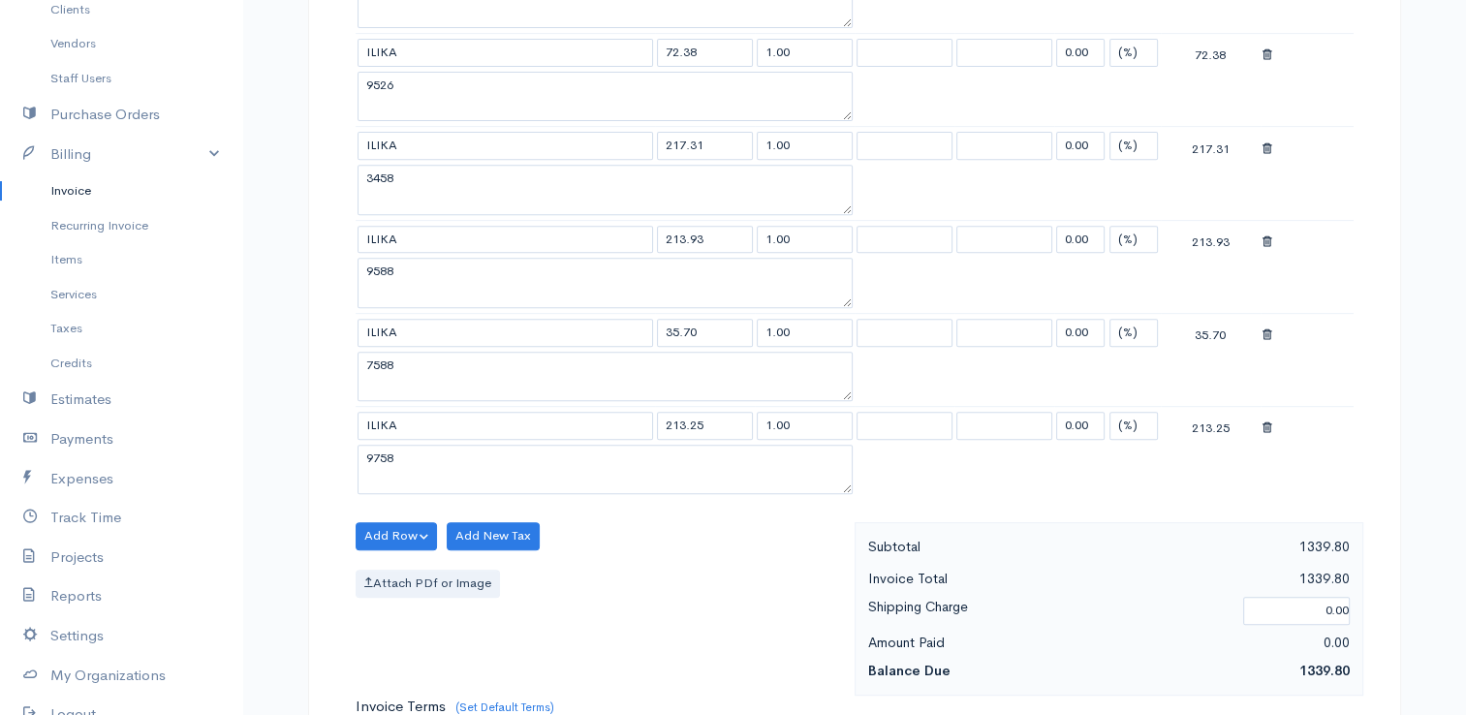
click at [390, 559] on div "Add Row Add Item Row Add Time Row Add New Tax Attach PDf or Image" at bounding box center [600, 608] width 509 height 173
click at [398, 525] on button "Add Row" at bounding box center [397, 536] width 82 height 28
click at [388, 529] on button "Add Row" at bounding box center [397, 536] width 82 height 28
click at [422, 569] on link "Add Item Row" at bounding box center [433, 576] width 153 height 34
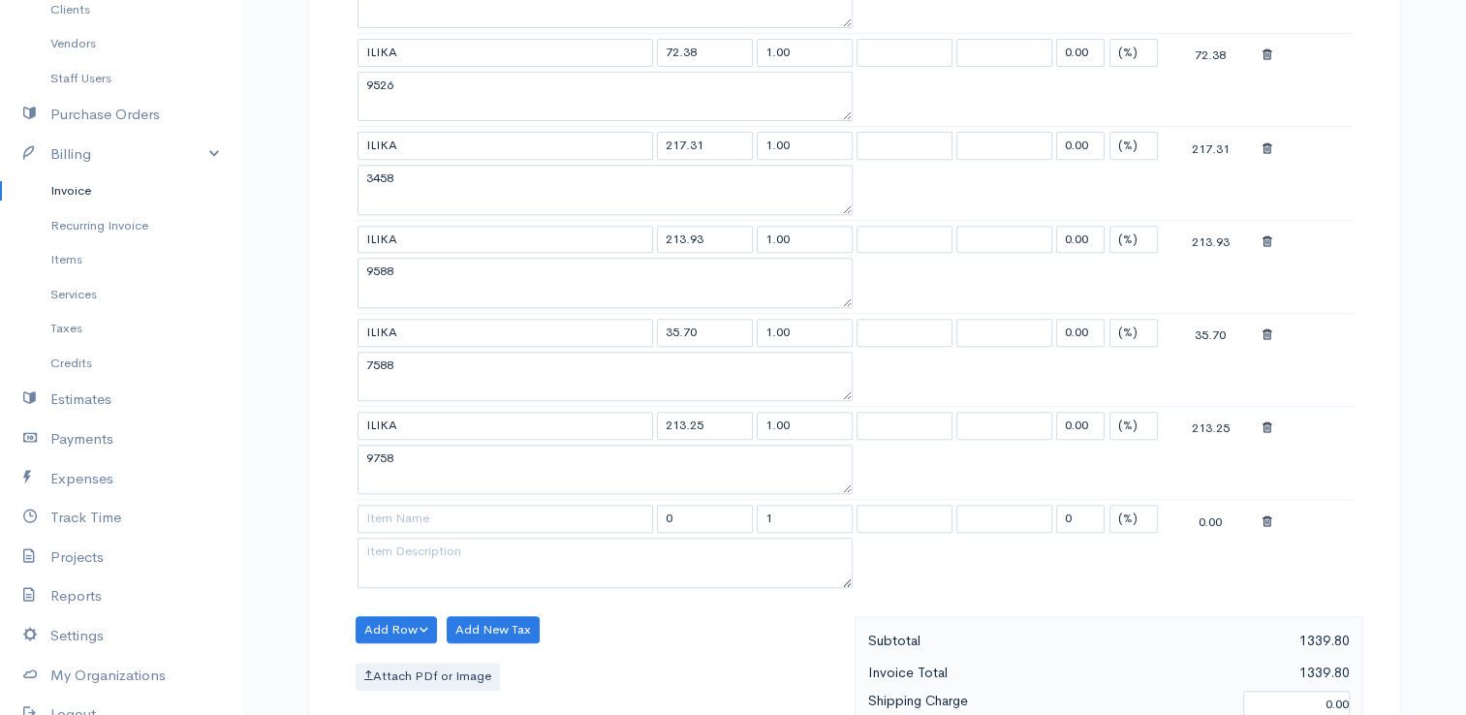
scroll to position [872, 0]
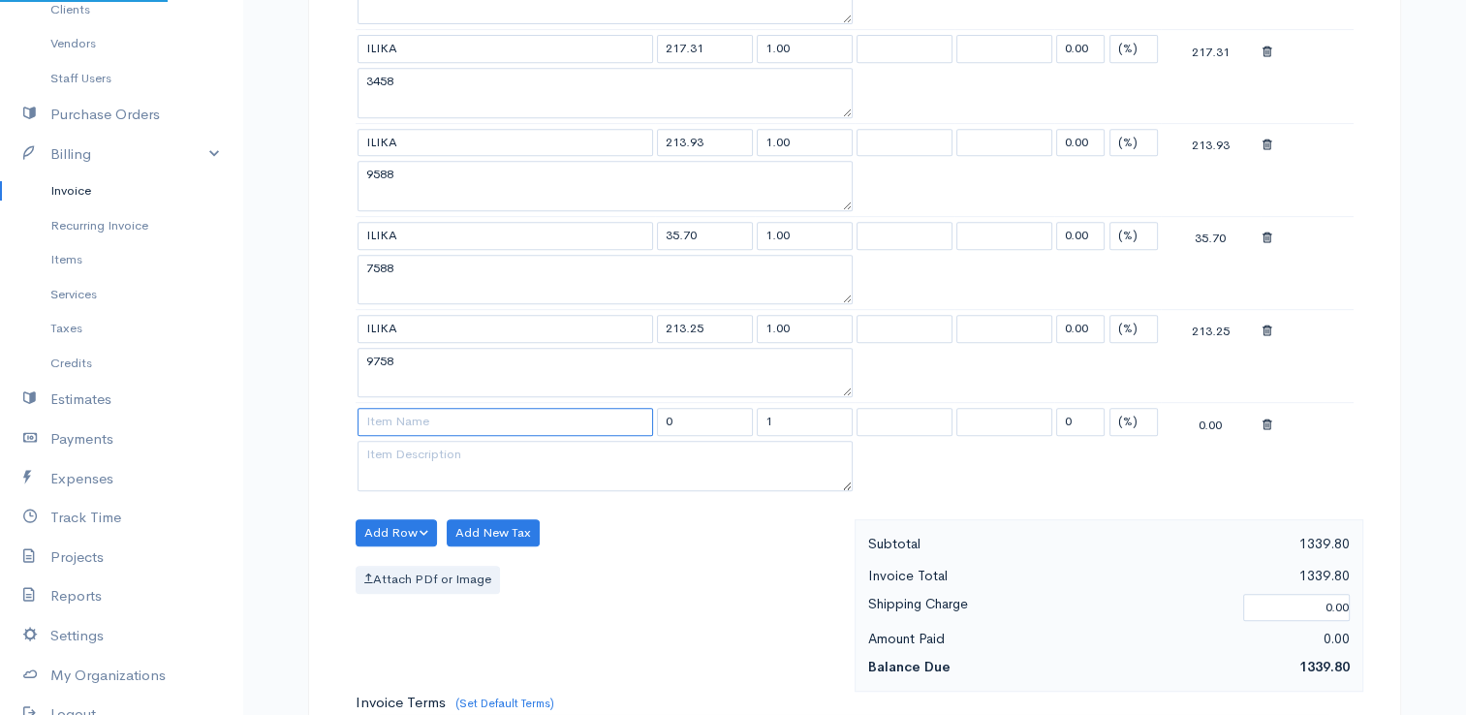
click at [453, 408] on input at bounding box center [506, 422] width 296 height 28
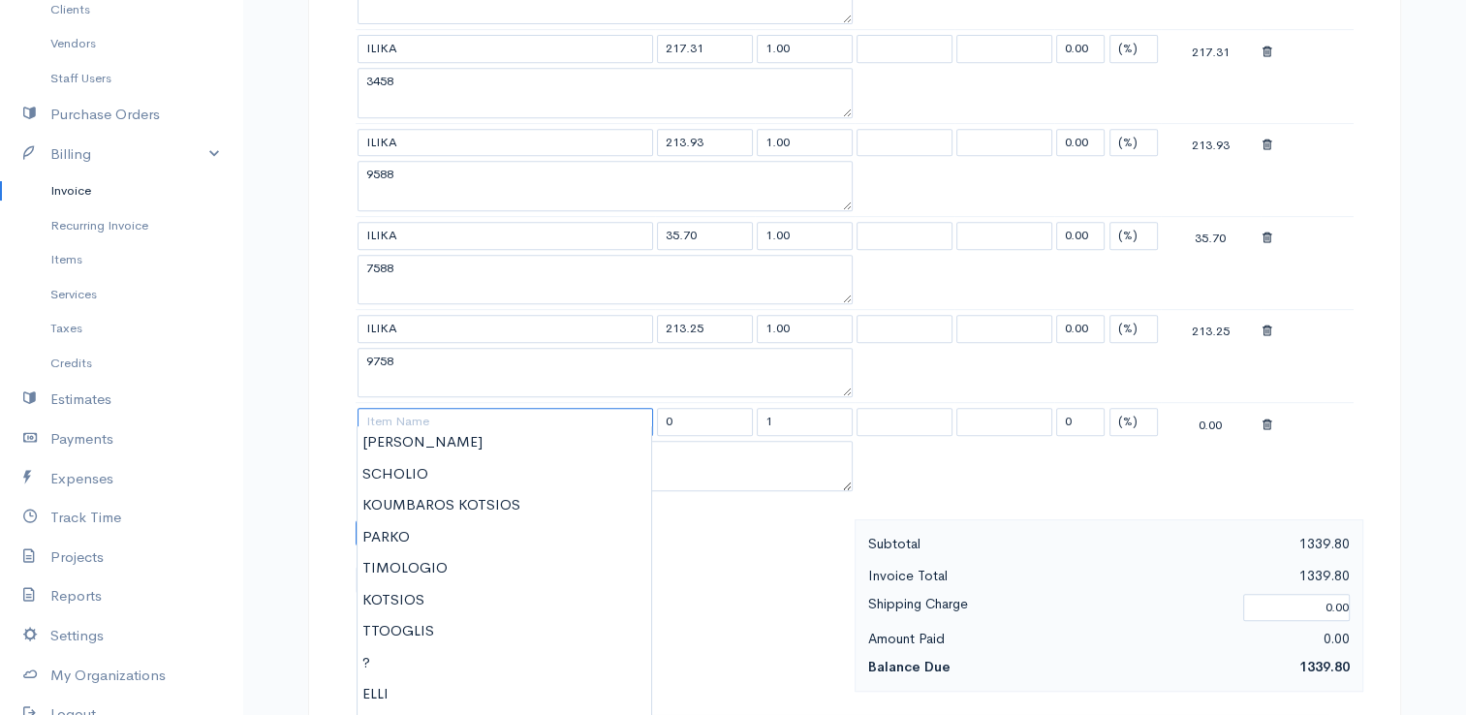
type input "Y"
type input "TIMOLOGIO"
type input "350.00"
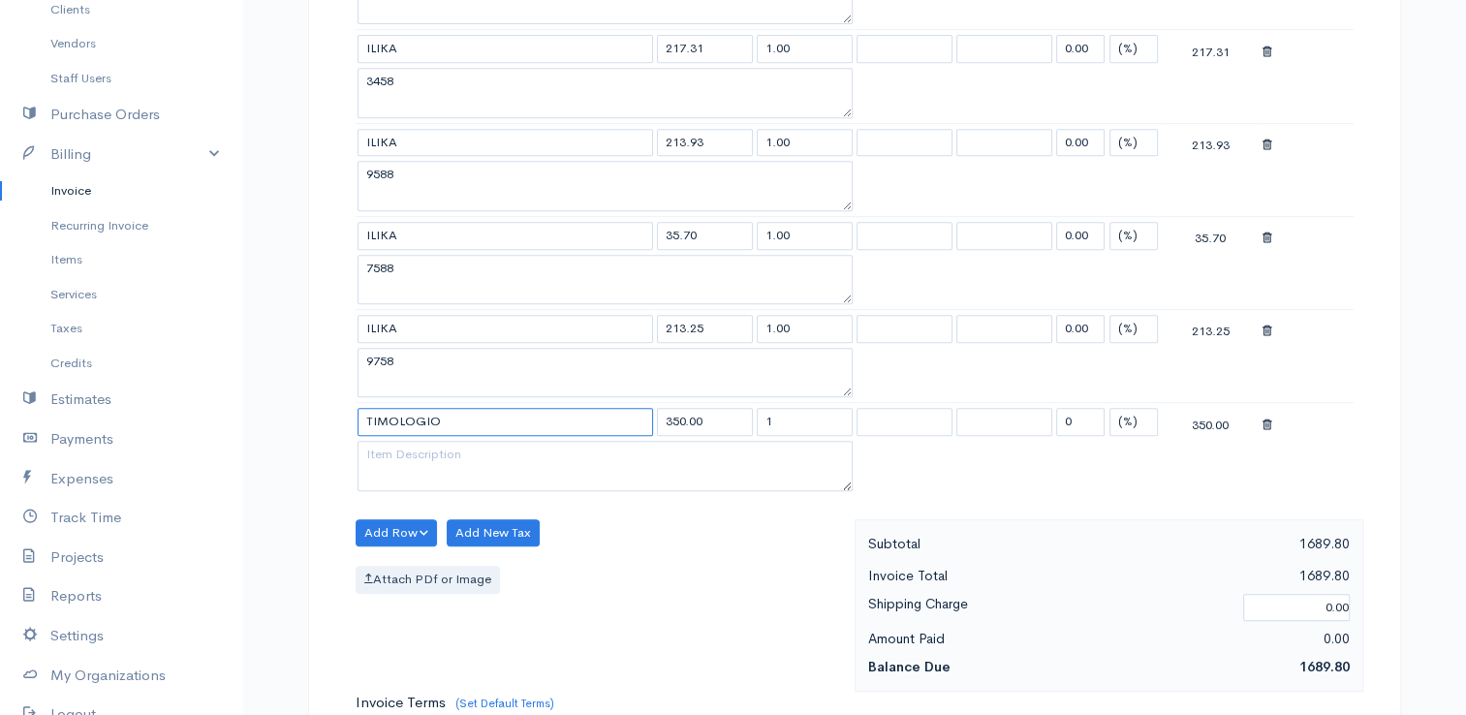
type input "TIMOLOGIO"
drag, startPoint x: 717, startPoint y: 414, endPoint x: 616, endPoint y: 402, distance: 101.4
click at [616, 403] on tr "TIMOLOGIO 350.00 1 0 (%) Flat 350.00" at bounding box center [855, 422] width 998 height 38
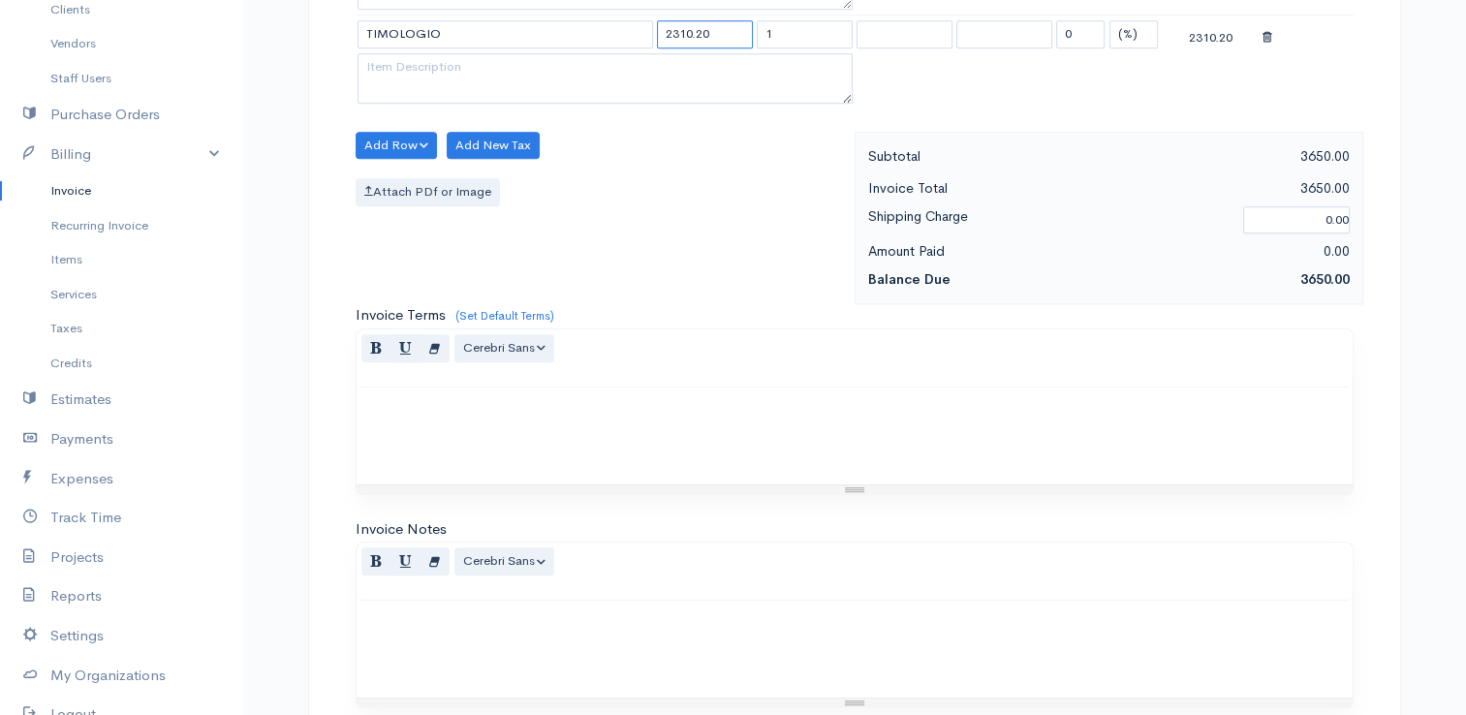
scroll to position [1506, 0]
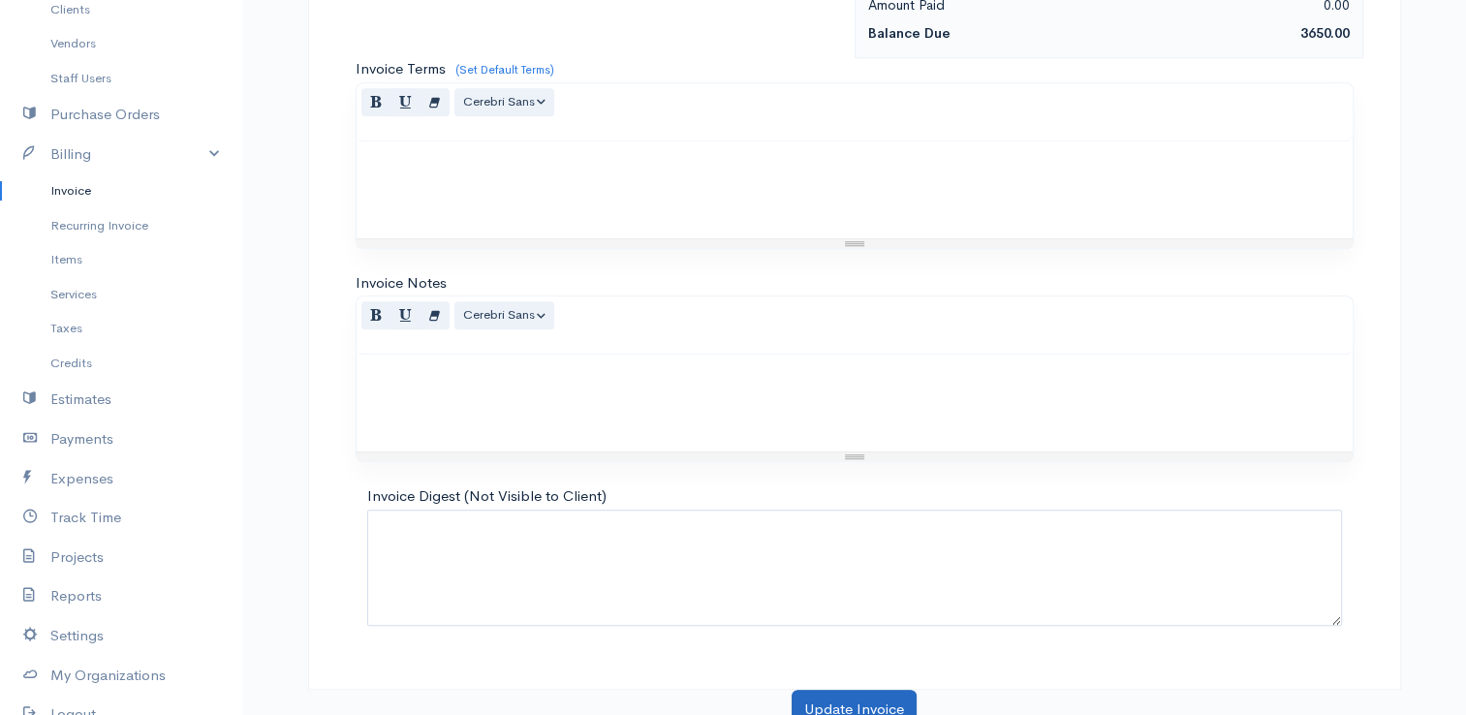
type input "2310.20"
click at [845, 691] on button "Update Invoice" at bounding box center [854, 710] width 125 height 40
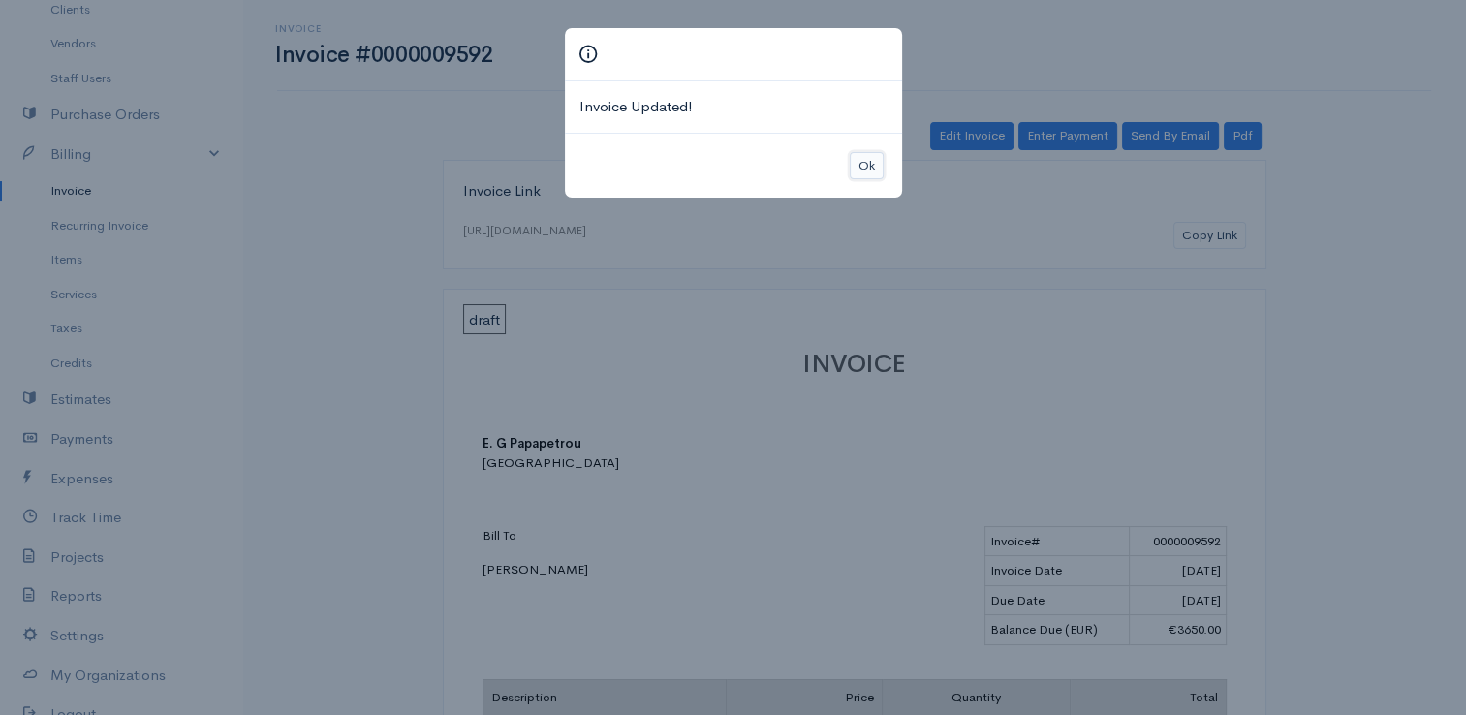
click at [880, 167] on button "Ok" at bounding box center [867, 166] width 34 height 28
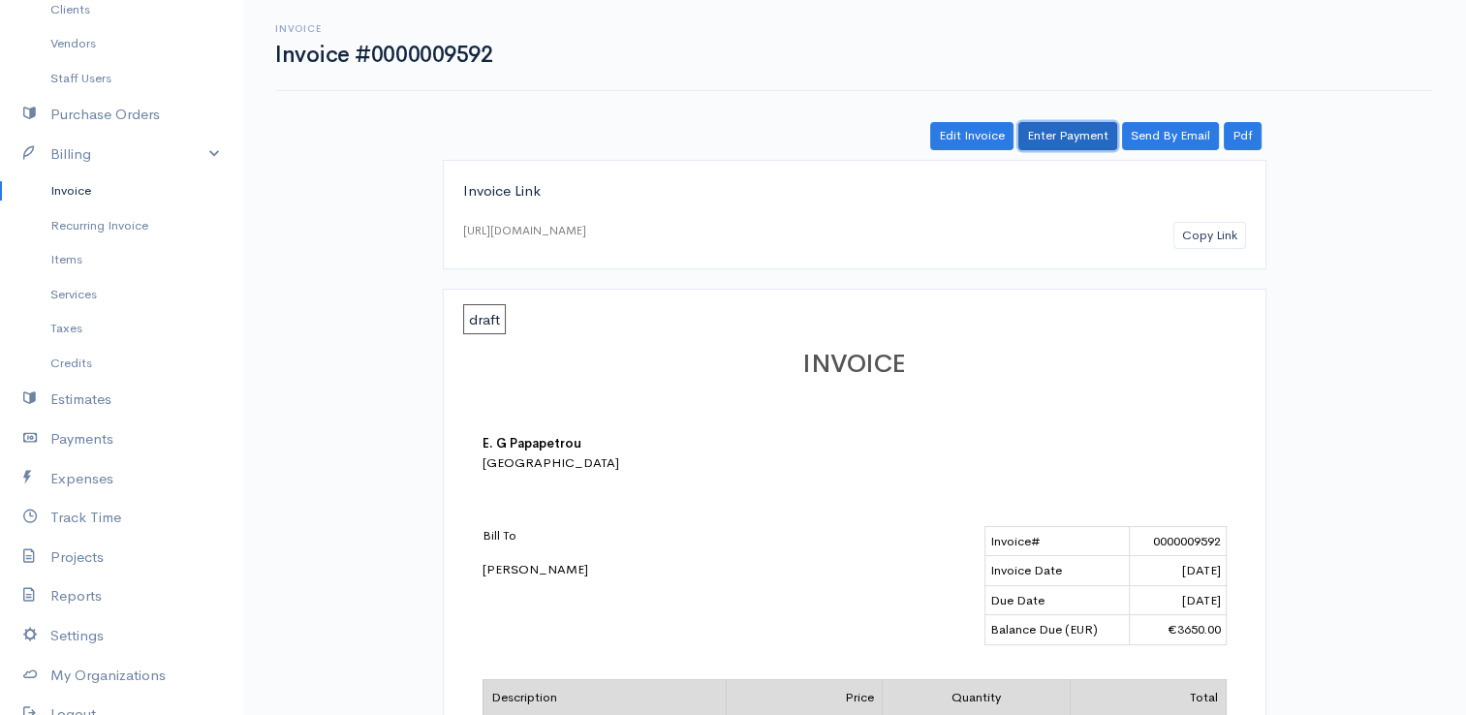
click at [1066, 140] on link "Enter Payment" at bounding box center [1067, 136] width 99 height 28
click at [74, 200] on link "Invoice" at bounding box center [121, 190] width 242 height 35
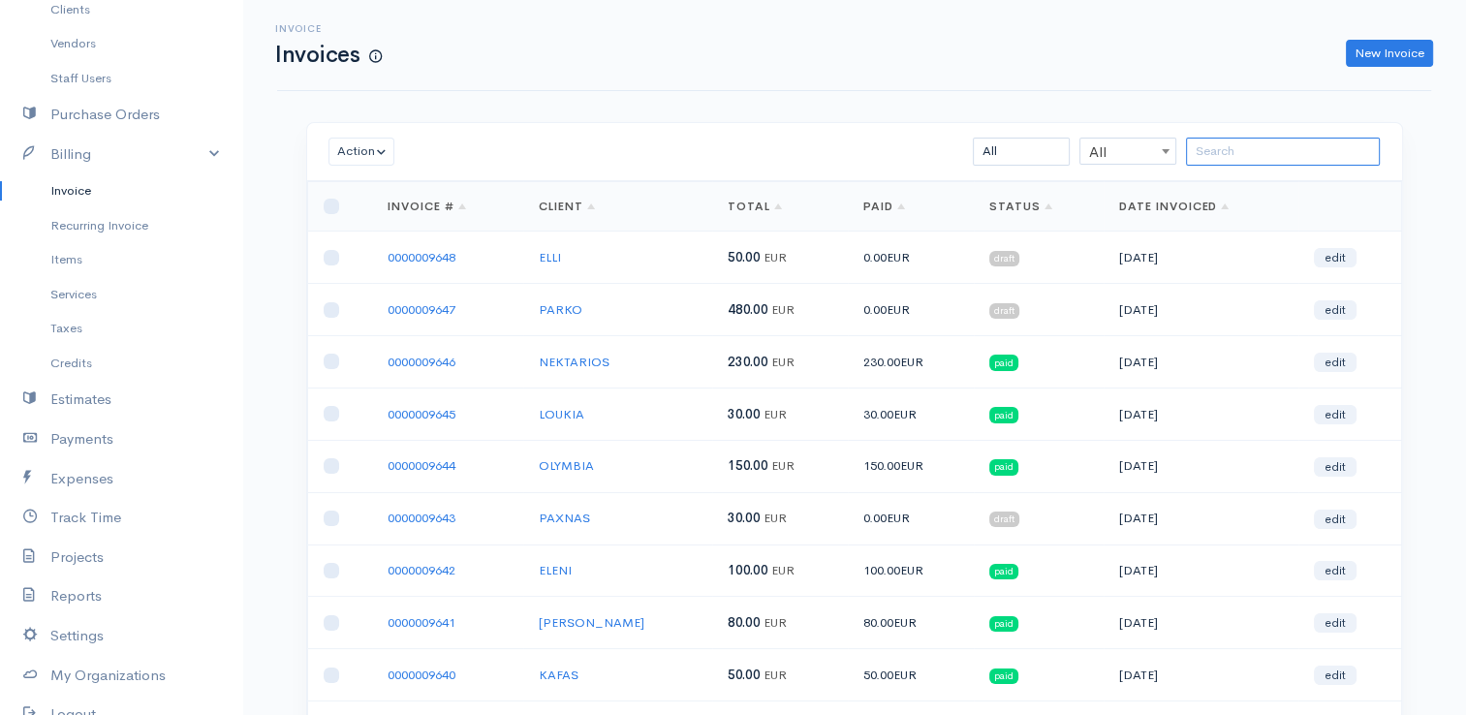
click at [1264, 159] on input "search" at bounding box center [1283, 152] width 194 height 28
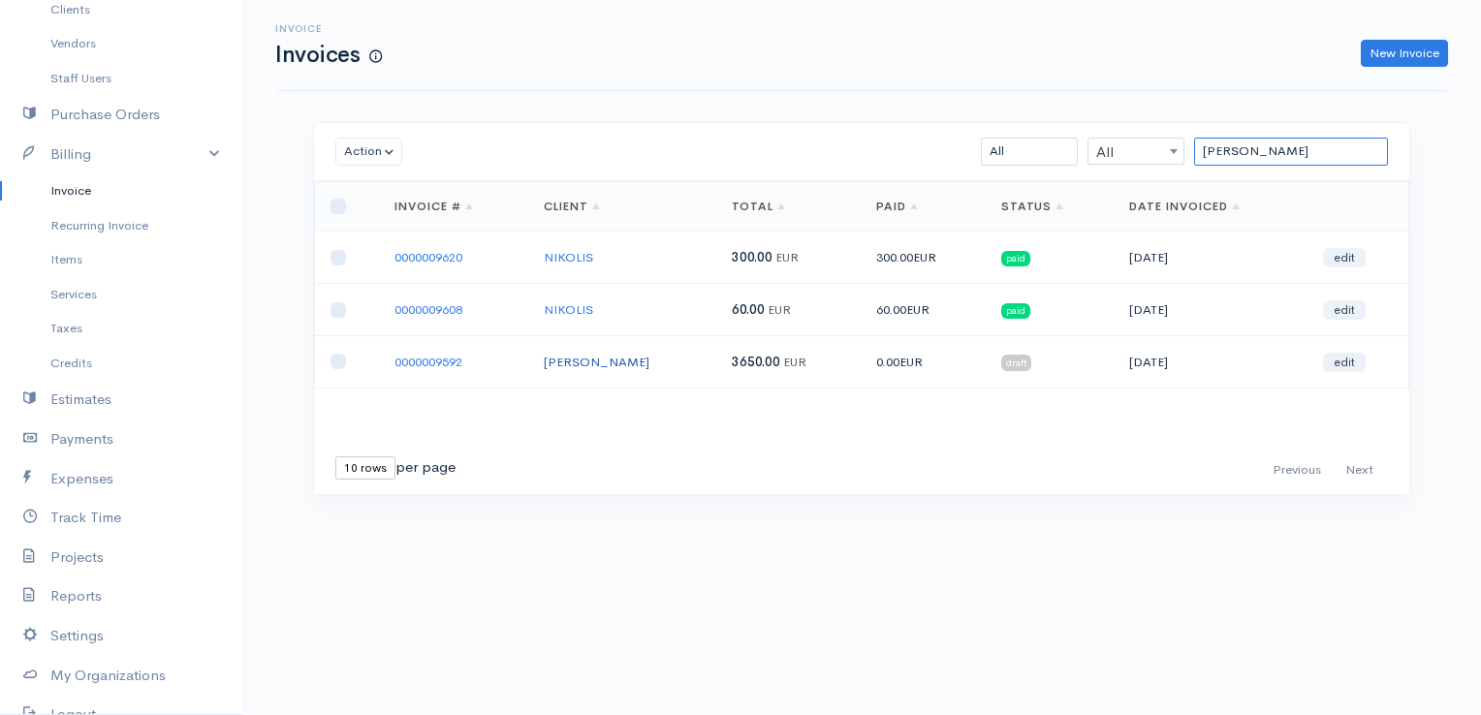
type input "[PERSON_NAME]"
click at [636, 360] on link "[PERSON_NAME]" at bounding box center [597, 362] width 106 height 16
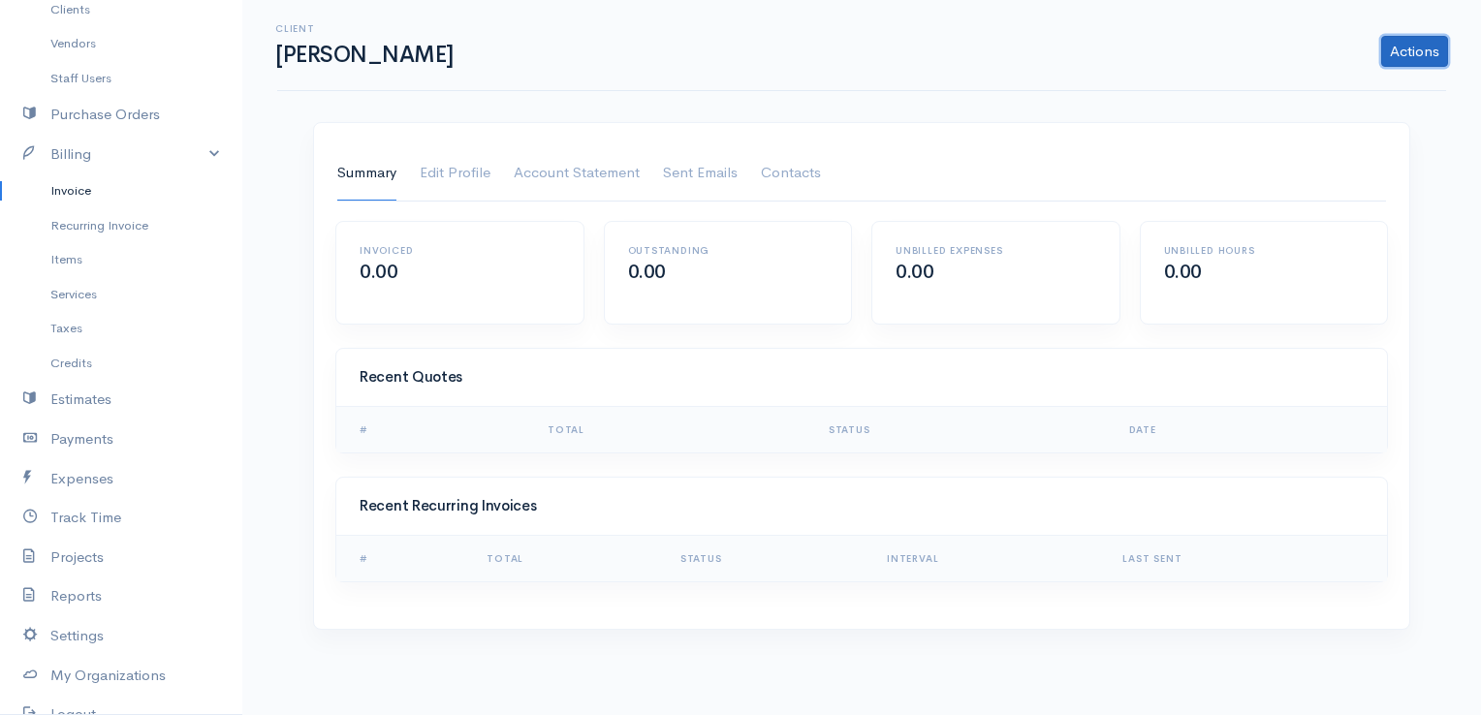
click at [1416, 54] on link "Actions" at bounding box center [1414, 51] width 67 height 31
click at [471, 173] on link "Edit Profile" at bounding box center [455, 173] width 71 height 54
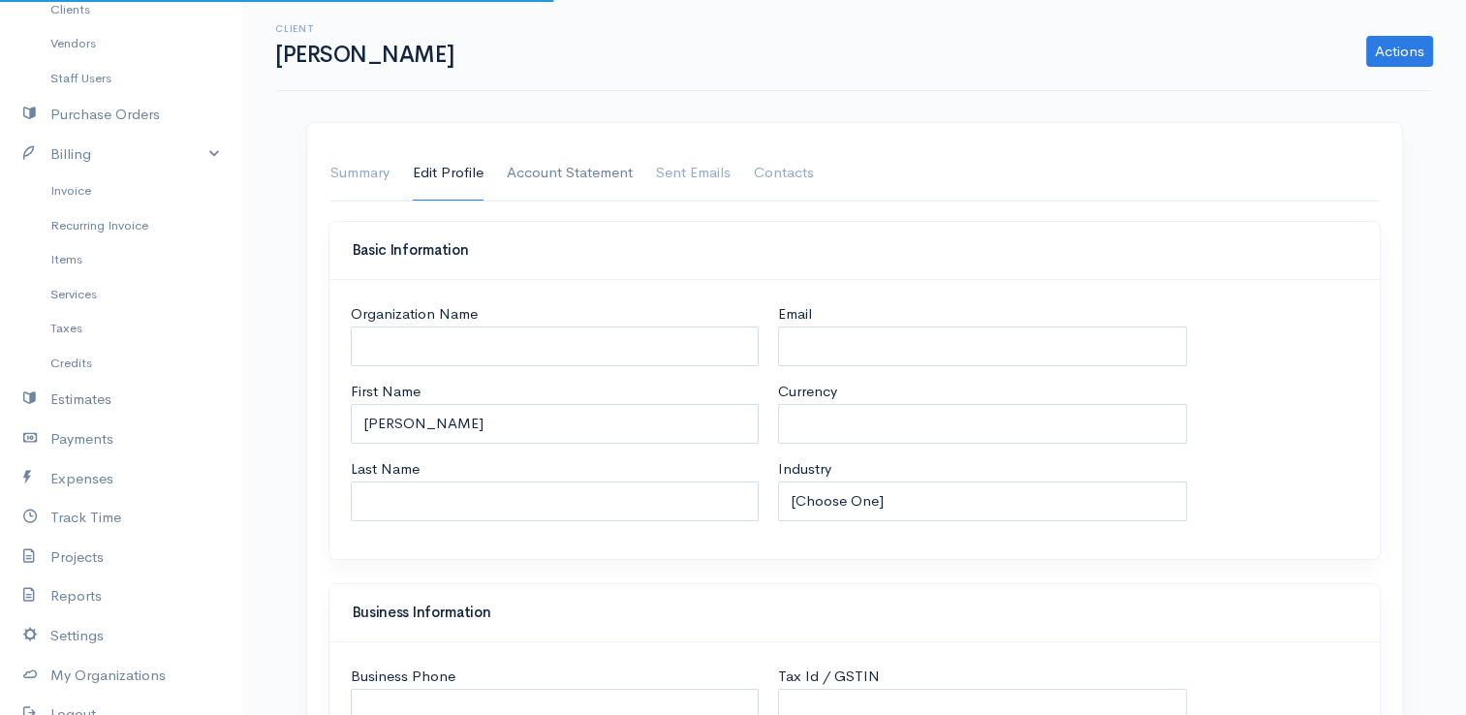
select select "EUR"
select select "[GEOGRAPHIC_DATA]"
click at [550, 179] on link "Account Statement" at bounding box center [570, 173] width 126 height 54
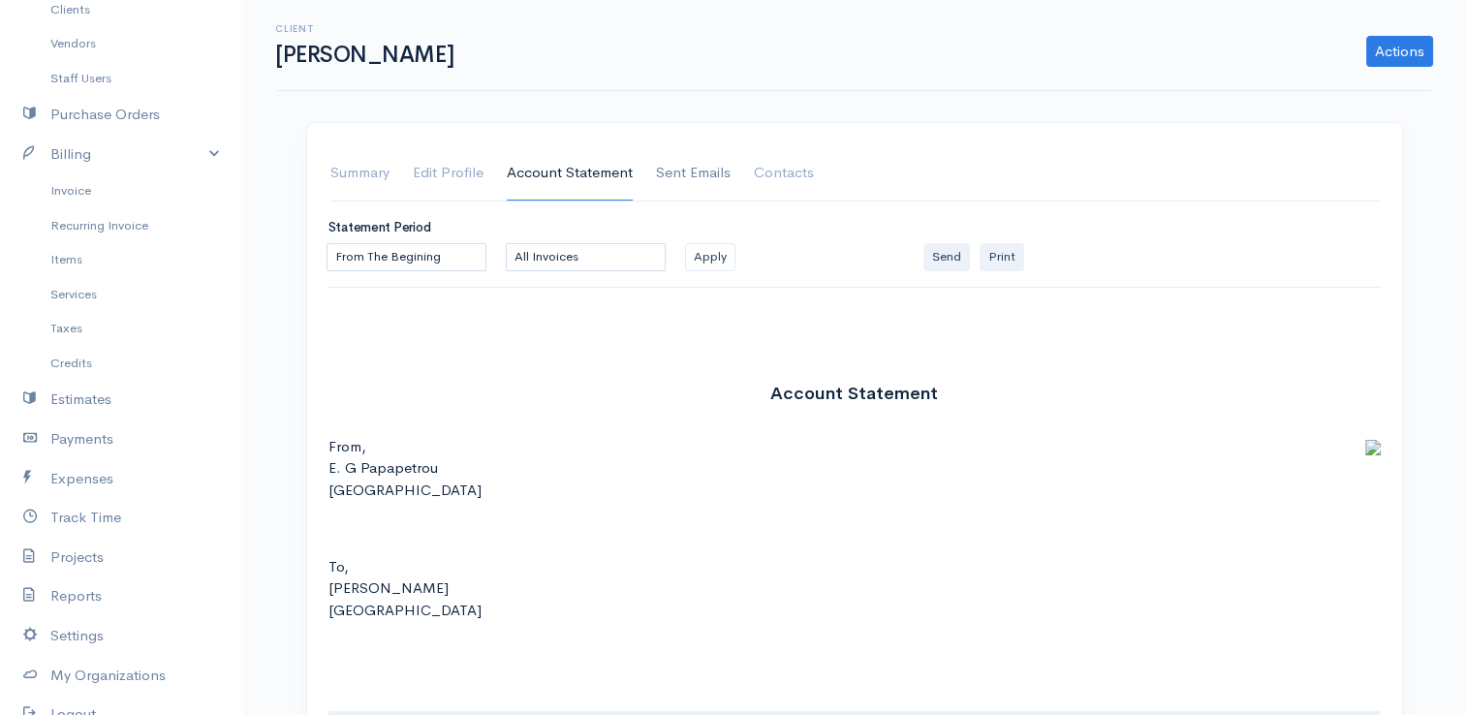
click at [666, 177] on link "Sent Emails" at bounding box center [693, 173] width 75 height 54
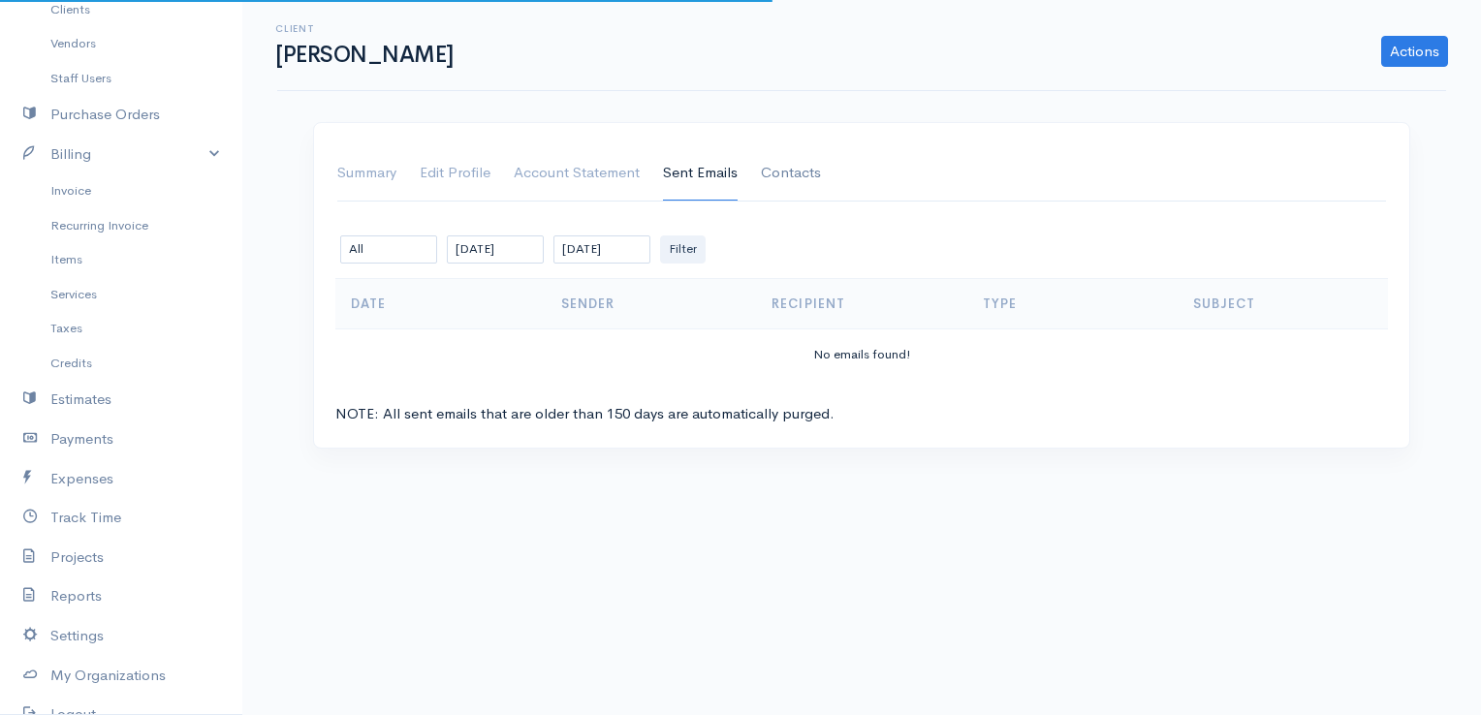
click at [767, 176] on link "Contacts" at bounding box center [791, 173] width 60 height 54
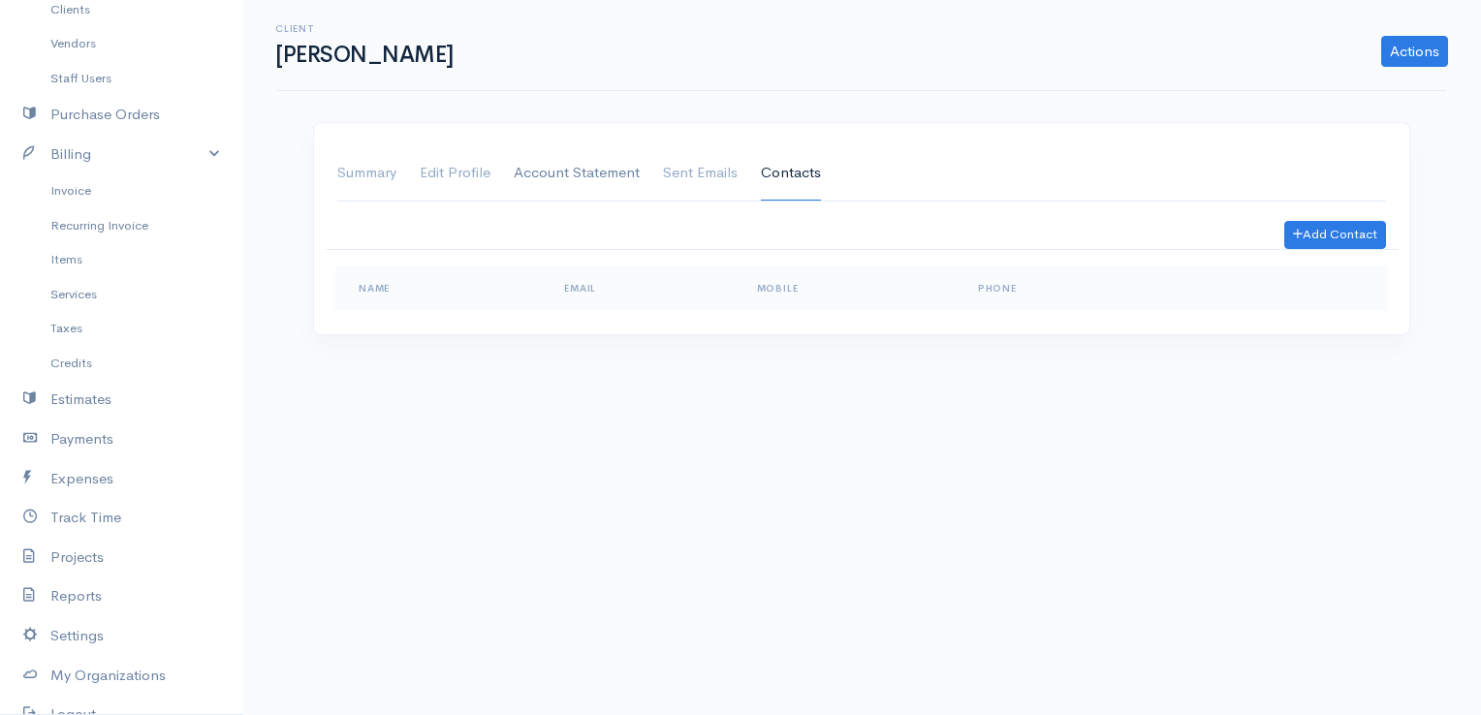
click at [543, 175] on link "Account Statement" at bounding box center [577, 173] width 126 height 54
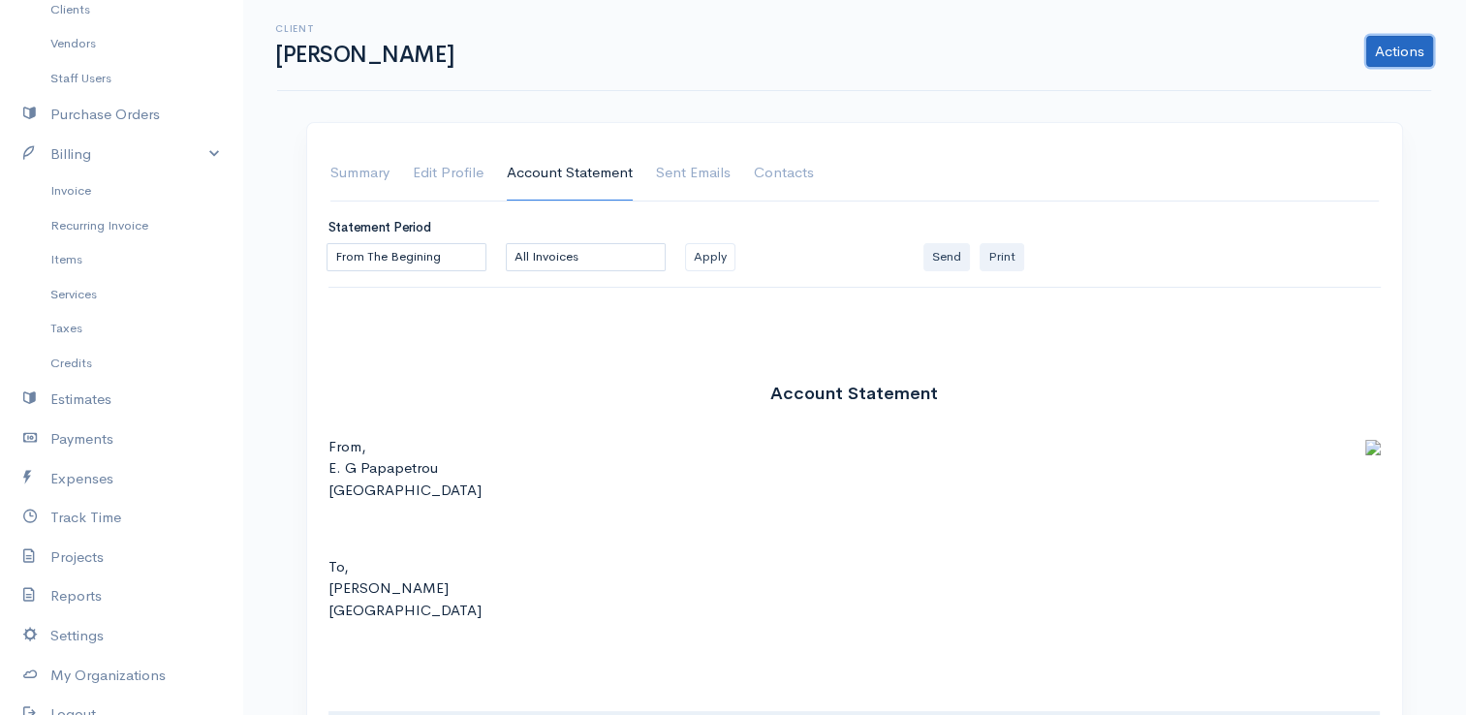
click at [1389, 60] on link "Actions" at bounding box center [1399, 51] width 67 height 31
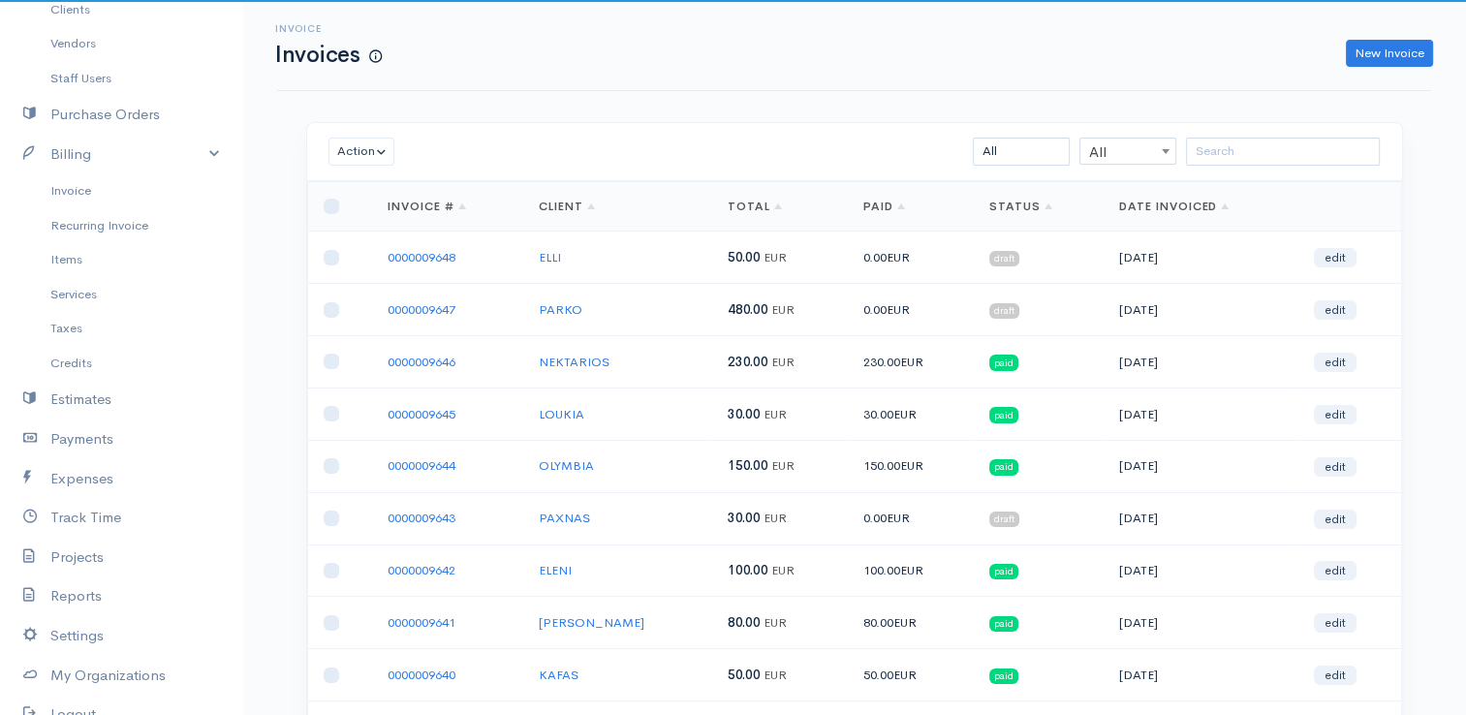
click at [1293, 168] on div "Action Archive Delete Download PDF Send Mark as Sent Mark Un-Sent Enter Payment…" at bounding box center [854, 152] width 1095 height 58
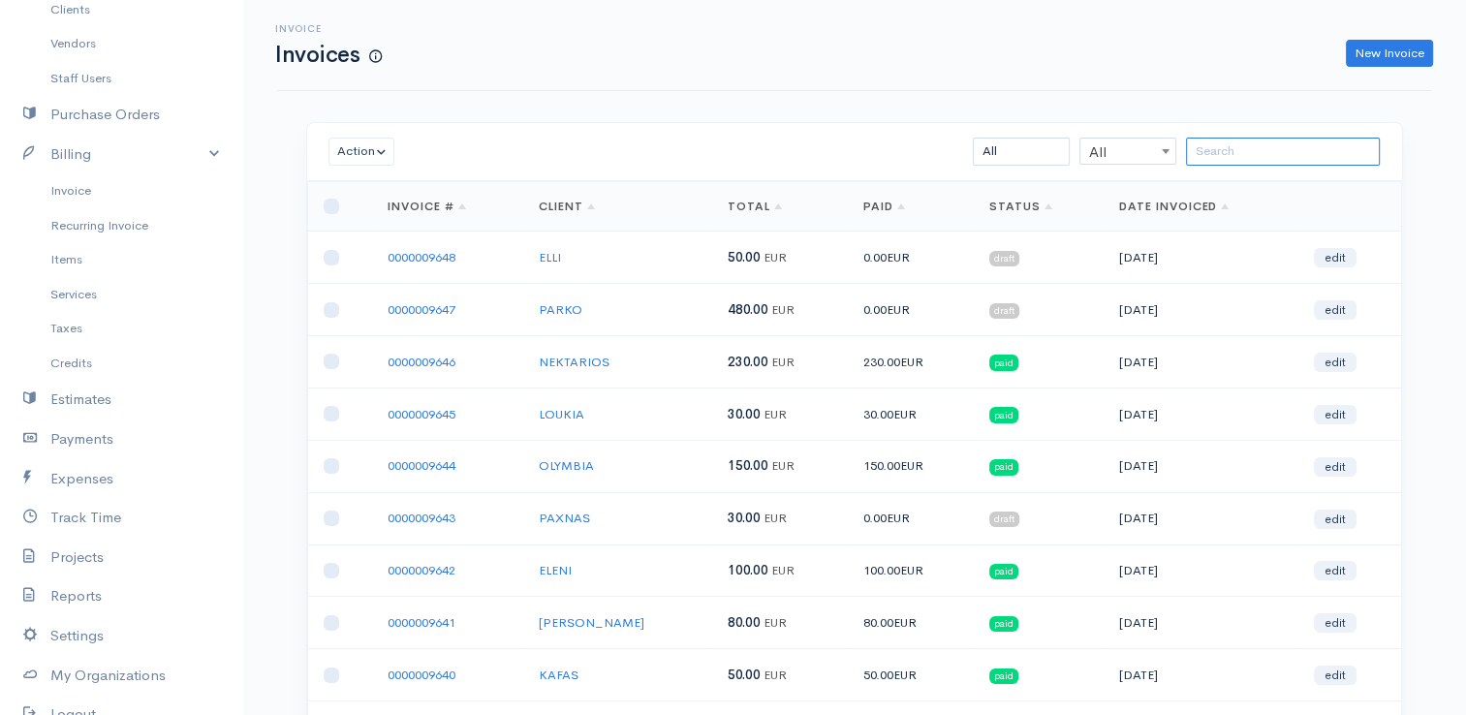
click at [1295, 157] on input "search" at bounding box center [1283, 152] width 194 height 28
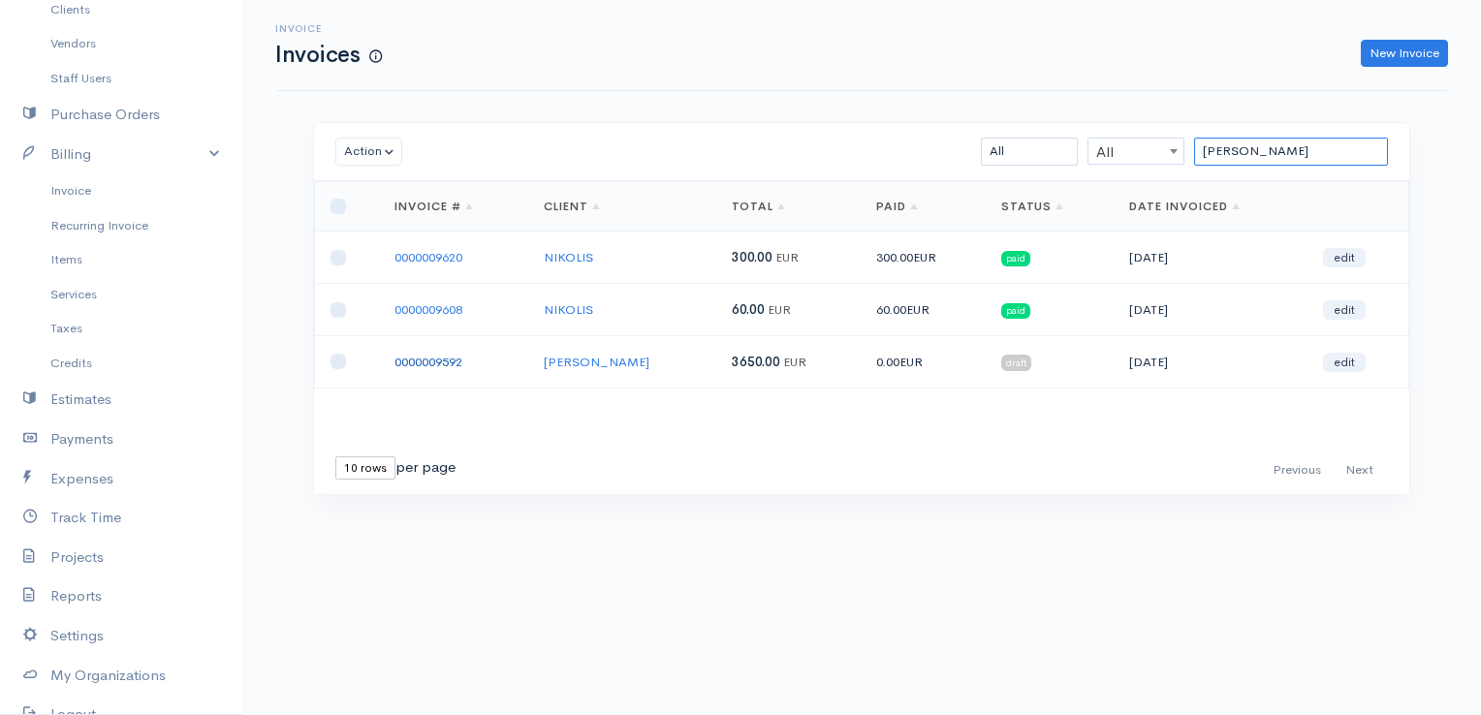
type input "[PERSON_NAME]"
click at [446, 359] on link "0000009592" at bounding box center [428, 362] width 68 height 16
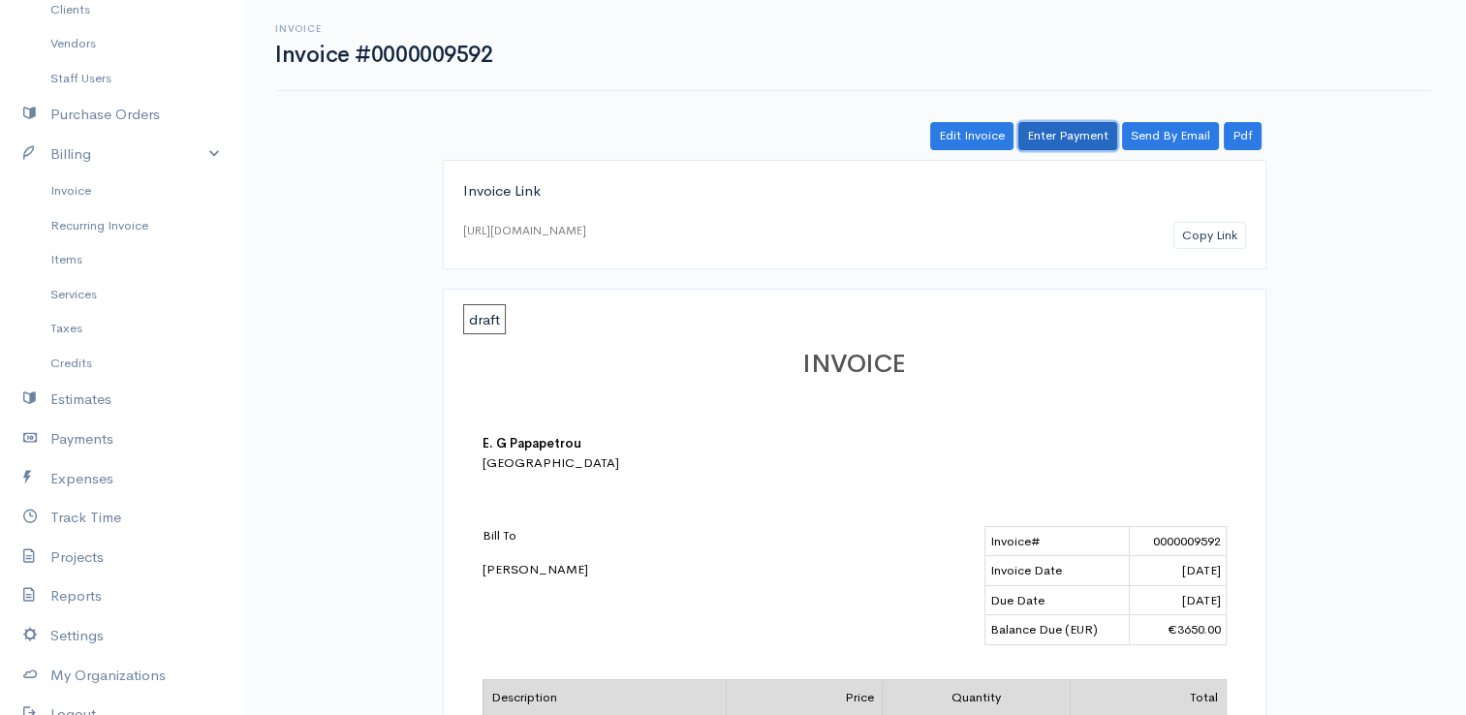
click at [1084, 136] on link "Enter Payment" at bounding box center [1067, 136] width 99 height 28
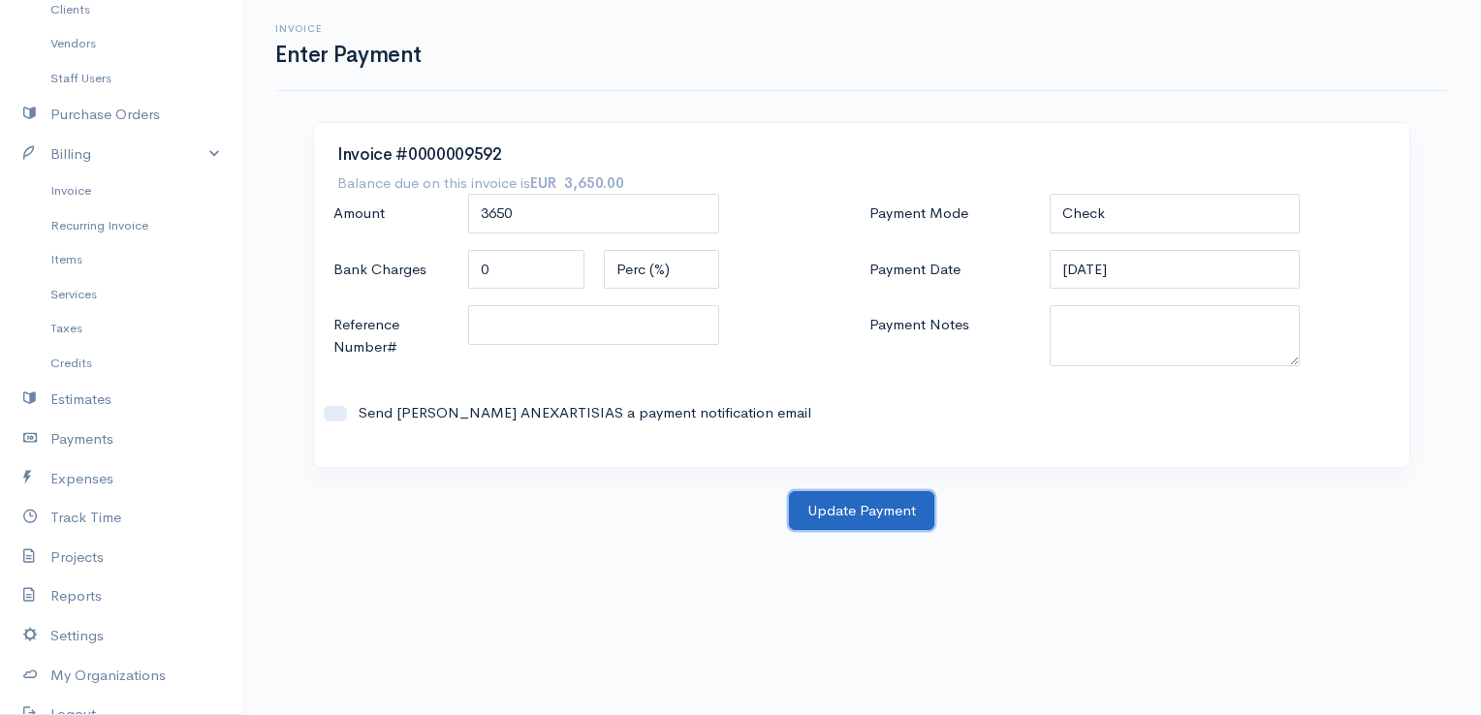
click at [857, 511] on button "Update Payment" at bounding box center [861, 511] width 145 height 40
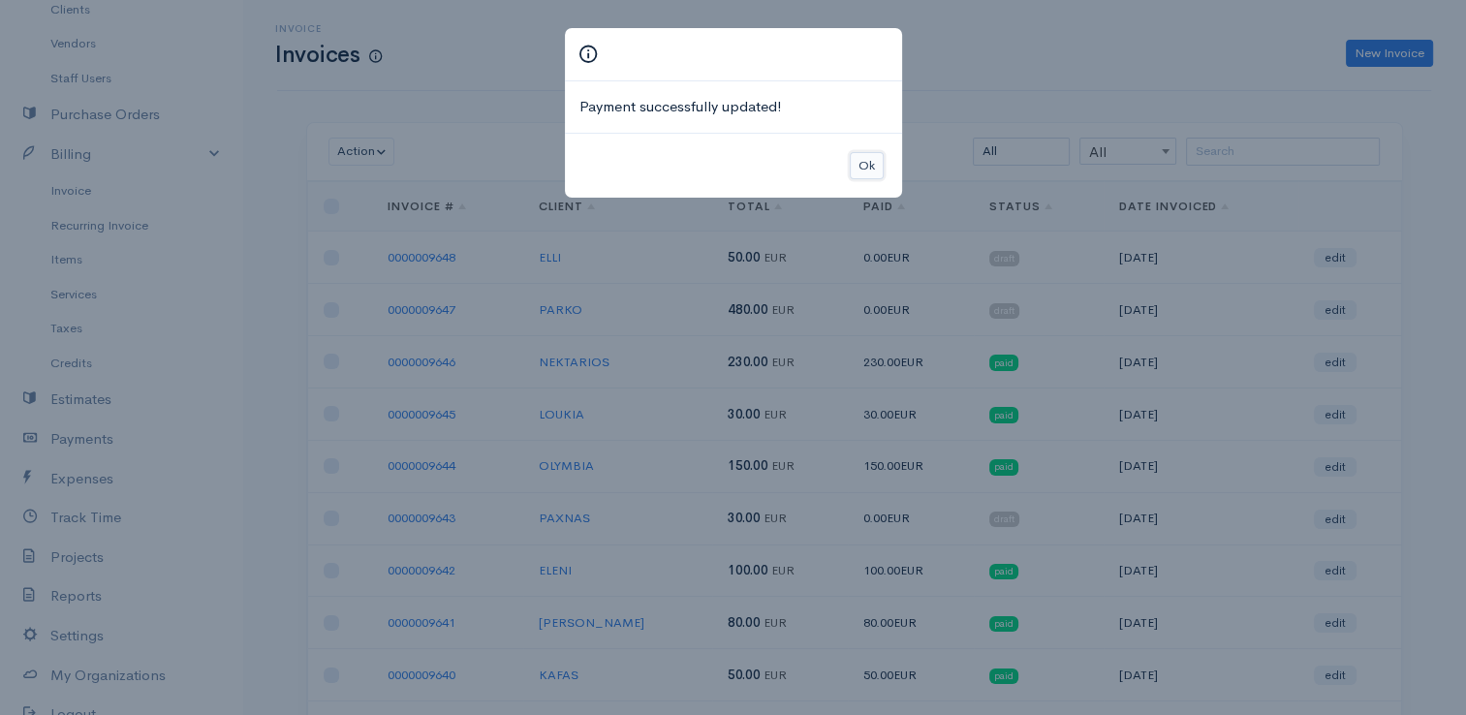
click at [868, 164] on button "Ok" at bounding box center [867, 166] width 34 height 28
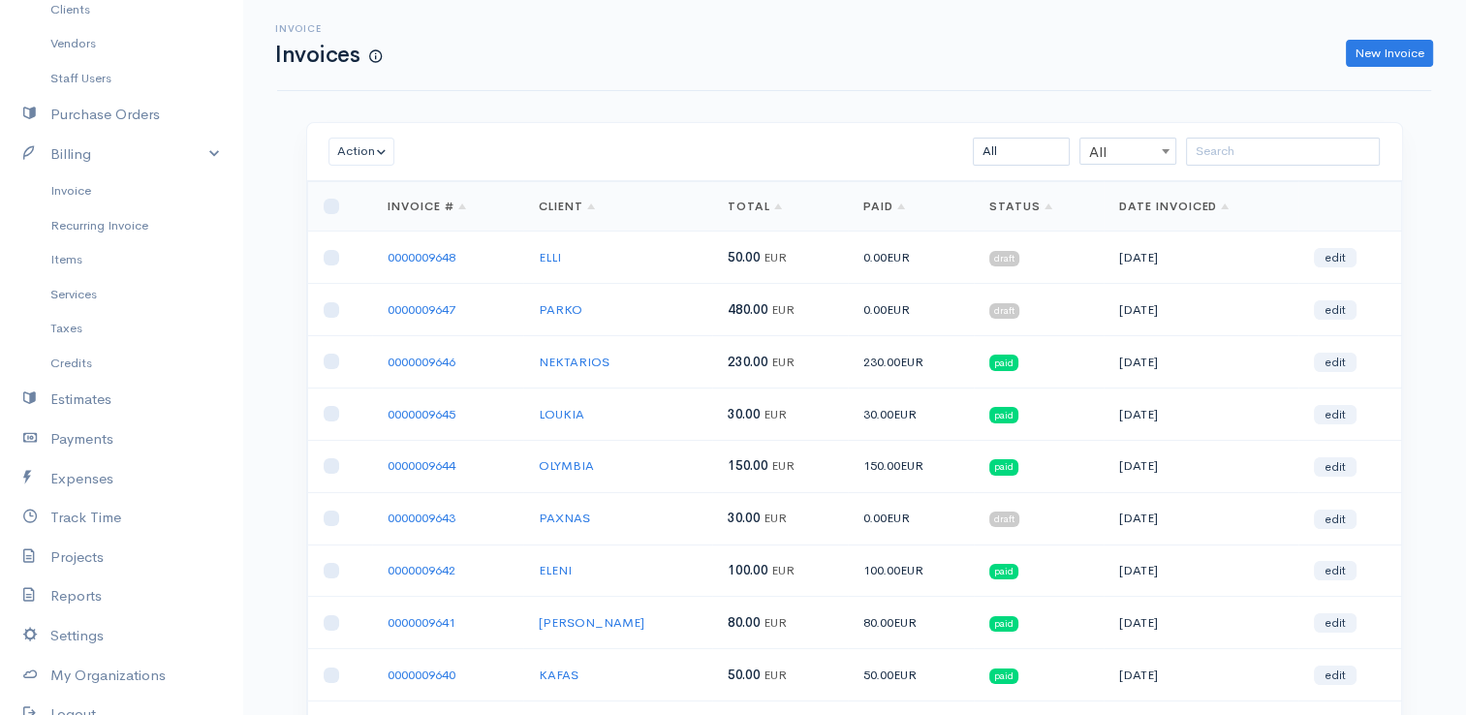
click at [1112, 154] on span "All" at bounding box center [1127, 152] width 95 height 27
click at [1036, 154] on select "All Draft Viewed Sent Paid Partial Overdue Unpaid/Open" at bounding box center [1021, 152] width 97 height 28
click at [1008, 155] on select "All Draft Viewed Sent Paid Partial Overdue Unpaid/Open" at bounding box center [1021, 152] width 97 height 28
select select "draft"
click at [973, 138] on select "All Draft Viewed Sent Paid Partial Overdue Unpaid/Open" at bounding box center [1021, 152] width 97 height 28
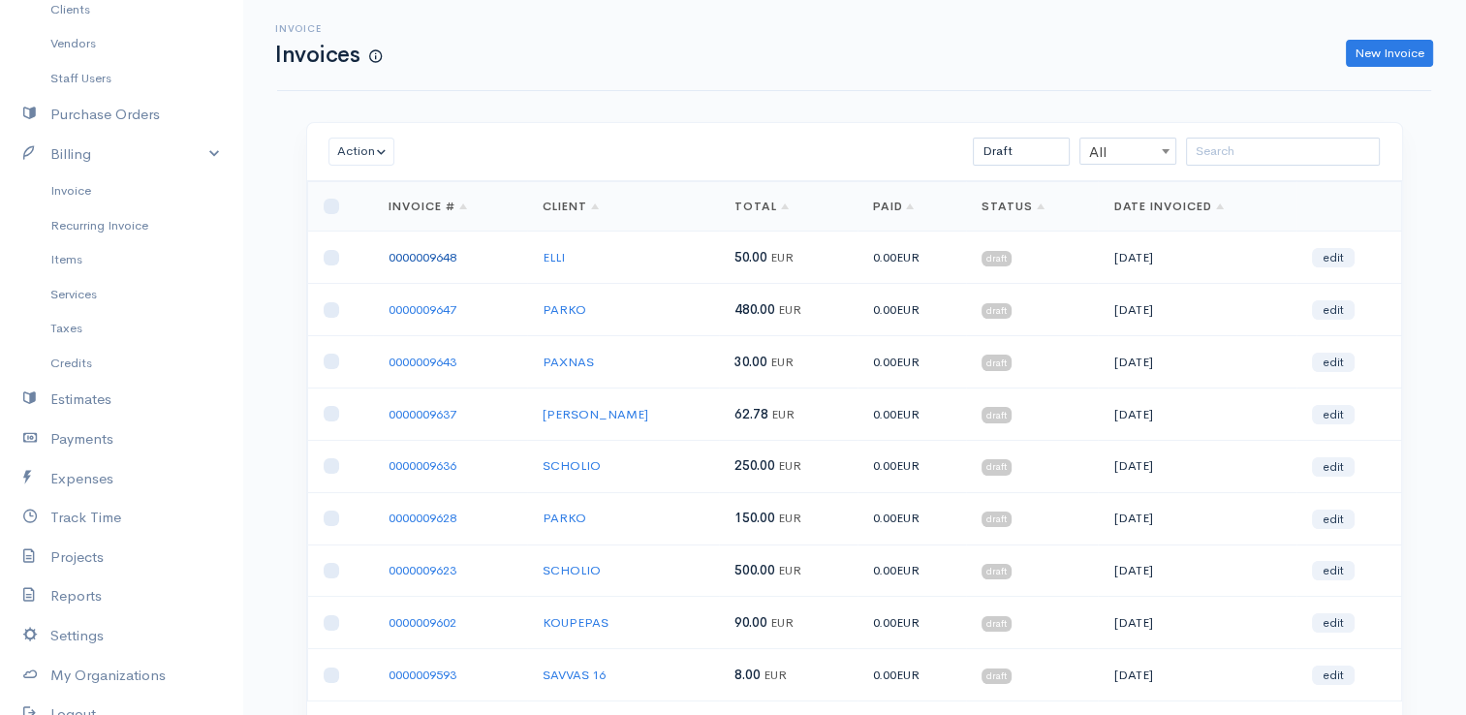
click at [435, 250] on link "0000009648" at bounding box center [423, 257] width 68 height 16
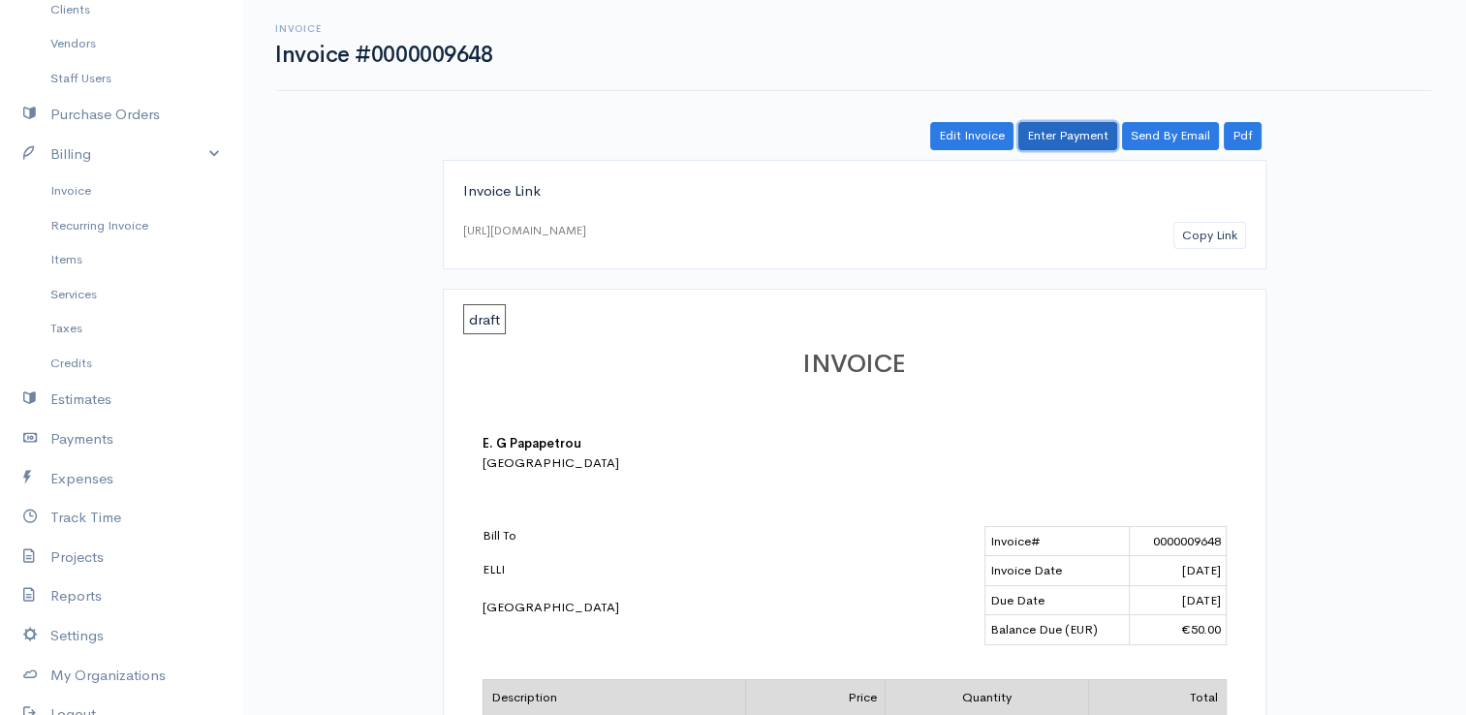
click at [1050, 134] on link "Enter Payment" at bounding box center [1067, 136] width 99 height 28
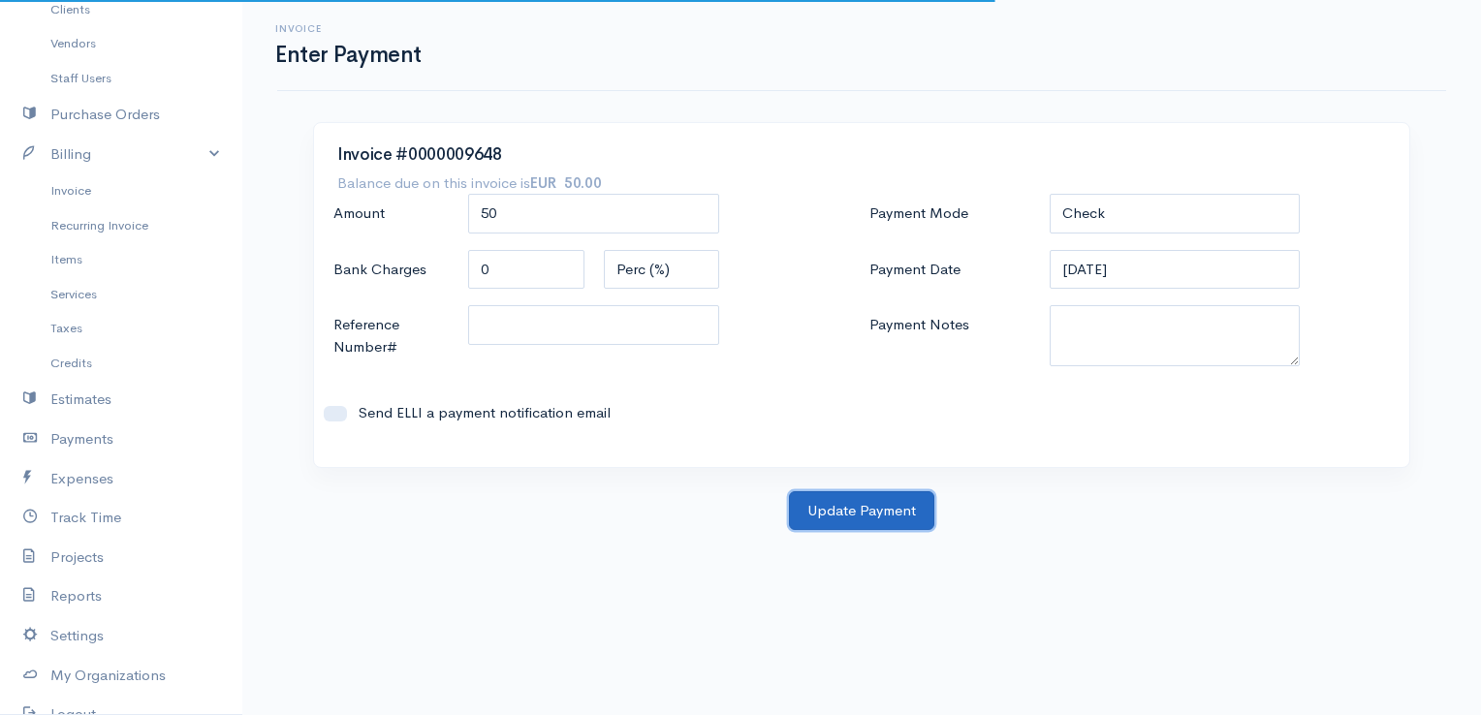
click at [896, 508] on button "Update Payment" at bounding box center [861, 511] width 145 height 40
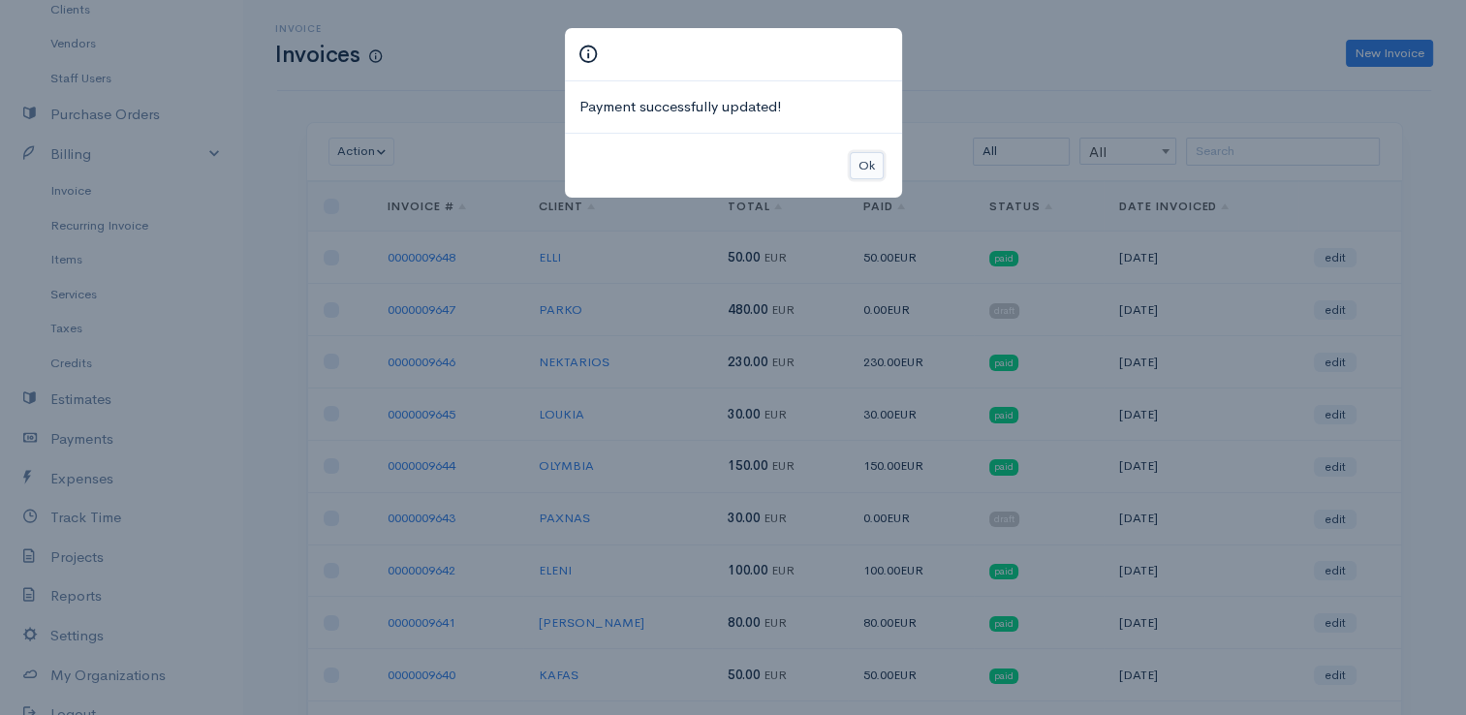
click at [857, 165] on button "Ok" at bounding box center [867, 166] width 34 height 28
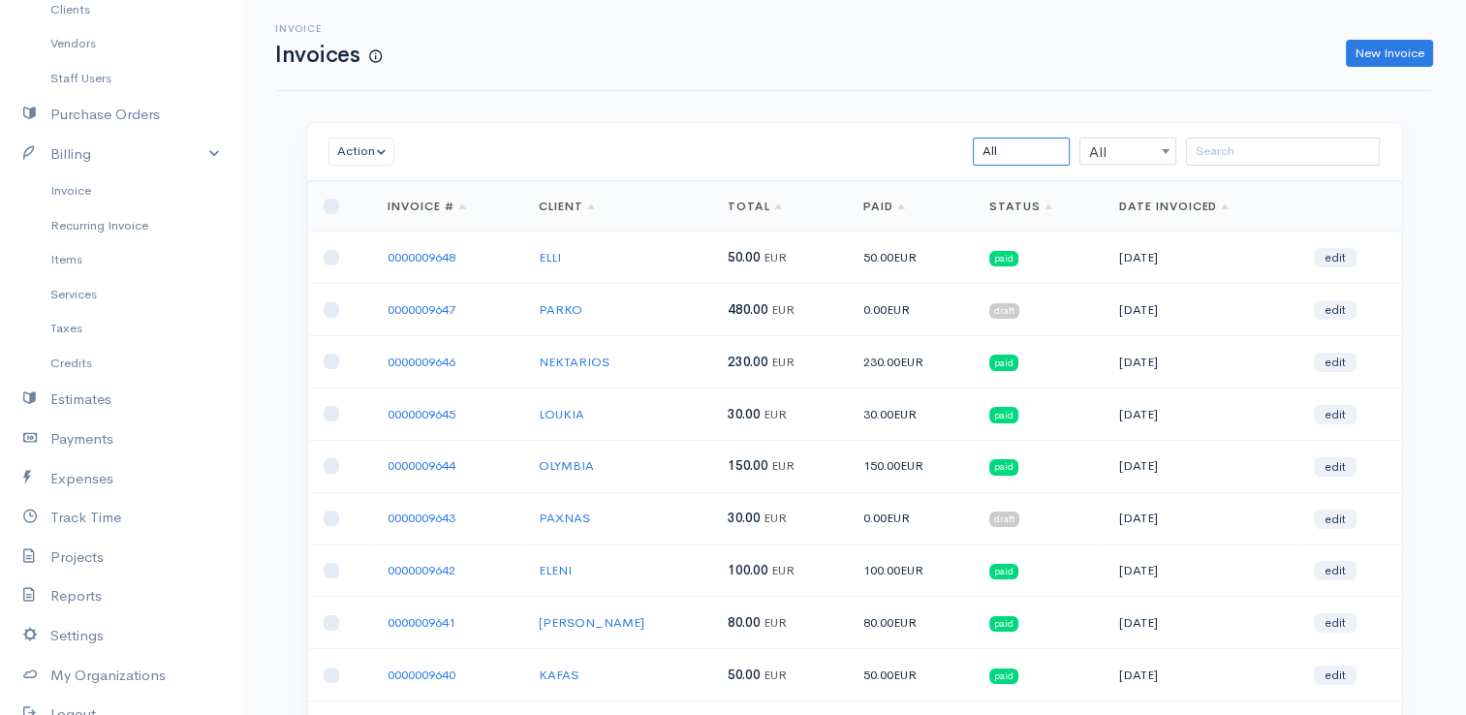
click at [1041, 152] on select "All Draft Viewed Sent Paid Partial Overdue Unpaid/Open" at bounding box center [1021, 152] width 97 height 28
select select "draft"
click at [973, 138] on select "All Draft Viewed Sent Paid Partial Overdue Unpaid/Open" at bounding box center [1021, 152] width 97 height 28
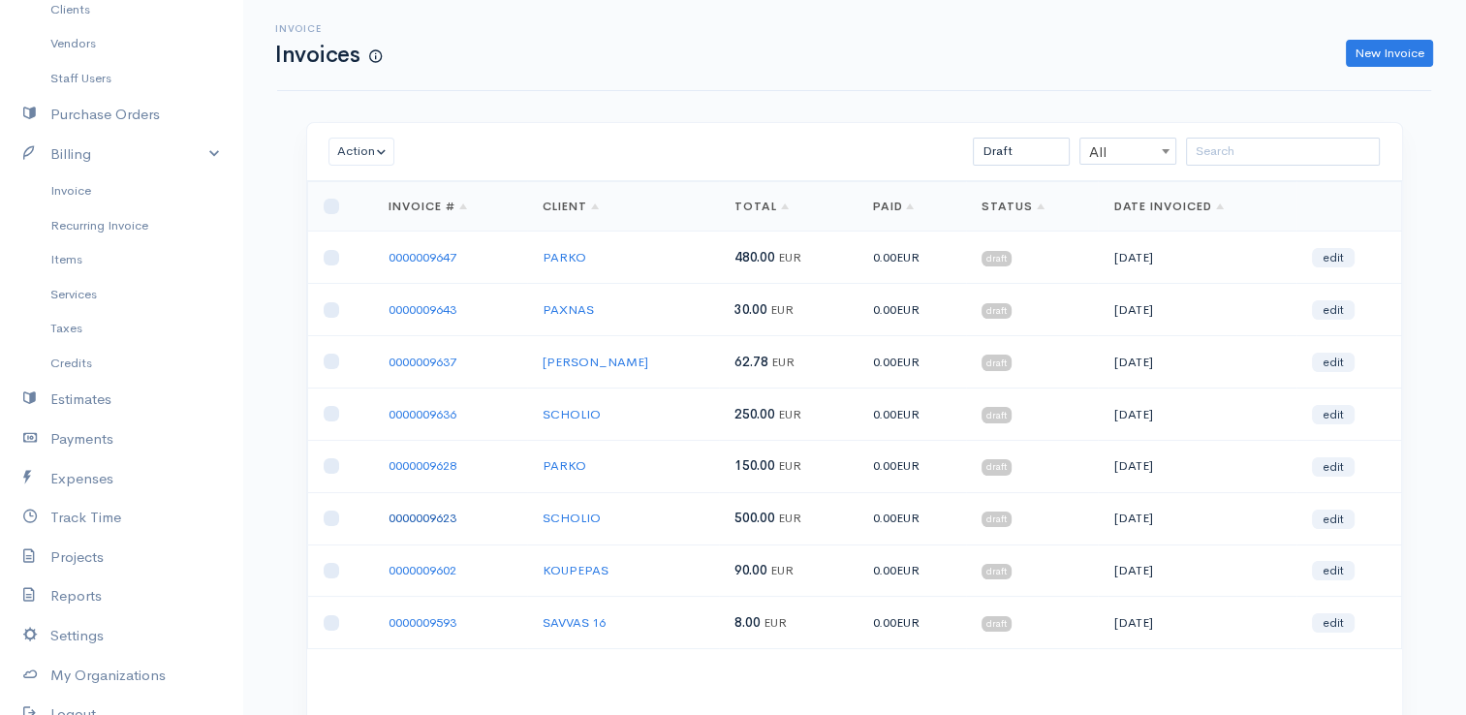
click at [434, 510] on link "0000009623" at bounding box center [423, 518] width 68 height 16
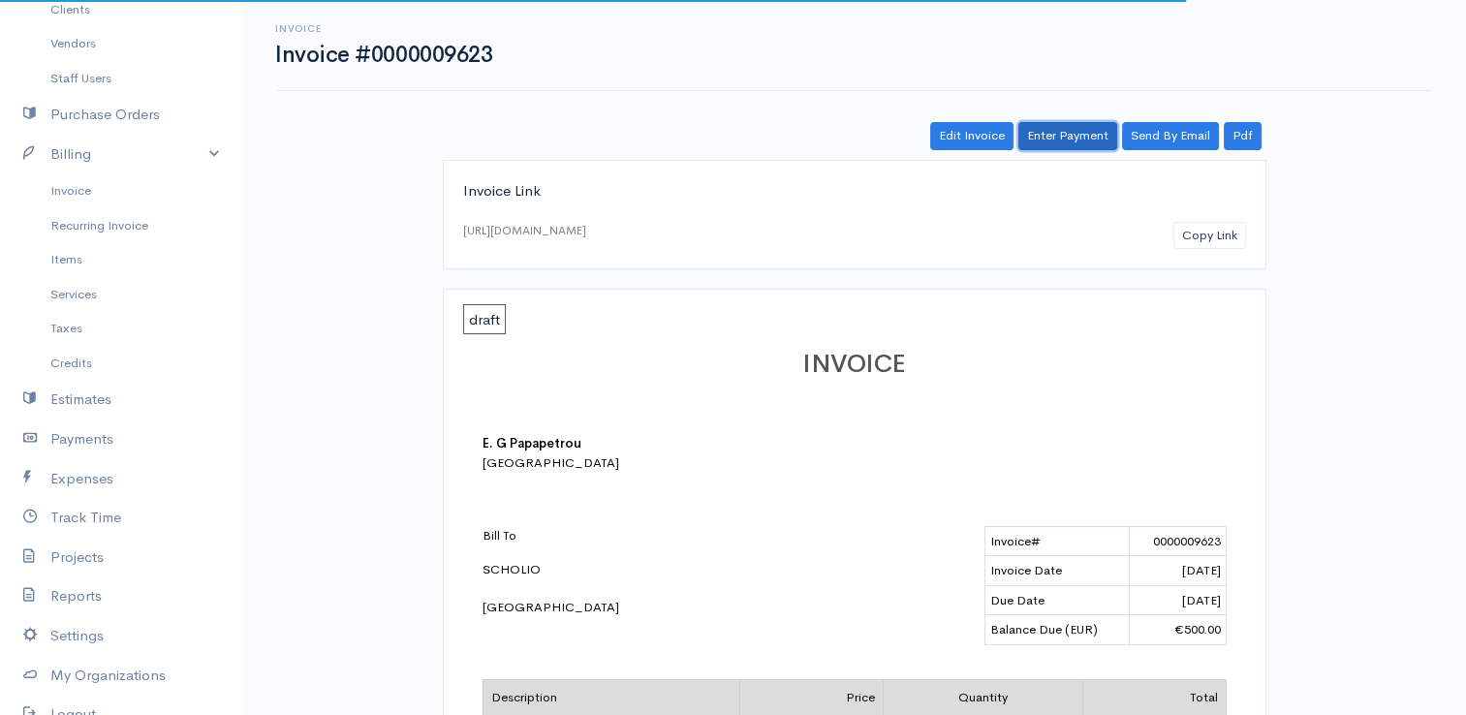
click at [1044, 148] on link "Enter Payment" at bounding box center [1067, 136] width 99 height 28
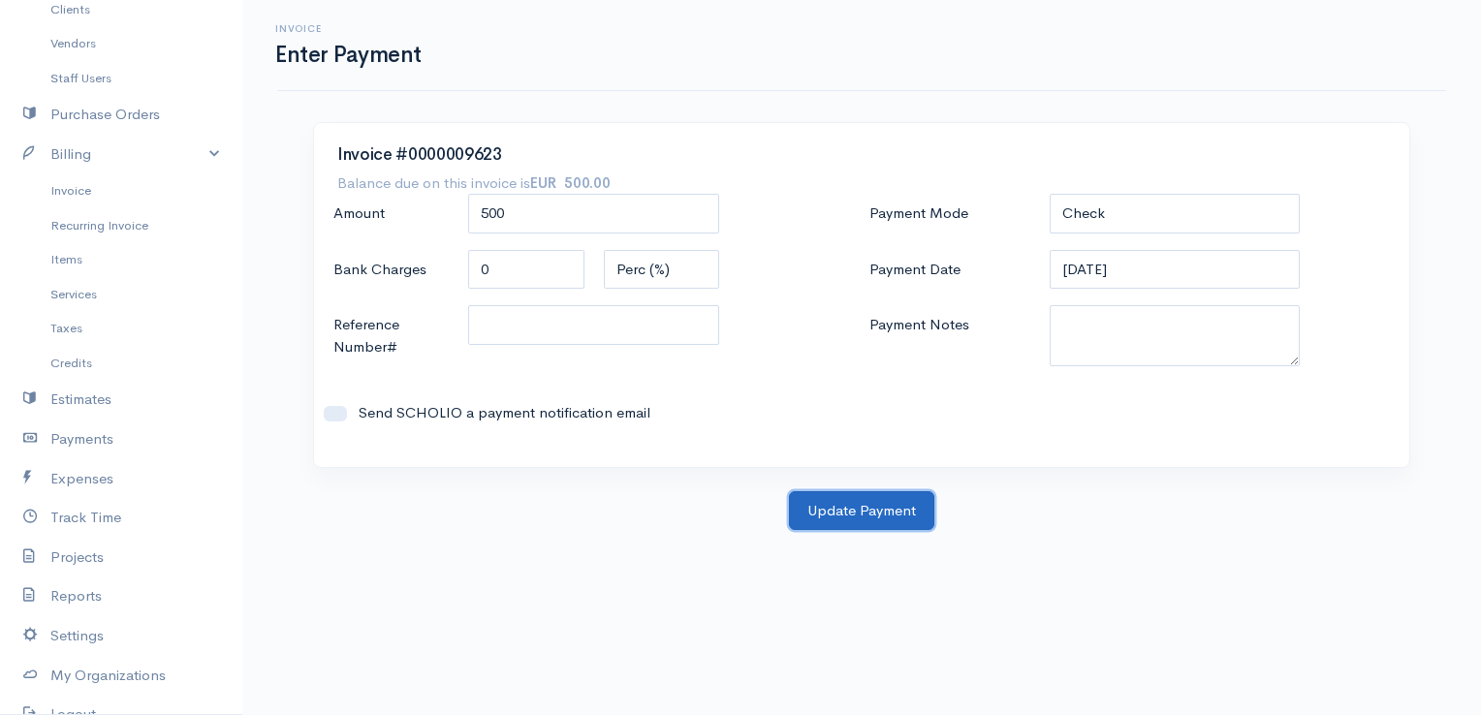
click at [880, 504] on button "Update Payment" at bounding box center [861, 511] width 145 height 40
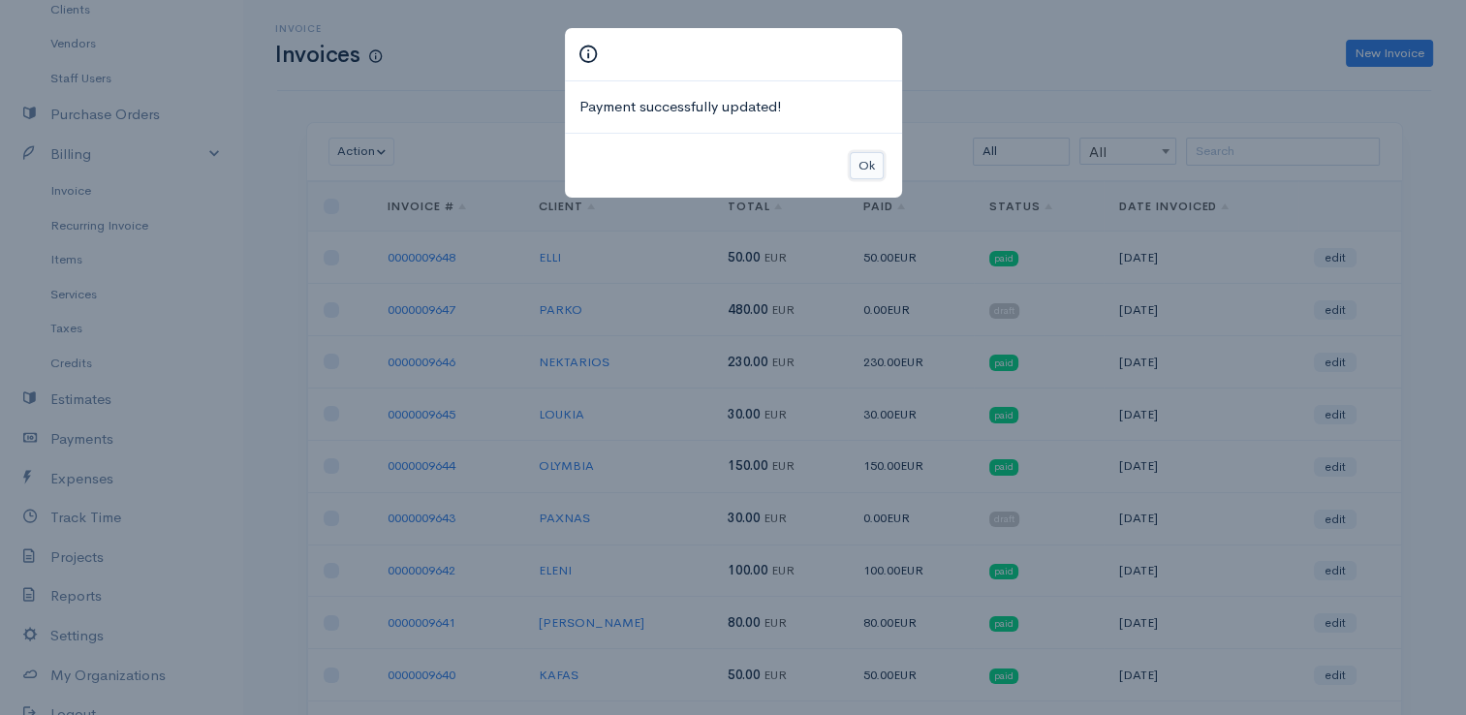
click at [858, 165] on button "Ok" at bounding box center [867, 166] width 34 height 28
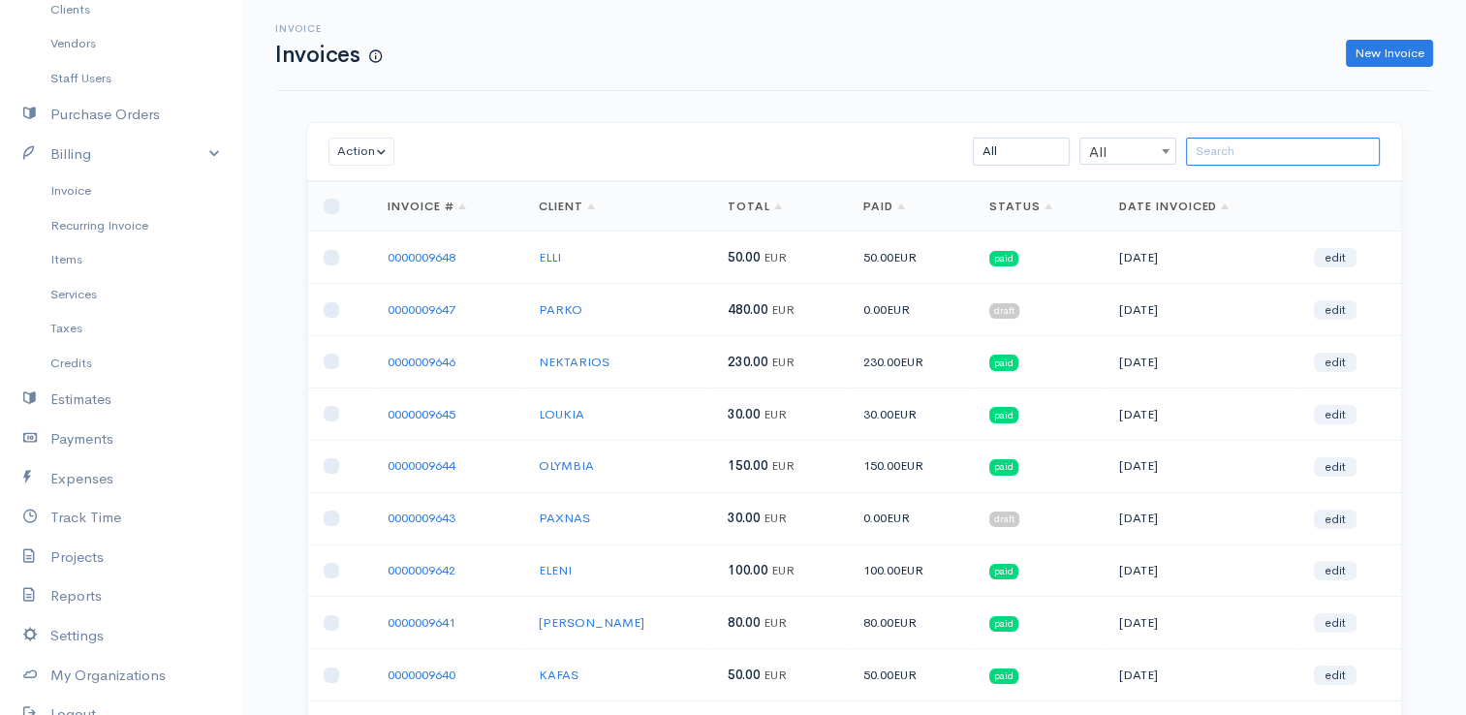
click at [1289, 155] on input "search" at bounding box center [1283, 152] width 194 height 28
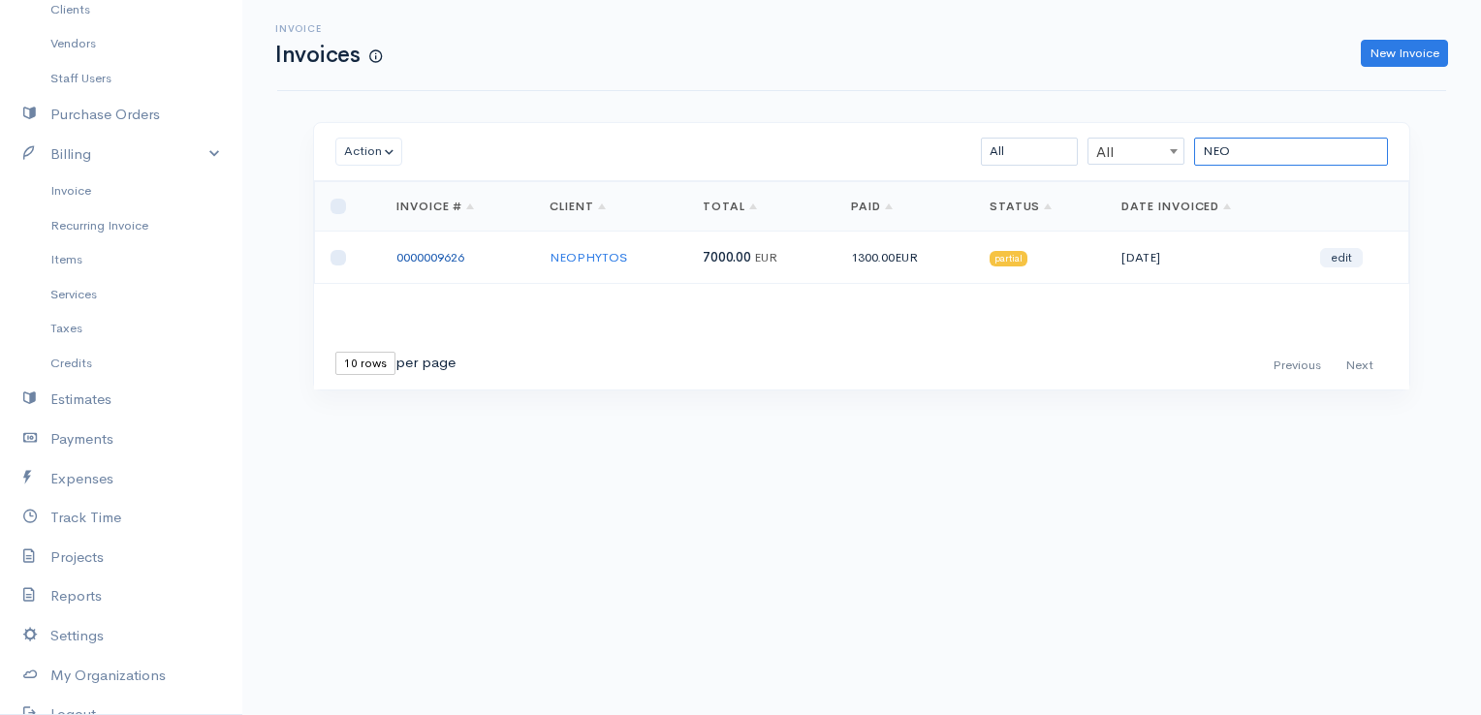
type input "NEO"
click at [422, 259] on link "0000009626" at bounding box center [430, 257] width 68 height 16
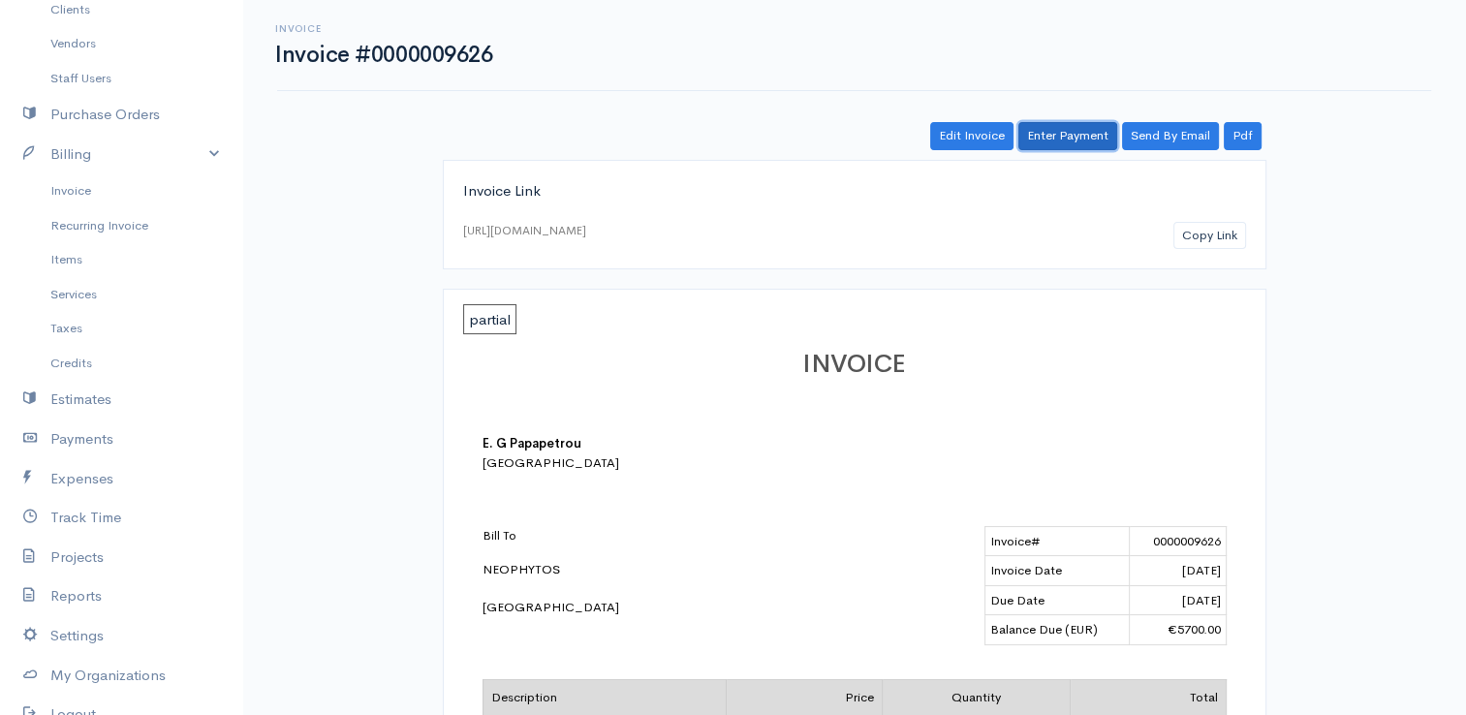
click at [1094, 135] on link "Enter Payment" at bounding box center [1067, 136] width 99 height 28
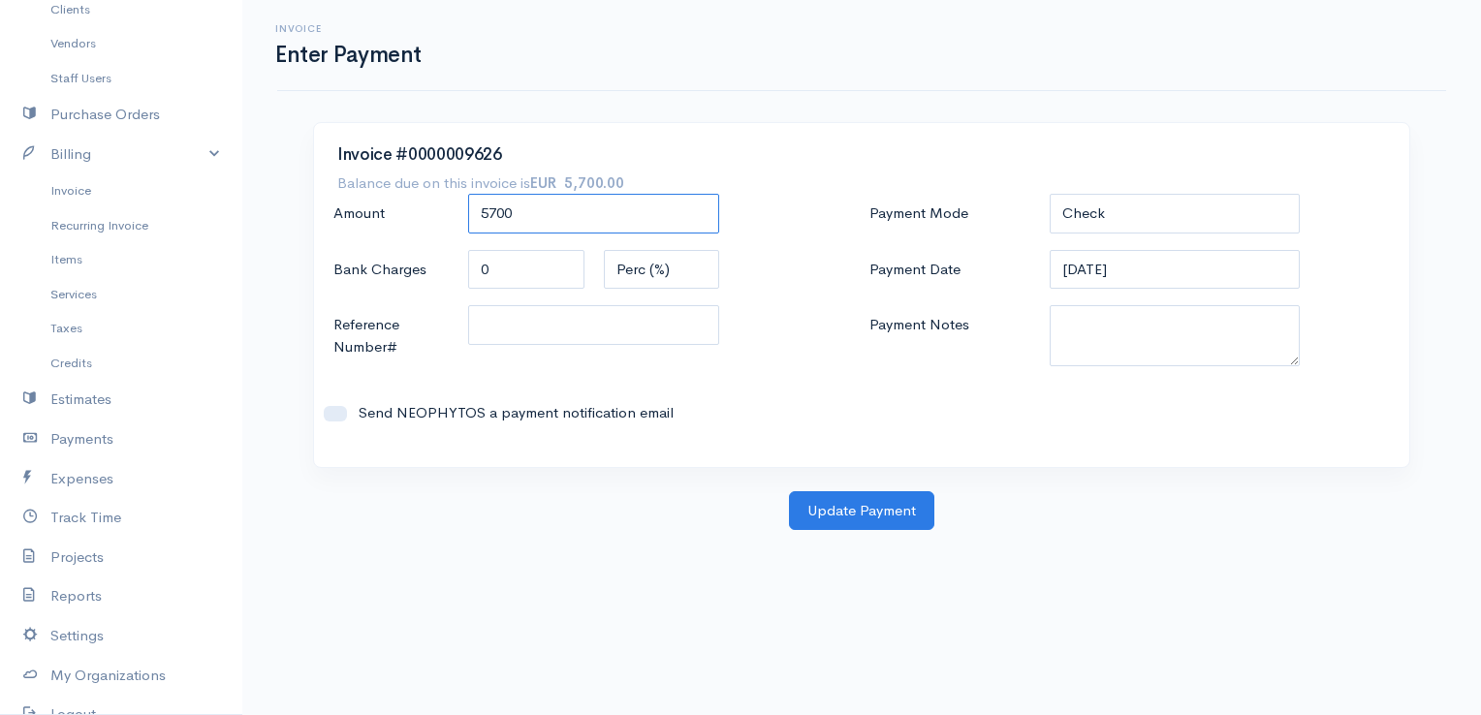
drag, startPoint x: 568, startPoint y: 210, endPoint x: 380, endPoint y: 184, distance: 189.8
click at [380, 184] on div "Invoice #0000009626 Balance due on this invoice is EUR 5,700.00 Amount 5700 Ban…" at bounding box center [861, 295] width 1095 height 344
type input "700"
click at [855, 516] on button "Update Payment" at bounding box center [861, 511] width 145 height 40
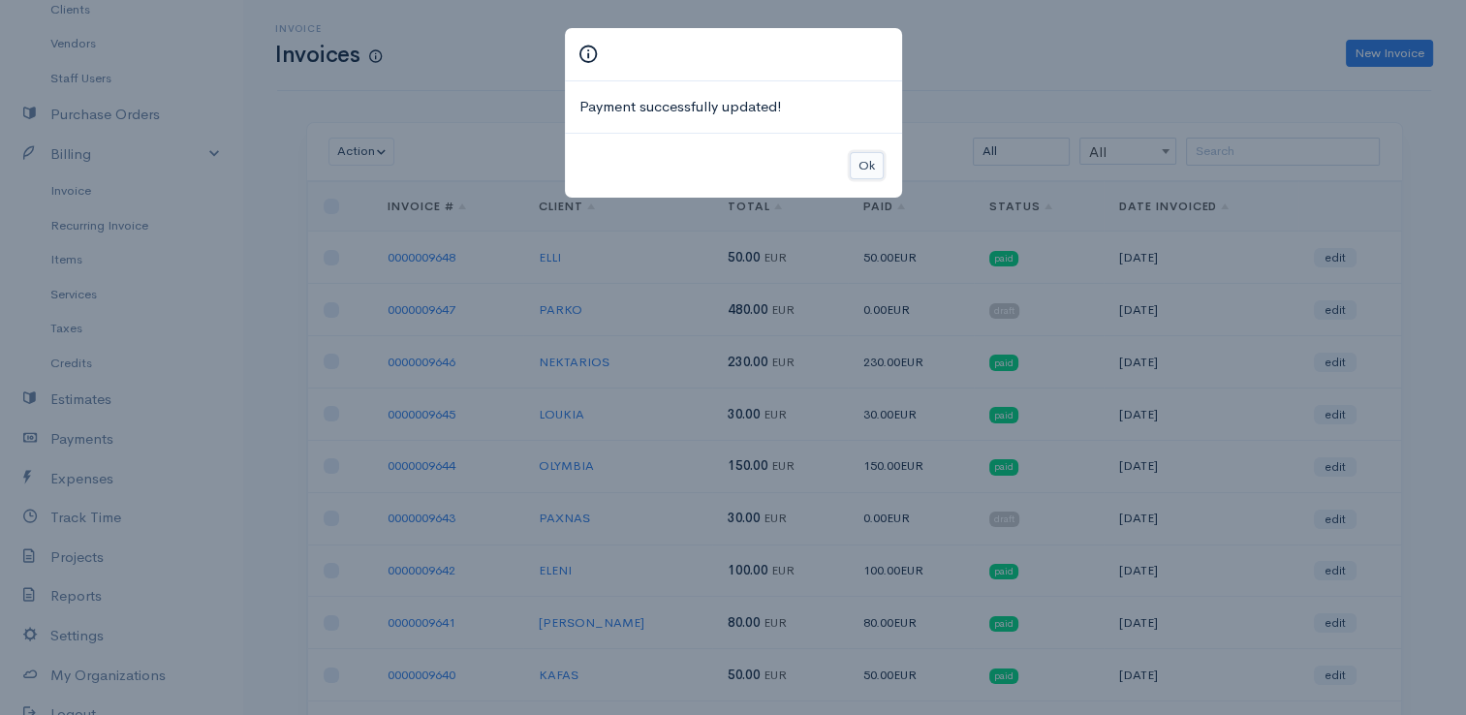
click at [872, 164] on button "Ok" at bounding box center [867, 166] width 34 height 28
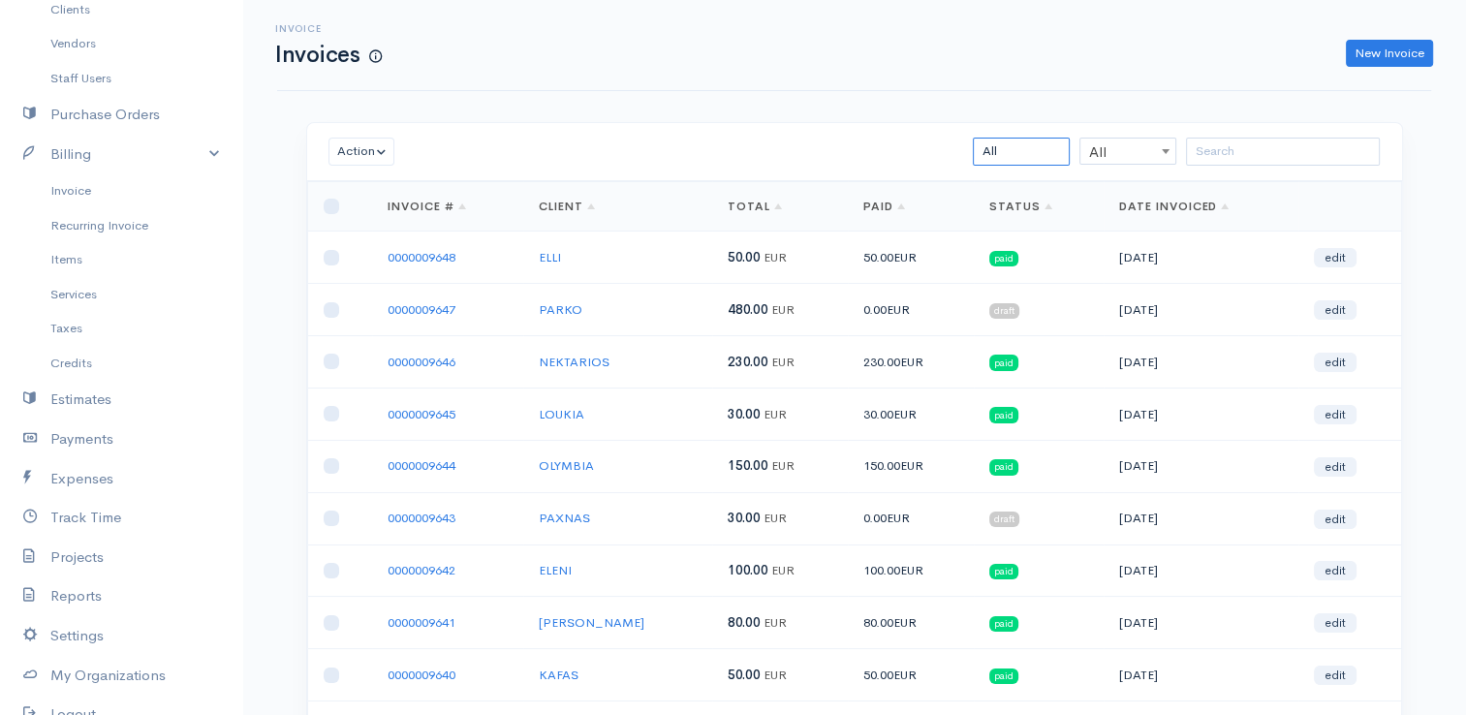
click at [1011, 151] on select "All Draft Viewed Sent Paid Partial Overdue Unpaid/Open" at bounding box center [1021, 152] width 97 height 28
select select "draft"
click at [973, 138] on select "All Draft Viewed Sent Paid Partial Overdue Unpaid/Open" at bounding box center [1021, 152] width 97 height 28
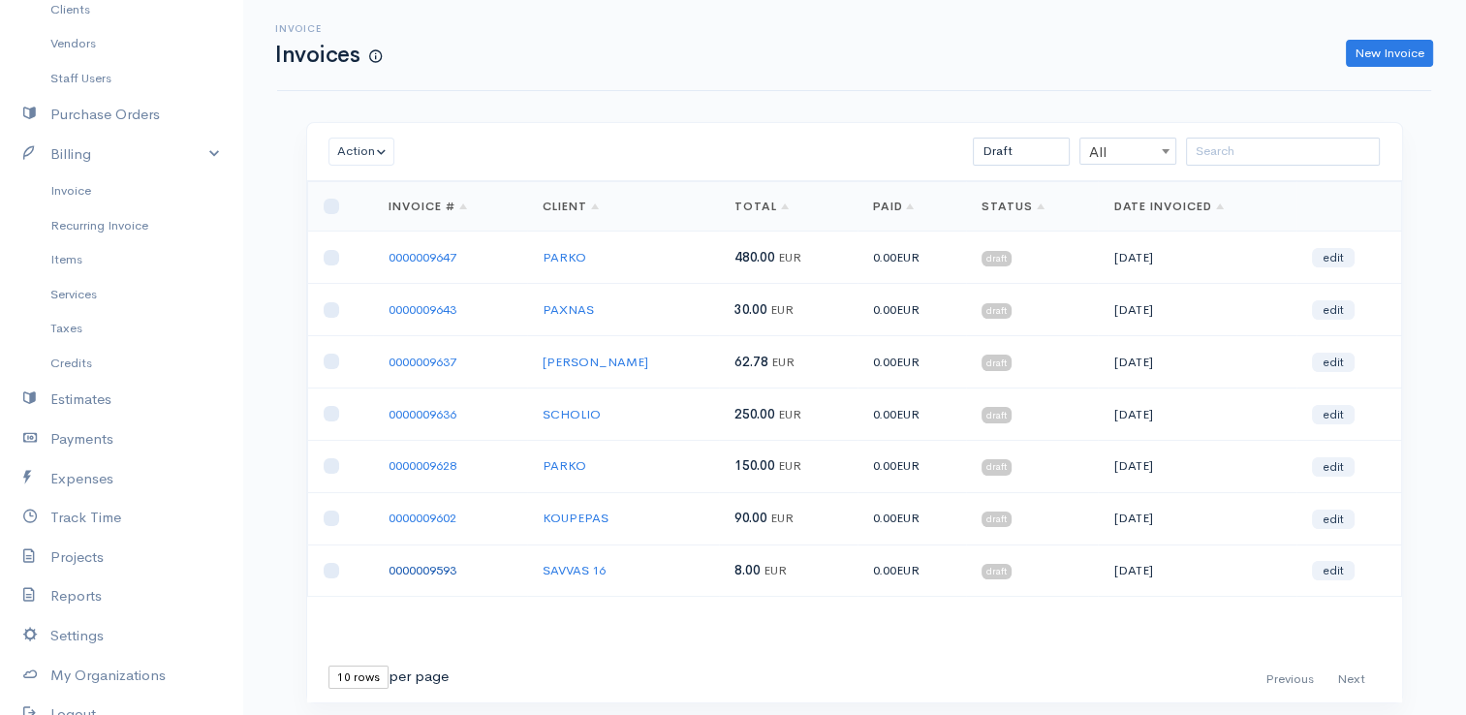
click at [440, 565] on link "0000009593" at bounding box center [423, 570] width 68 height 16
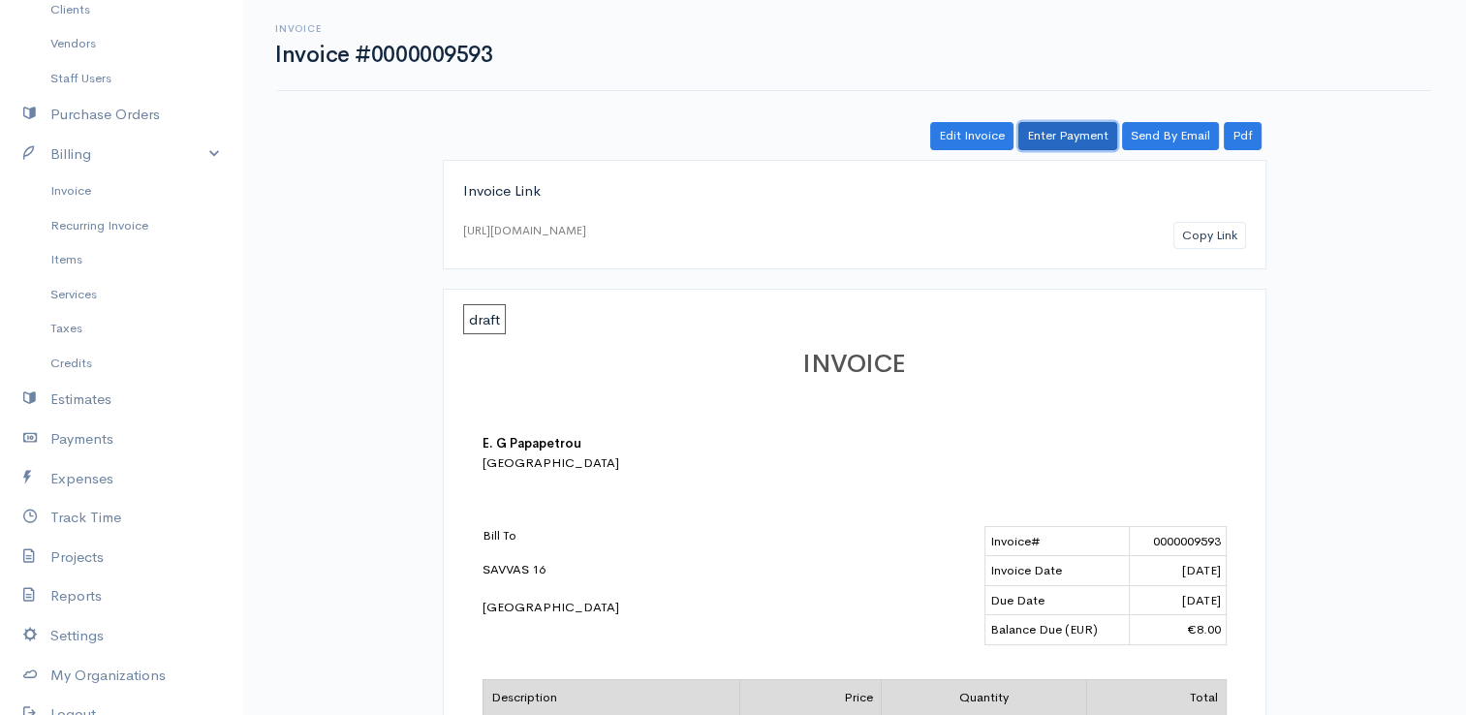
click at [1087, 137] on link "Enter Payment" at bounding box center [1067, 136] width 99 height 28
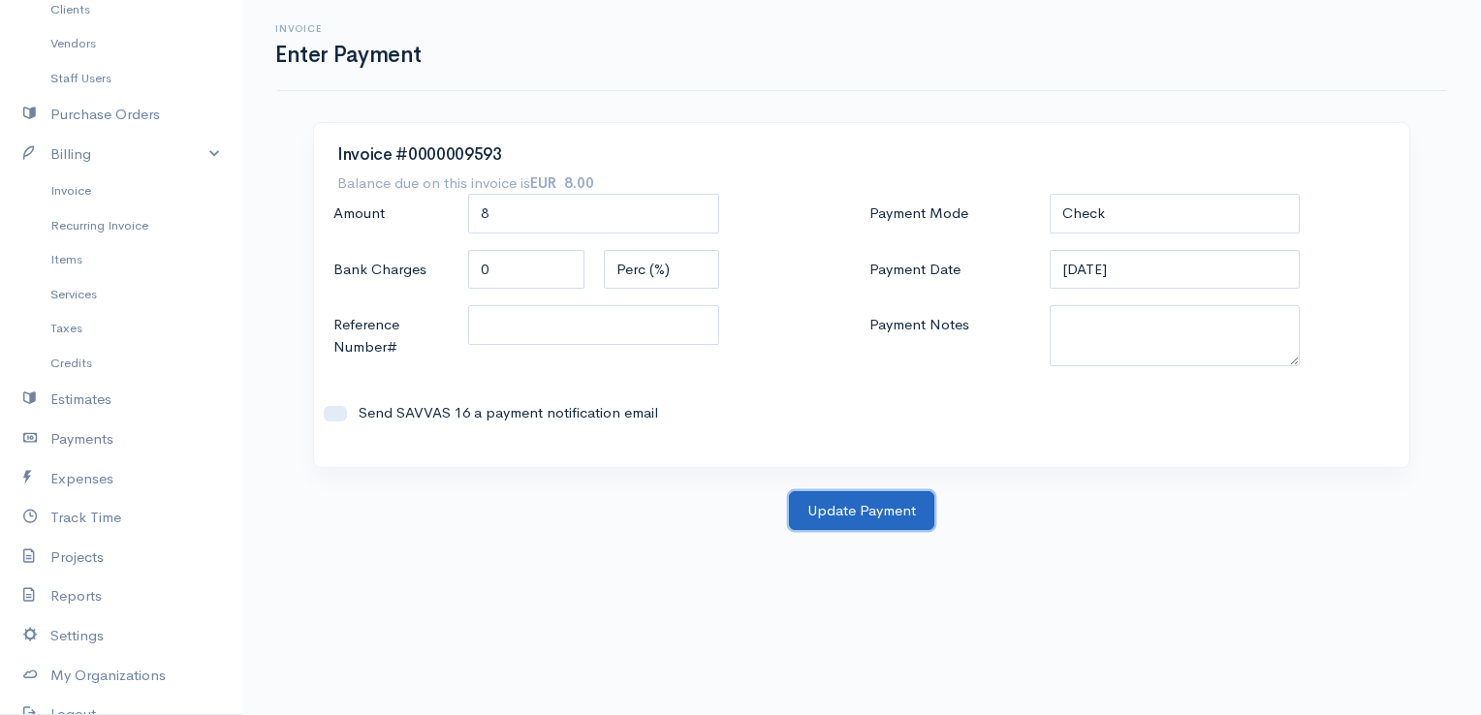
click at [852, 510] on button "Update Payment" at bounding box center [861, 511] width 145 height 40
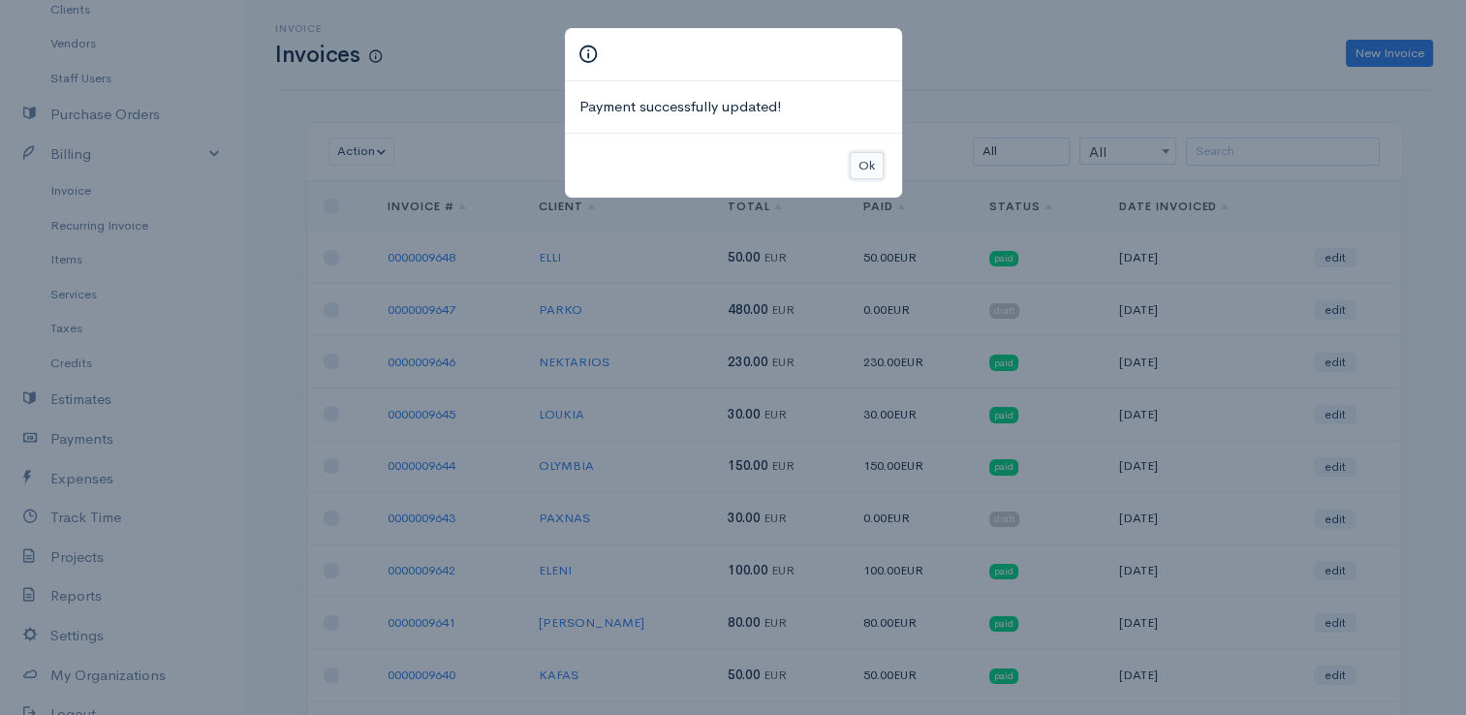
click at [851, 173] on button "Ok" at bounding box center [867, 166] width 34 height 28
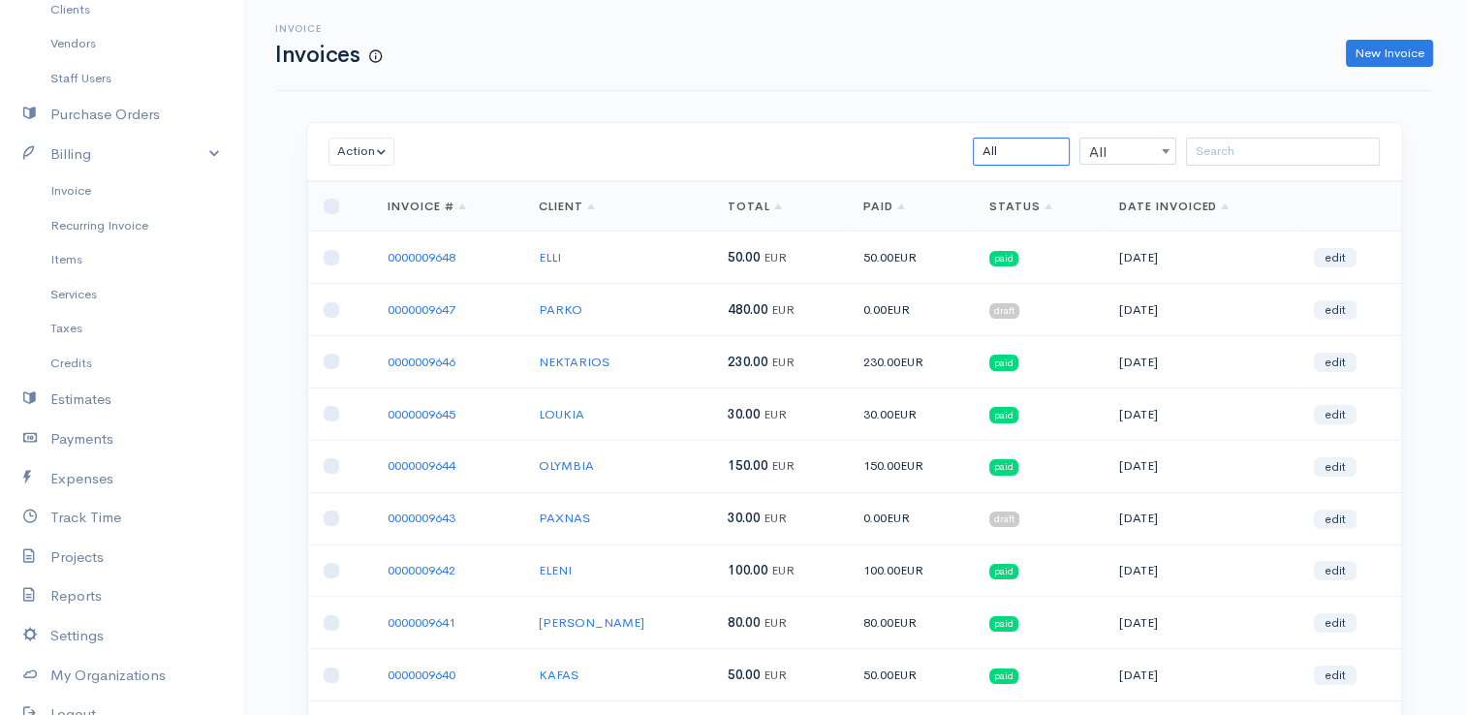
click at [1056, 155] on select "All Draft Viewed Sent Paid Partial Overdue Unpaid/Open" at bounding box center [1021, 152] width 97 height 28
select select "draft"
click at [973, 138] on select "All Draft Viewed Sent Paid Partial Overdue Unpaid/Open" at bounding box center [1021, 152] width 97 height 28
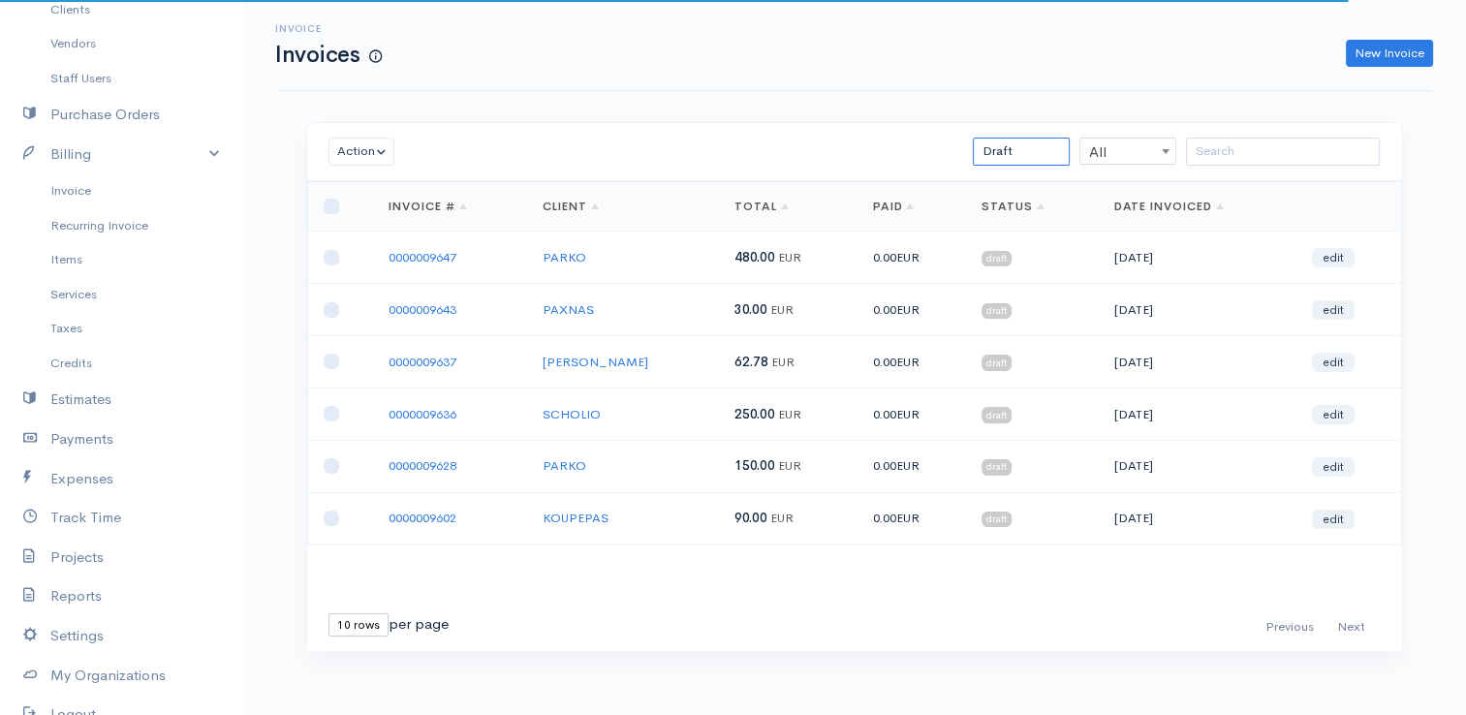
scroll to position [2, 0]
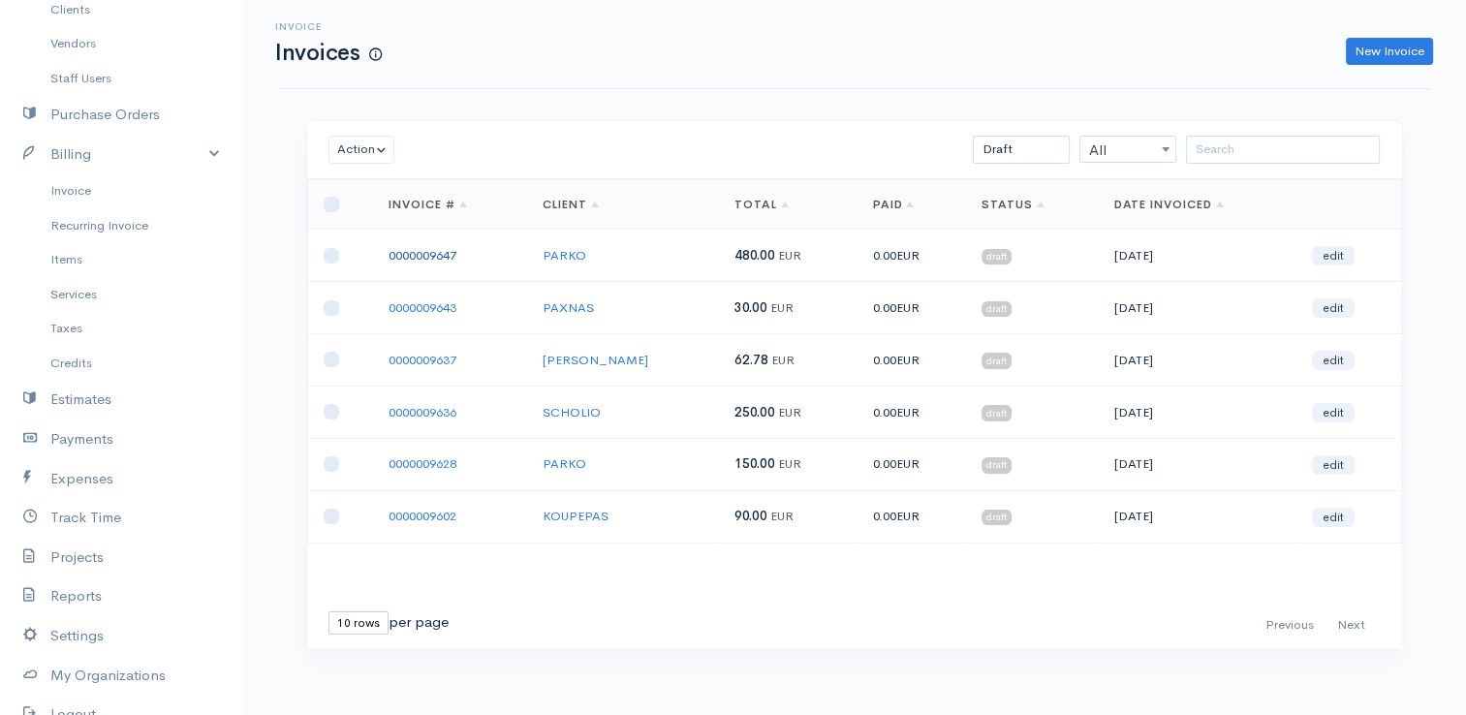
click at [403, 252] on link "0000009647" at bounding box center [423, 255] width 68 height 16
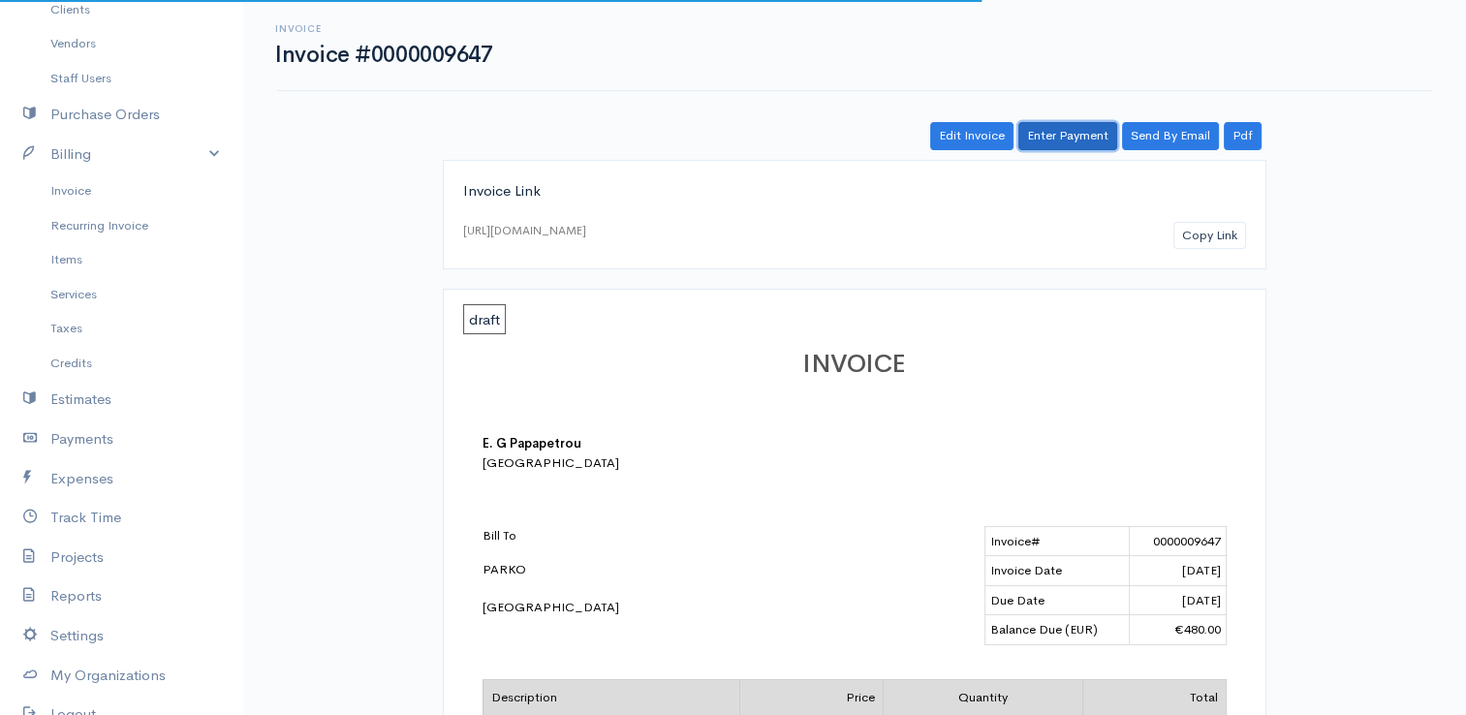
click at [1064, 140] on link "Enter Payment" at bounding box center [1067, 136] width 99 height 28
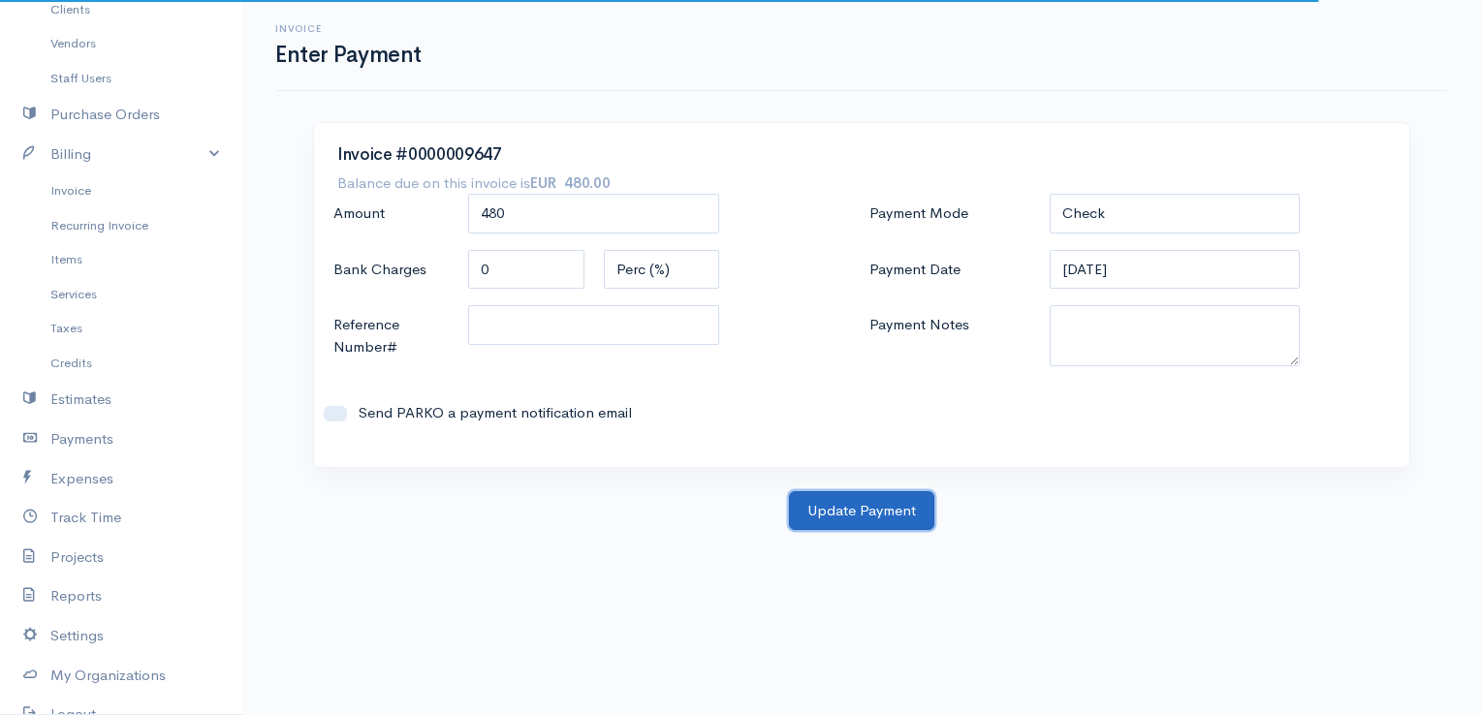
click at [832, 510] on button "Update Payment" at bounding box center [861, 511] width 145 height 40
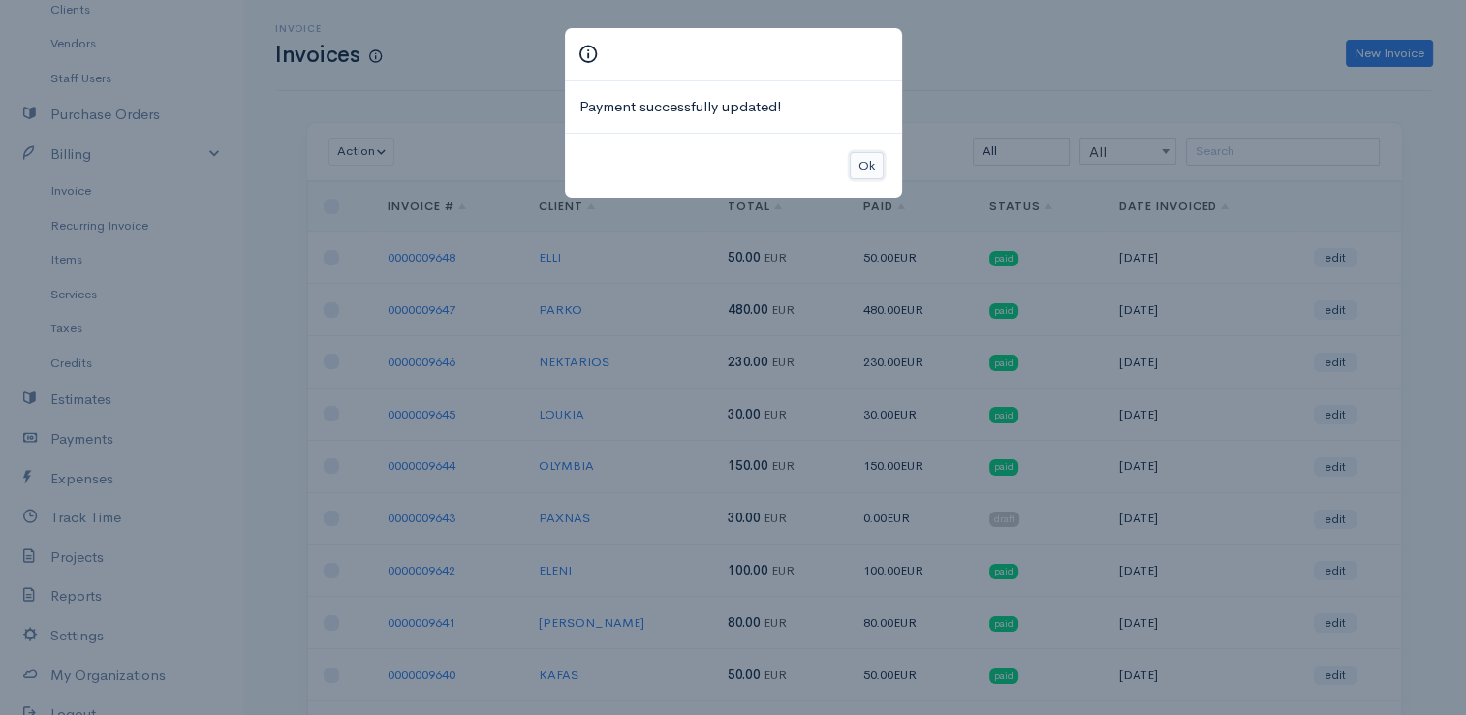
click at [866, 161] on button "Ok" at bounding box center [867, 166] width 34 height 28
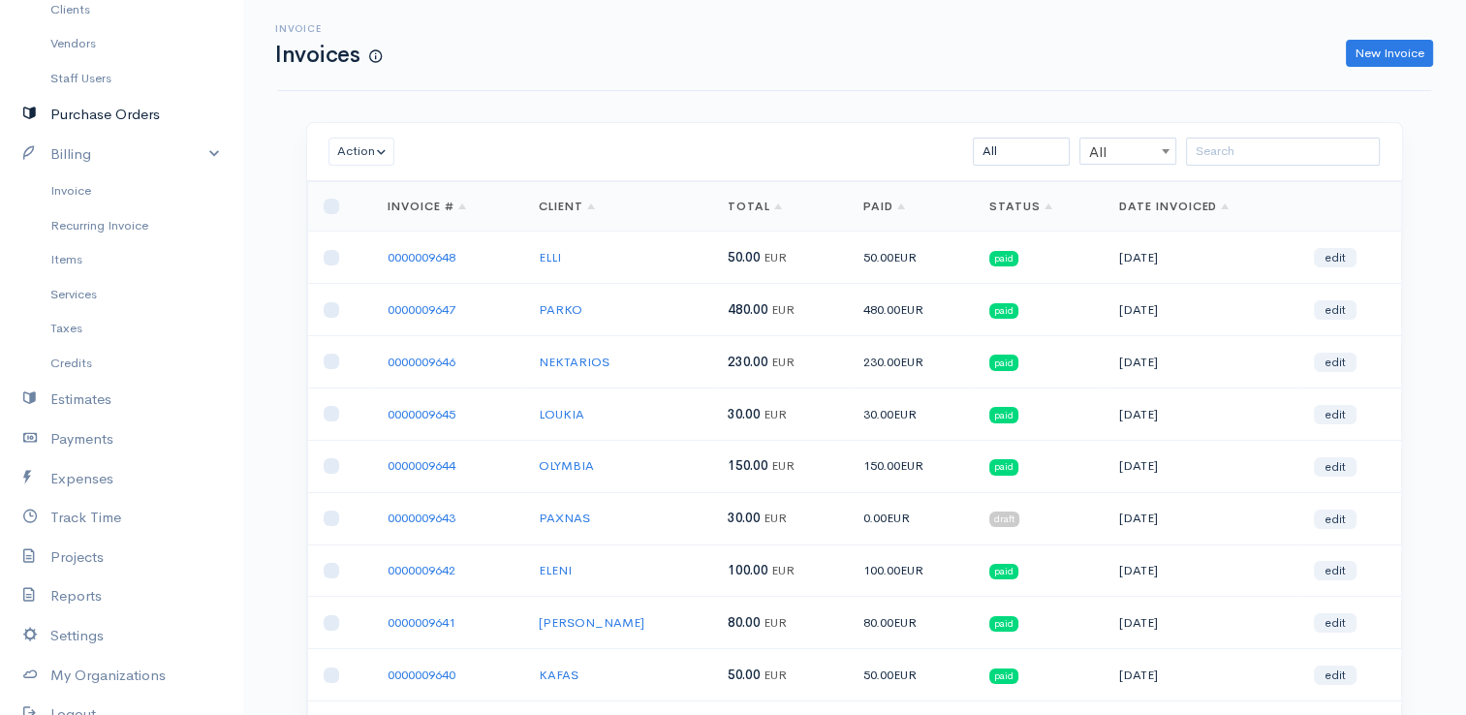
click at [112, 118] on link "Purchase Orders" at bounding box center [121, 115] width 242 height 40
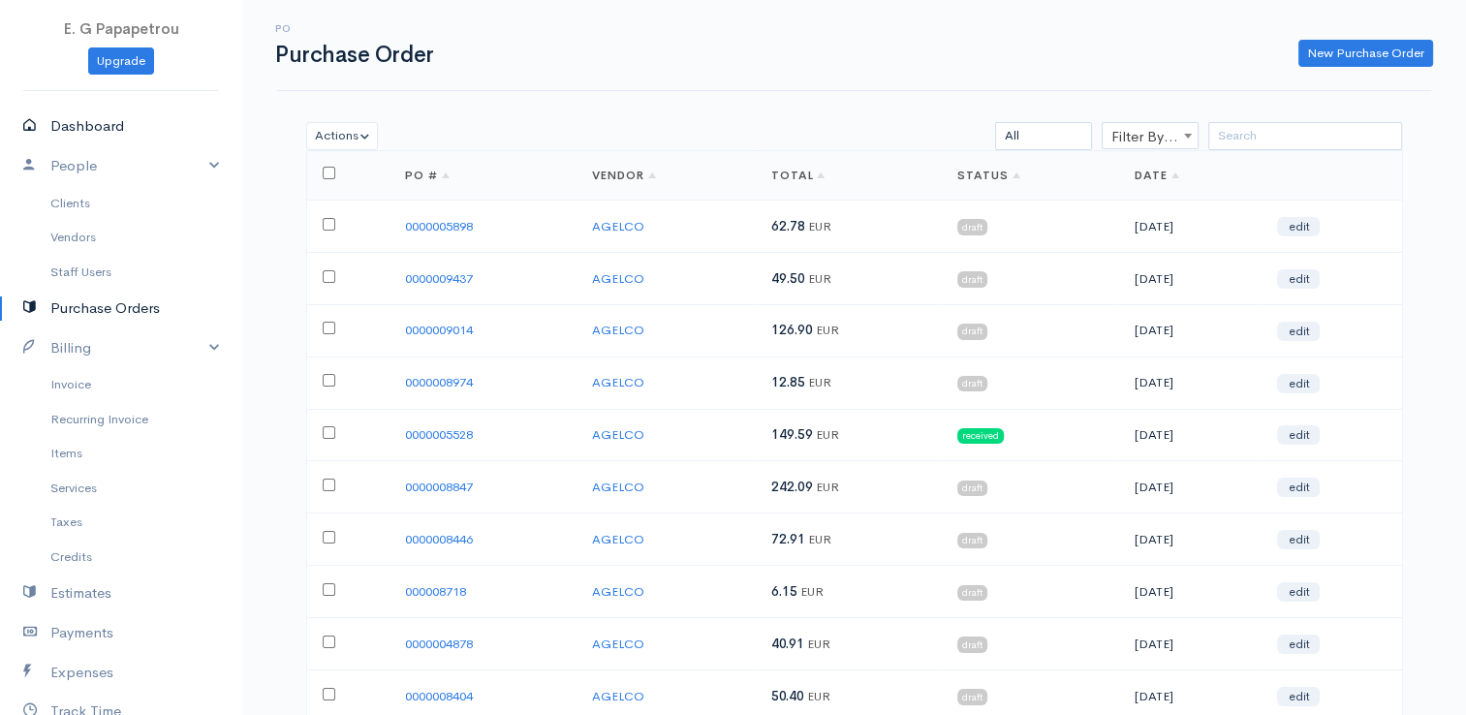
click at [83, 130] on link "Dashboard" at bounding box center [121, 127] width 242 height 40
select select "thistoyear"
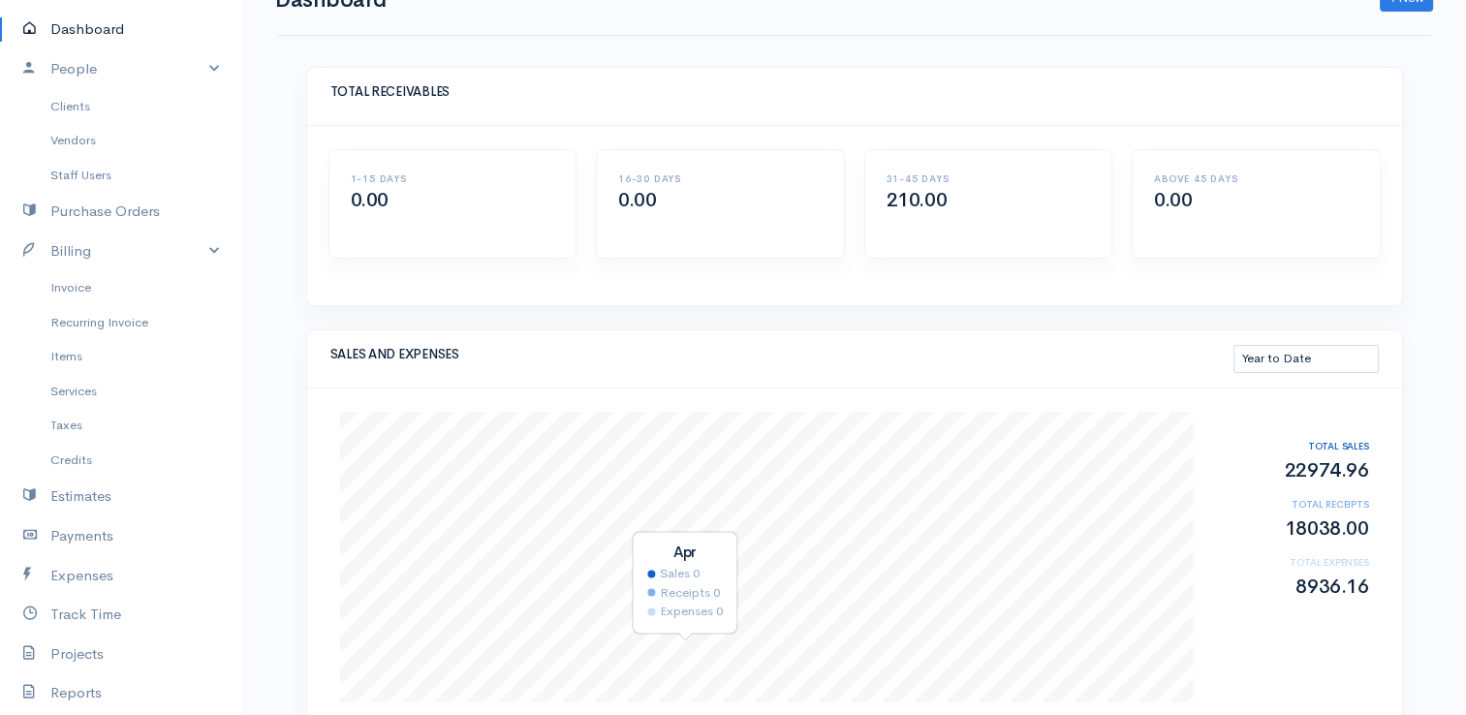
scroll to position [97, 0]
